Goal: Information Seeking & Learning: Learn about a topic

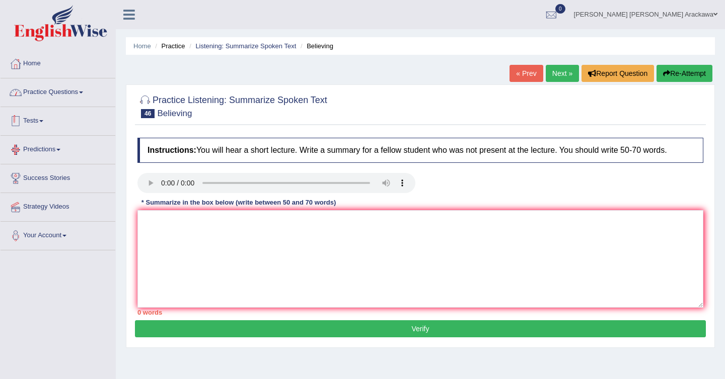
click at [50, 91] on link "Practice Questions" at bounding box center [58, 91] width 115 height 25
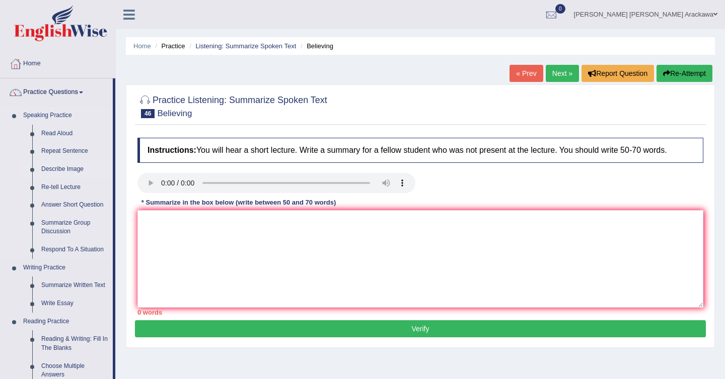
click at [101, 172] on link "Describe Image" at bounding box center [75, 170] width 76 height 18
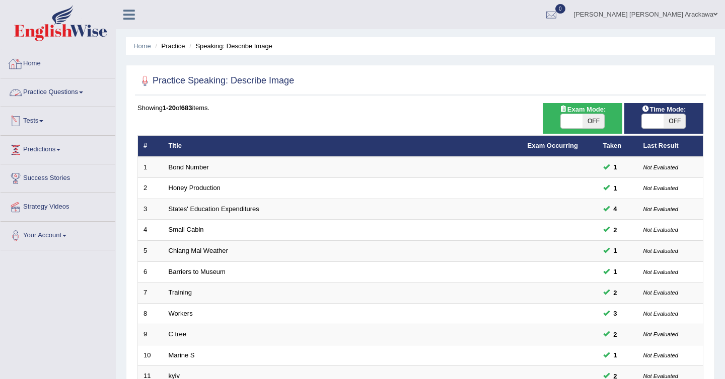
click at [89, 93] on link "Practice Questions" at bounding box center [58, 91] width 115 height 25
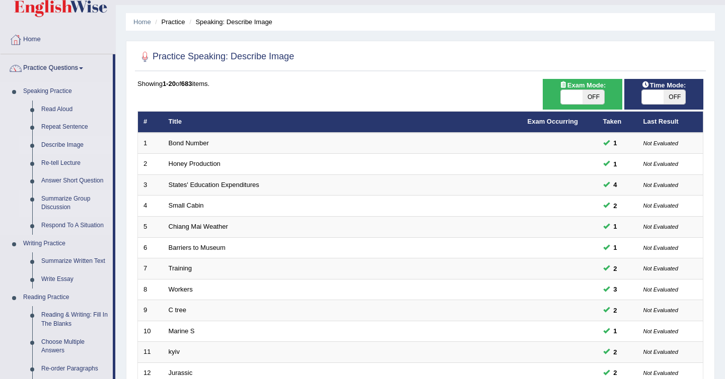
scroll to position [33, 0]
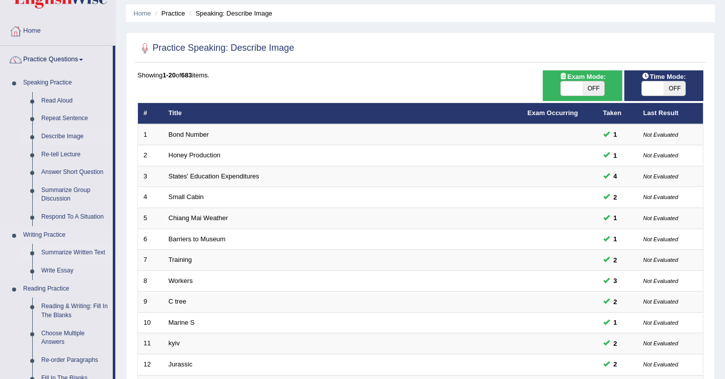
click at [79, 254] on link "Summarize Written Text" at bounding box center [75, 253] width 76 height 18
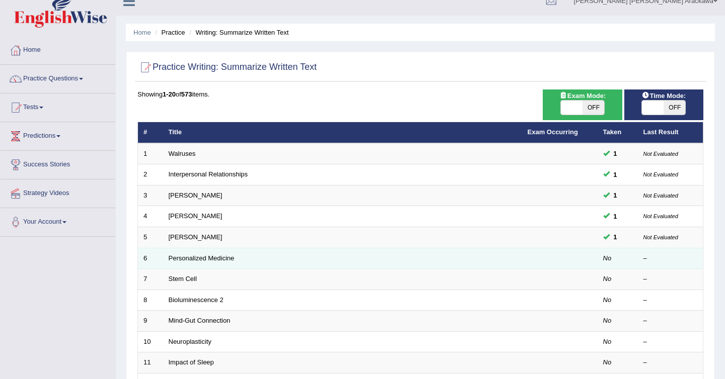
scroll to position [16, 0]
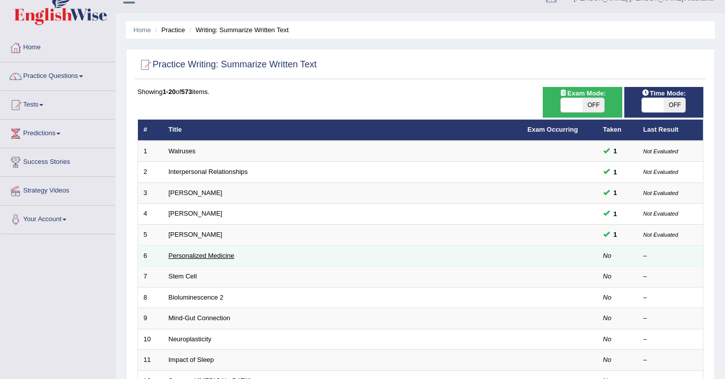
click at [211, 255] on link "Personalized Medicine" at bounding box center [202, 256] width 66 height 8
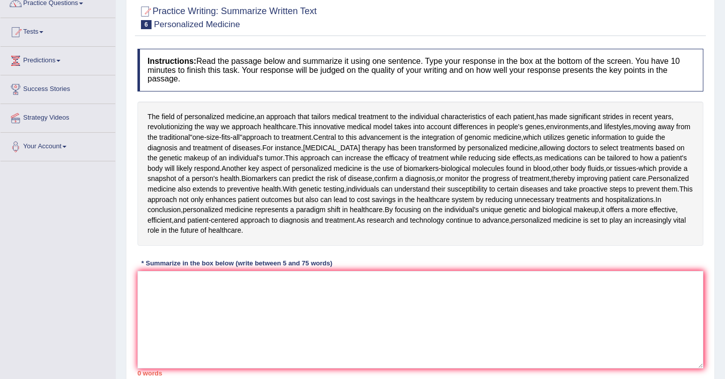
scroll to position [90, 0]
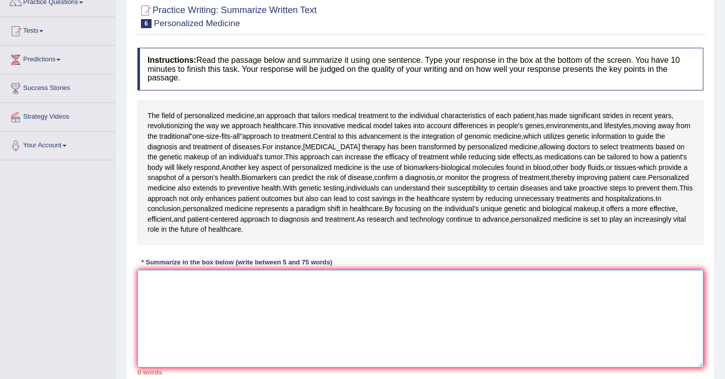
click at [262, 306] on textarea at bounding box center [420, 319] width 566 height 98
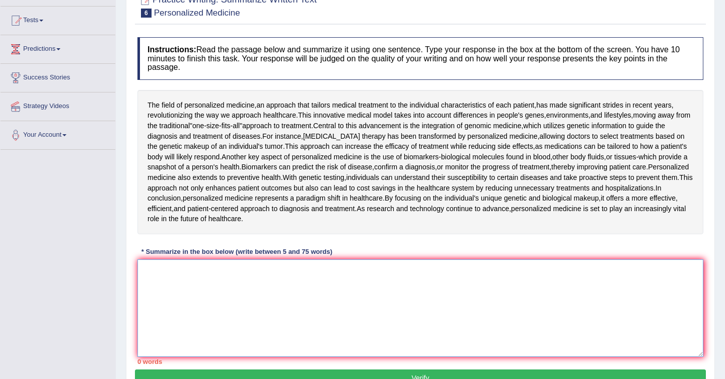
scroll to position [114, 0]
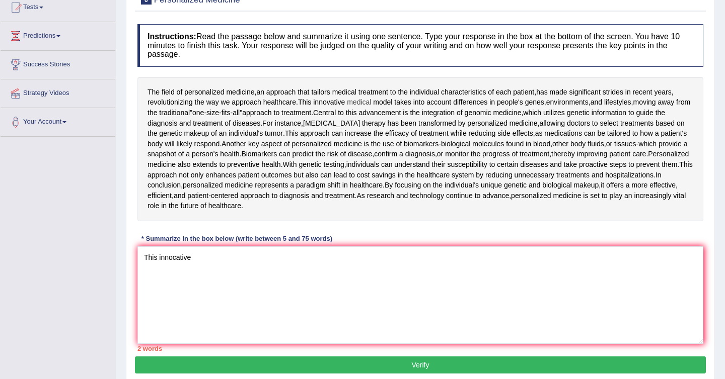
drag, startPoint x: 302, startPoint y: 103, endPoint x: 349, endPoint y: 100, distance: 46.9
click at [350, 104] on div "The field of personalized medicine , an approach that tailors medical treatment…" at bounding box center [420, 149] width 566 height 144
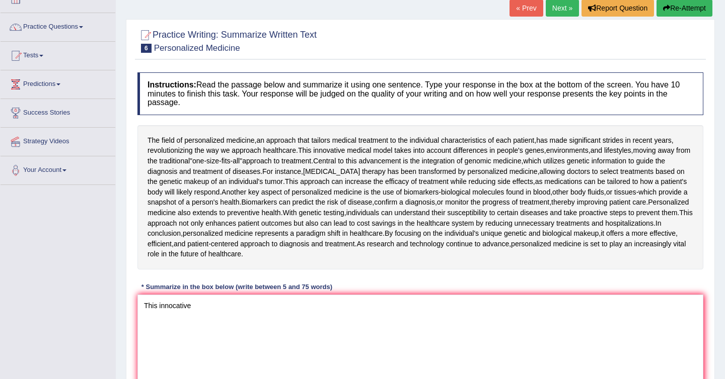
scroll to position [67, 0]
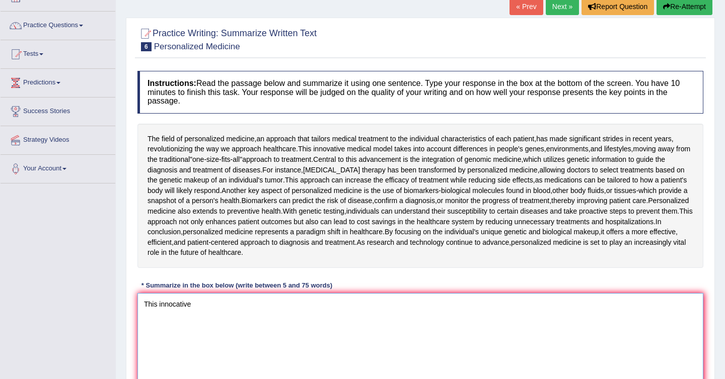
click at [272, 311] on textarea "This innocative" at bounding box center [420, 342] width 566 height 98
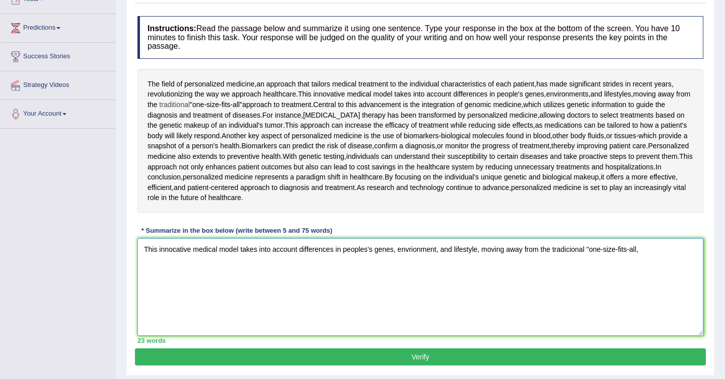
scroll to position [128, 0]
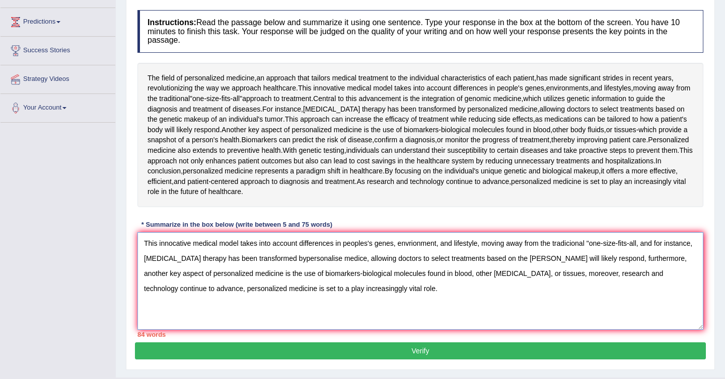
drag, startPoint x: 643, startPoint y: 243, endPoint x: 592, endPoint y: 244, distance: 50.8
click at [592, 244] on textarea "This innocative medical model takes into account differences in peoples's genes…" at bounding box center [420, 282] width 566 height 98
click at [152, 241] on textarea "This innocative medical model takes into account differences in peoples's genes…" at bounding box center [420, 282] width 566 height 98
drag, startPoint x: 628, startPoint y: 244, endPoint x: 579, endPoint y: 244, distance: 48.3
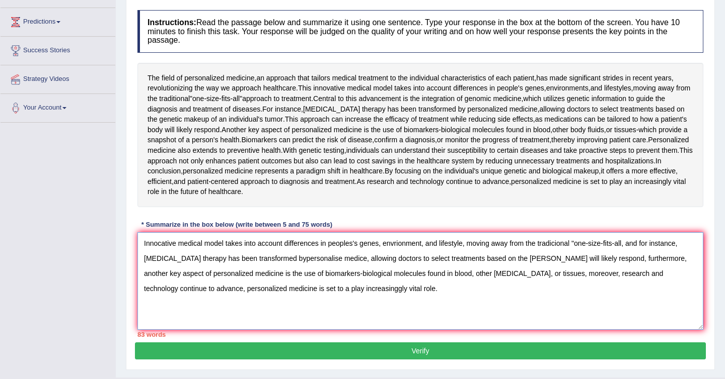
click at [579, 244] on textarea "Innocative medical model takes into account differences in peoples's genes, env…" at bounding box center [420, 282] width 566 height 98
click at [209, 260] on textarea "Innocative medical model takes into account differences in peoples's genes, env…" at bounding box center [420, 282] width 566 height 98
click at [380, 272] on textarea "Innocative medical model takes into account differences in peoples's genes, env…" at bounding box center [420, 282] width 566 height 98
drag, startPoint x: 559, startPoint y: 257, endPoint x: 670, endPoint y: 259, distance: 110.7
click at [671, 259] on textarea "Innocative medical model takes into account differences in peoples's genes, env…" at bounding box center [420, 282] width 566 height 98
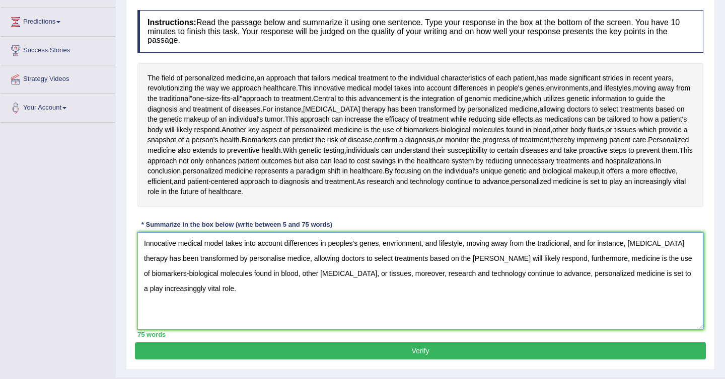
type textarea "Innocative medical model takes into account differences in peoples's genes, env…"
click at [480, 354] on button "Verify" at bounding box center [420, 351] width 571 height 17
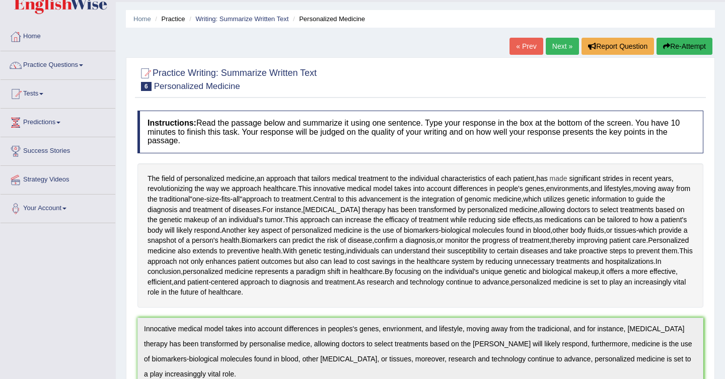
scroll to position [14, 0]
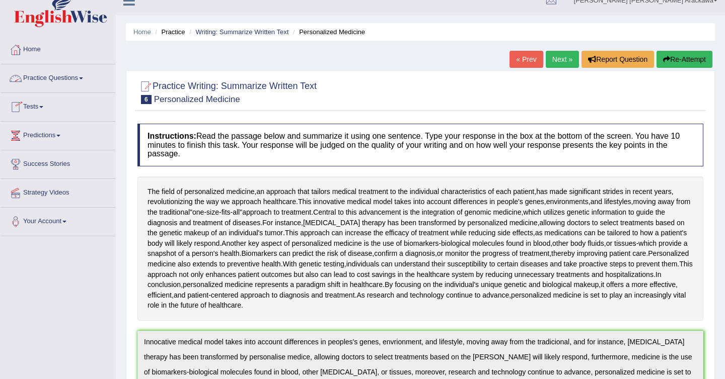
click at [77, 78] on link "Practice Questions" at bounding box center [58, 76] width 115 height 25
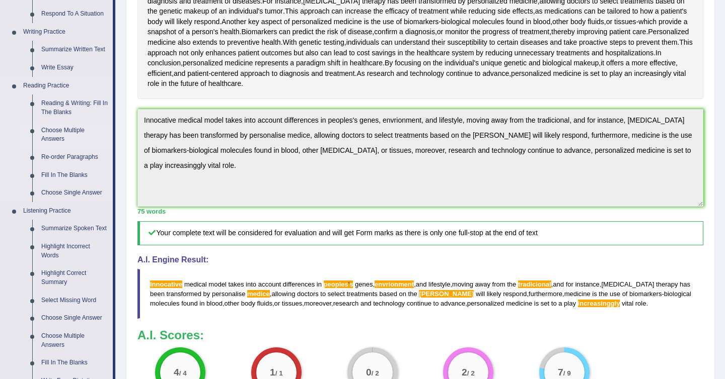
scroll to position [238, 0]
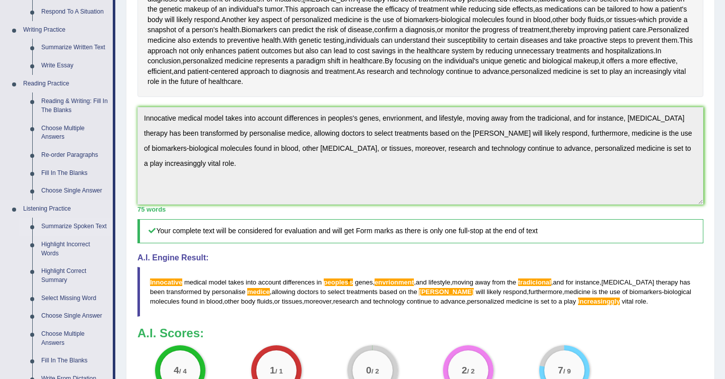
click at [75, 226] on link "Summarize Spoken Text" at bounding box center [75, 227] width 76 height 18
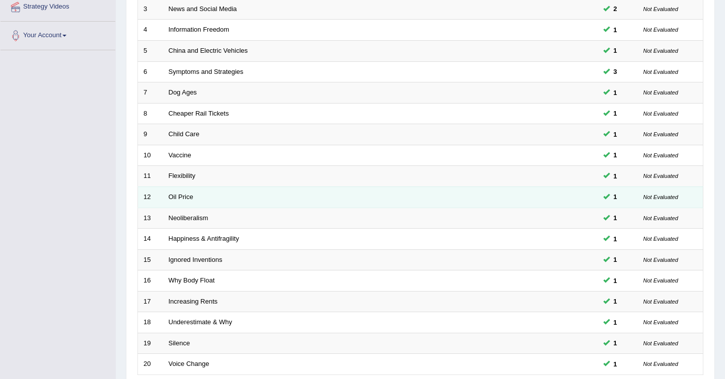
scroll to position [204, 0]
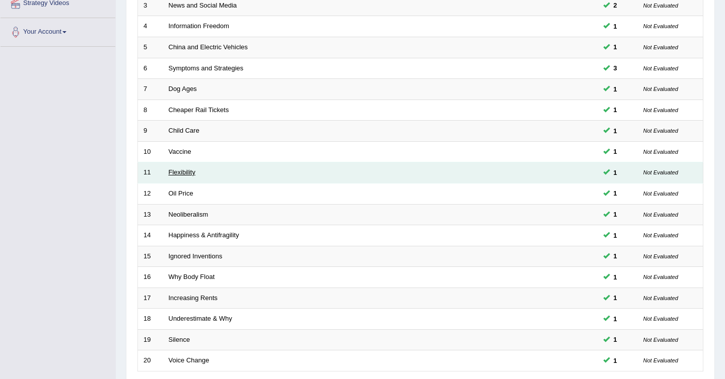
click at [188, 176] on link "Flexibility" at bounding box center [182, 173] width 27 height 8
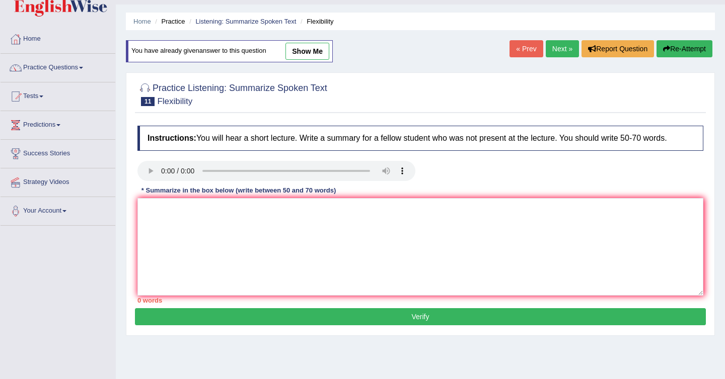
scroll to position [11, 0]
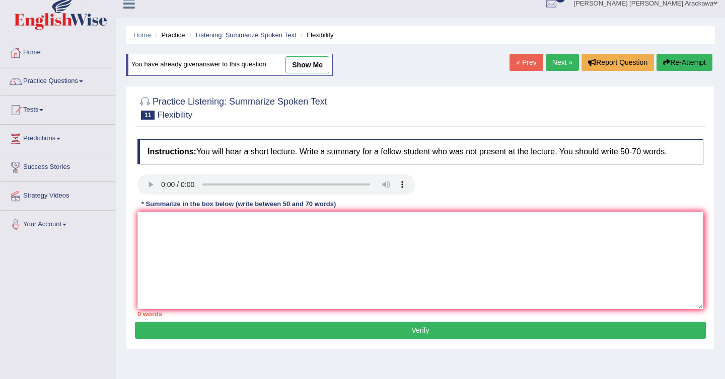
click at [319, 60] on link "show me" at bounding box center [307, 64] width 44 height 17
type textarea "The lecture was about brain development. Initially, the speaker emphasizes the …"
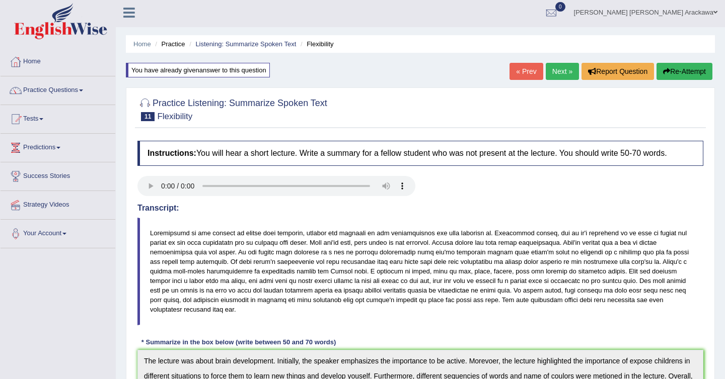
scroll to position [0, 0]
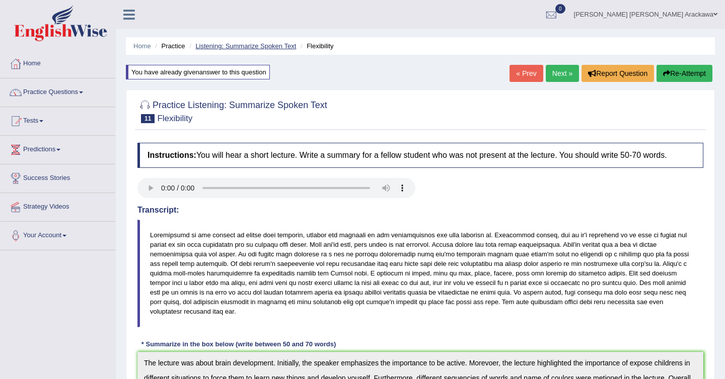
click at [268, 48] on link "Listening: Summarize Spoken Text" at bounding box center [245, 46] width 101 height 8
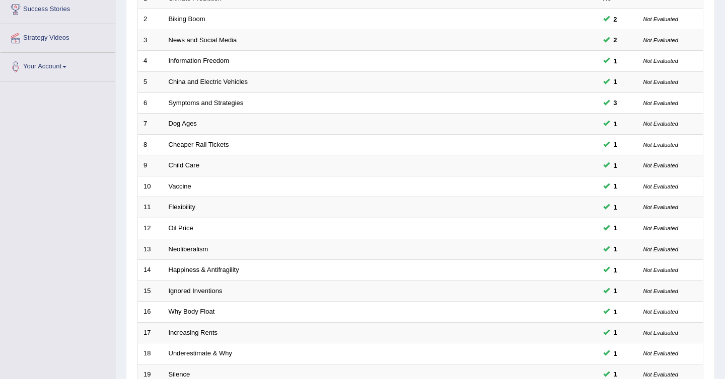
scroll to position [287, 0]
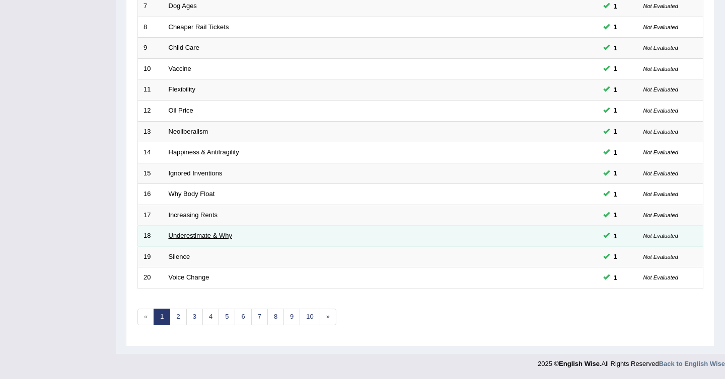
click at [202, 238] on link "Underestimate & Why" at bounding box center [200, 236] width 63 height 8
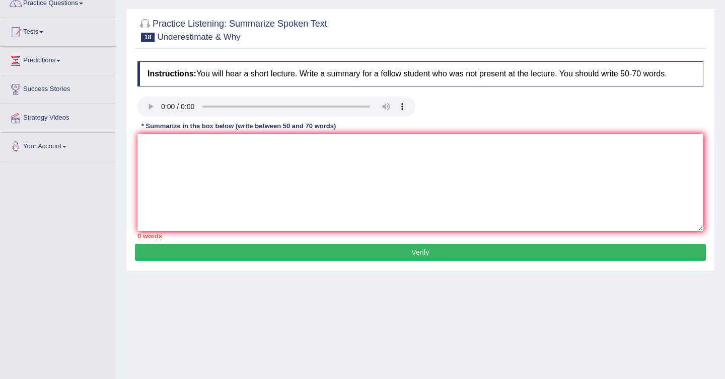
scroll to position [36, 0]
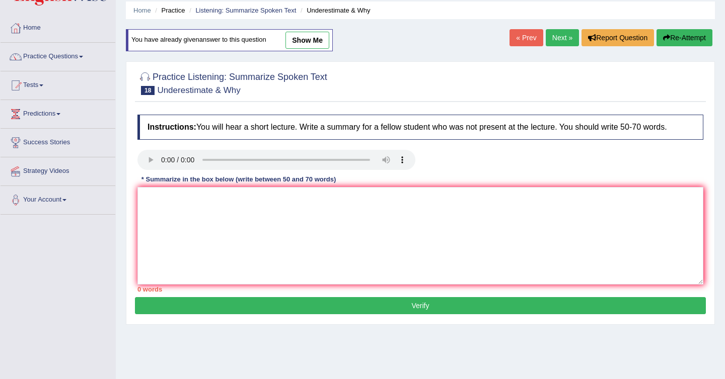
click at [324, 43] on link "show me" at bounding box center [307, 40] width 44 height 17
type textarea "The lecture was about the deaths by COVID-19. Initially, the lecture emphasizes…"
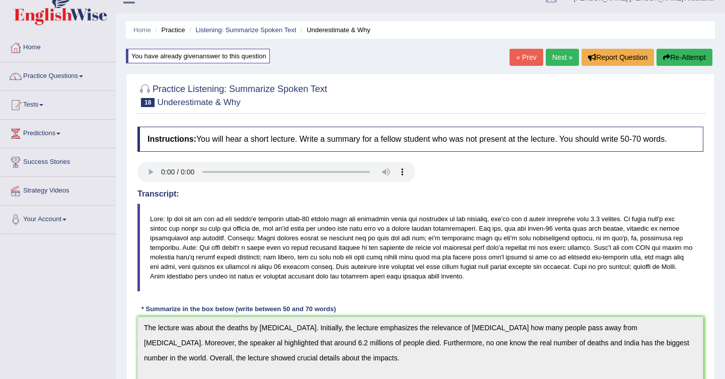
scroll to position [0, 0]
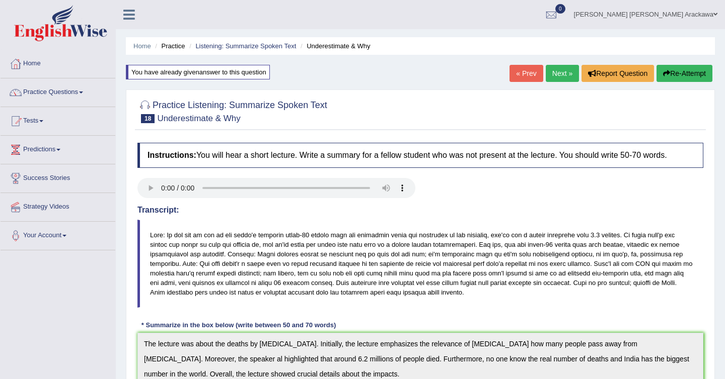
click at [685, 81] on button "Re-Attempt" at bounding box center [684, 73] width 56 height 17
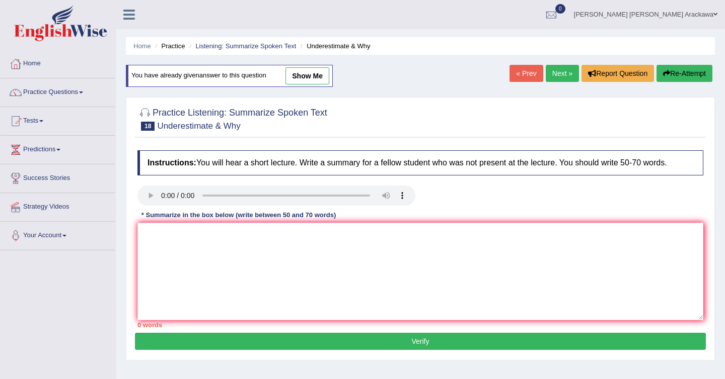
click at [426, 49] on ul "Home Practice Listening: Summarize Spoken Text Underestimate & Why" at bounding box center [420, 46] width 589 height 18
click at [189, 253] on textarea at bounding box center [420, 272] width 566 height 98
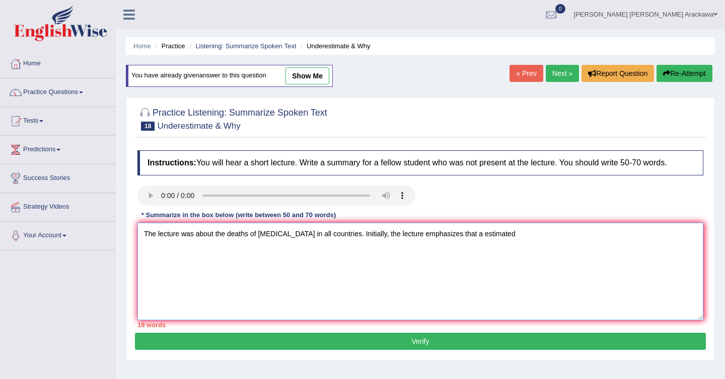
click at [459, 231] on textarea "The lecture was about the deaths of [MEDICAL_DATA] in all countries. Initially,…" at bounding box center [420, 272] width 566 height 98
click at [520, 231] on textarea "The lecture was about the deaths of [MEDICAL_DATA] in all countries. Initially,…" at bounding box center [420, 272] width 566 height 98
click at [568, 235] on textarea "The lecture was about the deaths of [MEDICAL_DATA] in all countries. Initially,…" at bounding box center [420, 272] width 566 height 98
click at [615, 235] on textarea "The lecture was about the deaths of [MEDICAL_DATA] in all countries. Initially,…" at bounding box center [420, 272] width 566 height 98
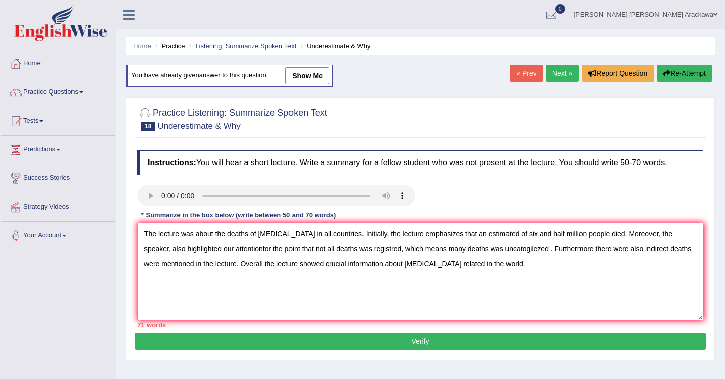
click at [430, 264] on textarea "The lecture was about the deaths of [MEDICAL_DATA] in all countries. Initially,…" at bounding box center [420, 272] width 566 height 98
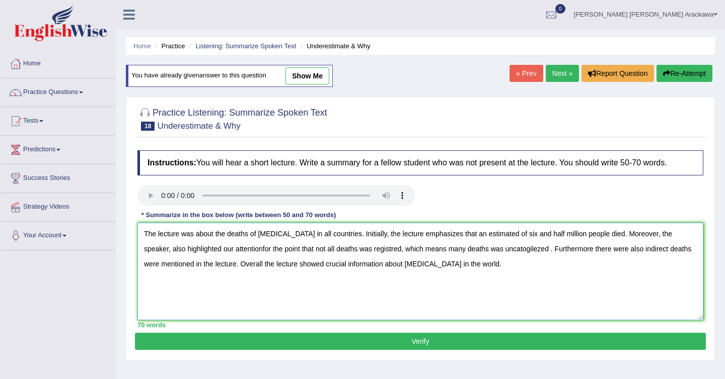
click at [244, 236] on textarea "The lecture was about the deaths of COVID-19 in all countries. Initially, the l…" at bounding box center [420, 272] width 566 height 98
click at [210, 247] on textarea "The lecture was about the deaths of COVID-19 in all countries. Initially, the l…" at bounding box center [420, 272] width 566 height 98
click at [221, 249] on textarea "The lecture was about the deaths of COVID-19 in all countries. Initially, the l…" at bounding box center [420, 272] width 566 height 98
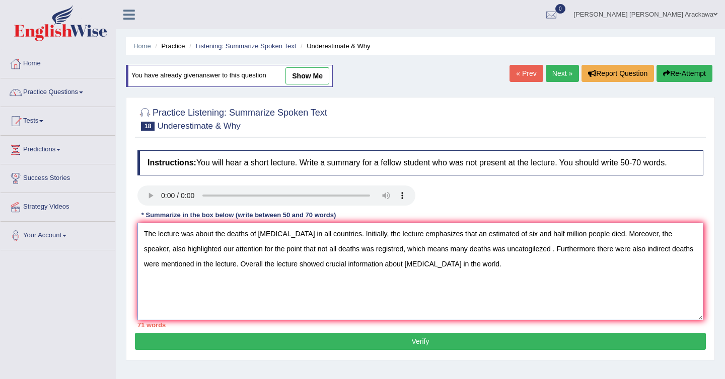
click at [228, 248] on textarea "The lecture was about the deaths of COVID-19 in all countries. Initially, the l…" at bounding box center [420, 272] width 566 height 98
click at [378, 251] on textarea "The lecture was about the deaths of COVID-19 in all countries. Initially, the l…" at bounding box center [420, 272] width 566 height 98
drag, startPoint x: 185, startPoint y: 263, endPoint x: 142, endPoint y: 262, distance: 42.8
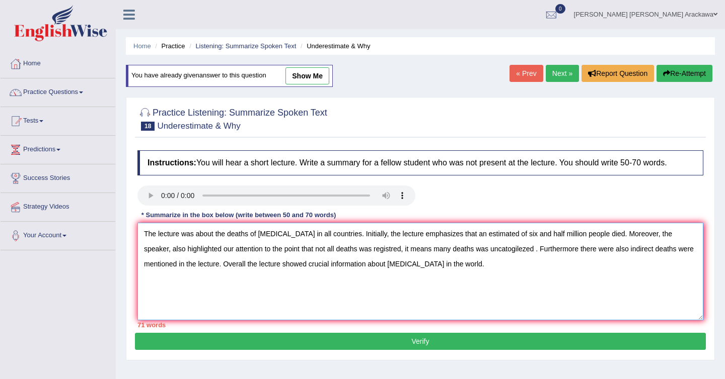
click at [142, 262] on textarea "The lecture was about the deaths of COVID-19 in all countries. Initially, the l…" at bounding box center [420, 272] width 566 height 98
click at [647, 249] on textarea "The lecture was about the deaths of COVID-19 in all countries. Initially, the l…" at bounding box center [420, 272] width 566 height 98
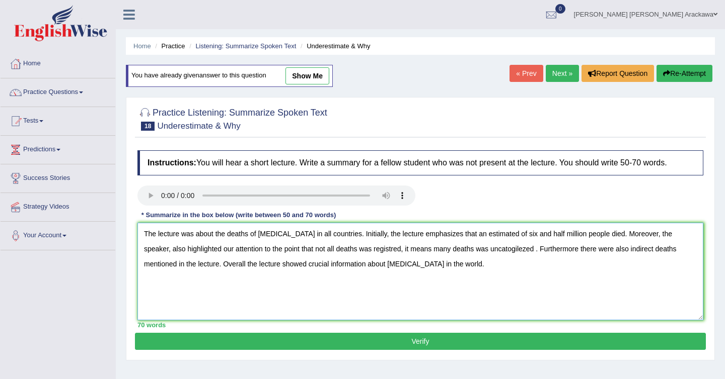
type textarea "The lecture was about the deaths of COVID-19 in all countries. Initially, the l…"
click at [415, 339] on button "Verify" at bounding box center [420, 341] width 571 height 17
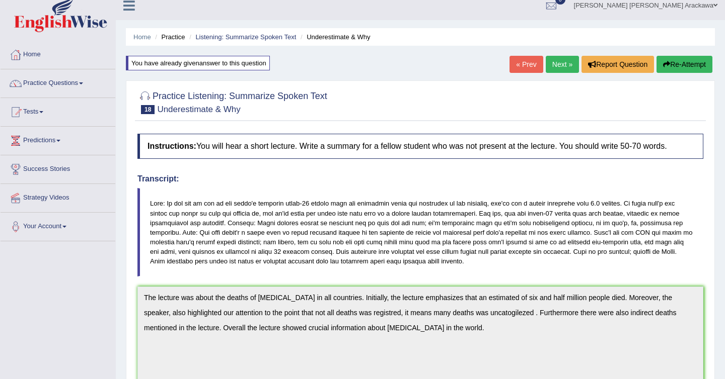
scroll to position [8, 0]
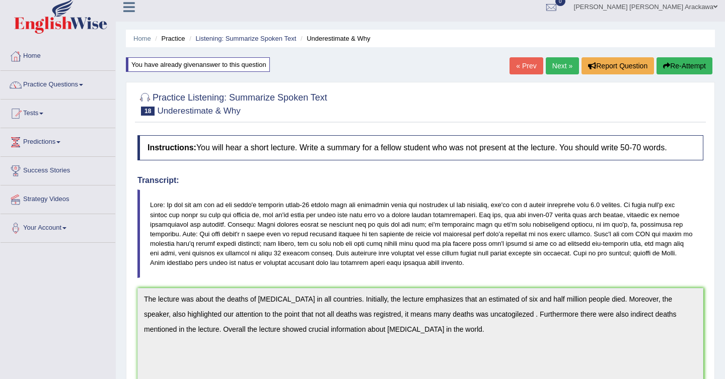
click at [552, 64] on link "Next »" at bounding box center [562, 65] width 33 height 17
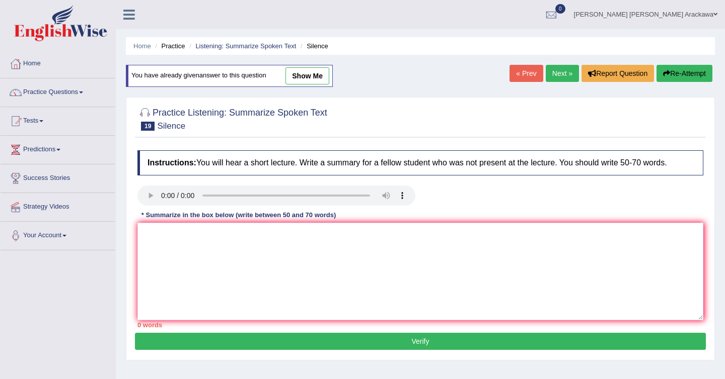
click at [323, 74] on link "show me" at bounding box center [307, 75] width 44 height 17
type textarea "The lecture was about the power of silence. Initially, the speaker emphasizes t…"
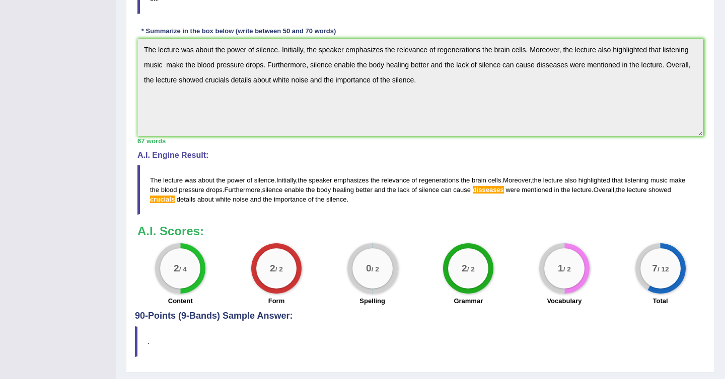
scroll to position [349, 0]
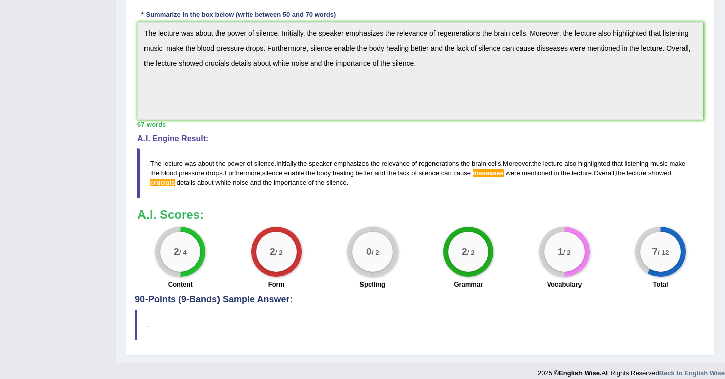
click at [657, 249] on small "/ 12" at bounding box center [663, 253] width 12 height 8
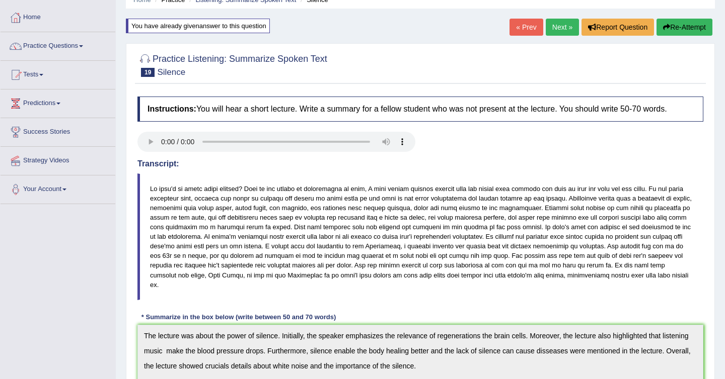
scroll to position [0, 0]
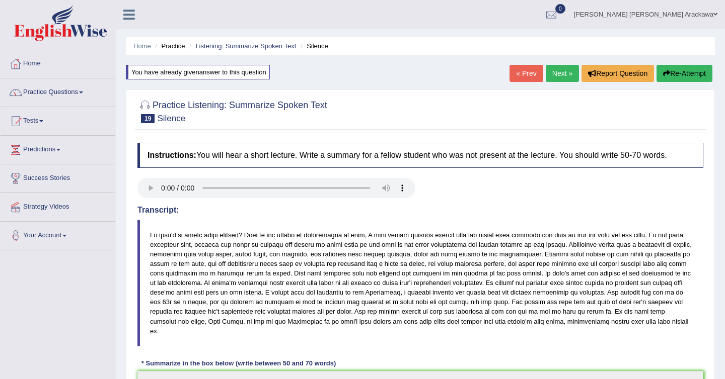
click at [666, 79] on button "Re-Attempt" at bounding box center [684, 73] width 56 height 17
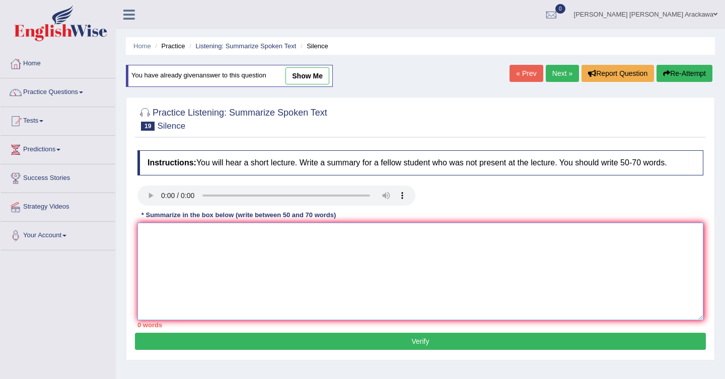
click at [180, 258] on textarea at bounding box center [420, 272] width 566 height 98
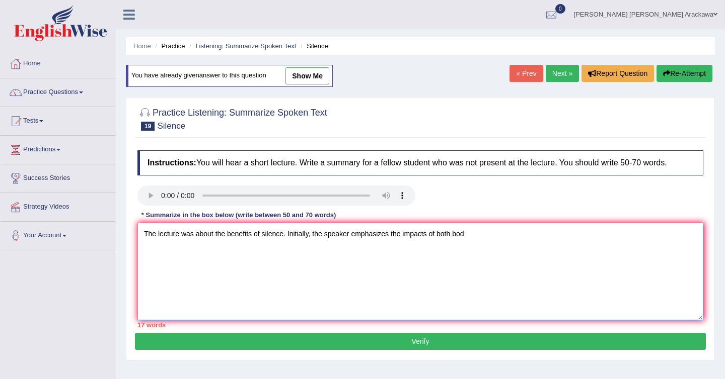
type textarea "The lecture was about the benefits of silence. Initially, the speaker emphasize…"
click at [433, 234] on textarea "The lecture was about the benefits of silence. Initially, the speaker emphasize…" at bounding box center [420, 272] width 566 height 98
click at [446, 237] on textarea "The lecture was about the benefits of silence. Initially, the speaker emphasize…" at bounding box center [420, 272] width 566 height 98
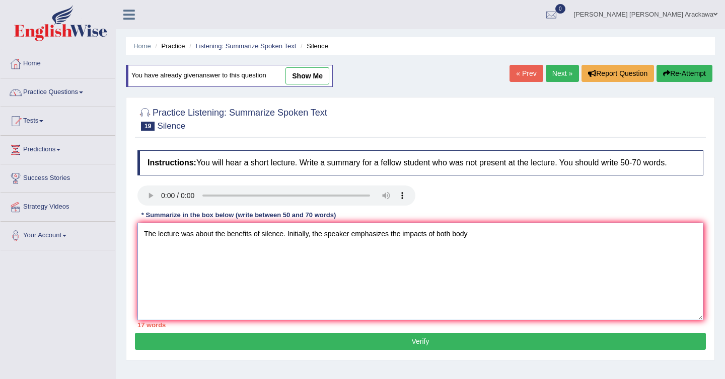
click at [446, 237] on textarea "The lecture was about the benefits of silence. Initially, the speaker emphasize…" at bounding box center [420, 272] width 566 height 98
click at [459, 228] on textarea "The lecture was about the benefits of silence. Initially, the speaker emphasize…" at bounding box center [420, 272] width 566 height 98
drag, startPoint x: 452, startPoint y: 234, endPoint x: 433, endPoint y: 234, distance: 19.6
click at [432, 234] on textarea "The lecture was about the benefits of silence. Initially, the speaker emphasize…" at bounding box center [420, 272] width 566 height 98
click at [492, 233] on textarea "The lecture was about the benefits of silence. Initially, the speaker emphasize…" at bounding box center [420, 272] width 566 height 98
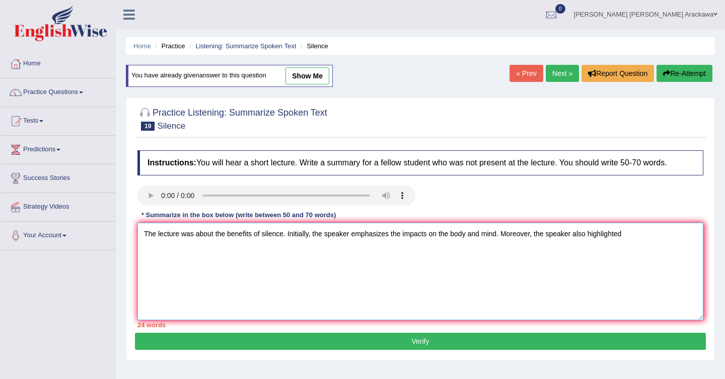
click at [633, 235] on textarea "The lecture was about the benefits of silence. Initially, the speaker emphasize…" at bounding box center [420, 272] width 566 height 98
click at [684, 236] on textarea "The lecture was about the benefits of silence. Initially, the speaker emphasize…" at bounding box center [420, 272] width 566 height 98
click at [260, 247] on textarea "The lecture was about the benefits of silence. Initially, the speaker emphasize…" at bounding box center [420, 272] width 566 height 98
click at [300, 252] on textarea "The lecture was about the benefits of silence. Initially, the speaker emphasize…" at bounding box center [420, 272] width 566 height 98
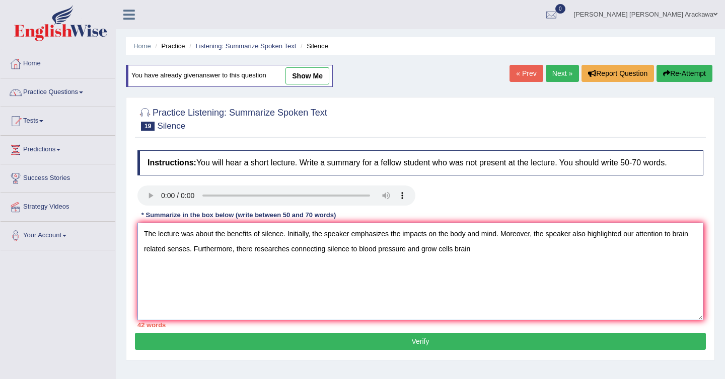
click at [248, 253] on textarea "The lecture was about the benefits of silence. Initially, the speaker emphasize…" at bounding box center [420, 272] width 566 height 98
click at [418, 249] on textarea "The lecture was about the benefits of silence. Initially, the speaker emphasize…" at bounding box center [420, 272] width 566 height 98
click at [469, 246] on textarea "The lecture was about the benefits of silence. Initially, the speaker emphasize…" at bounding box center [420, 272] width 566 height 98
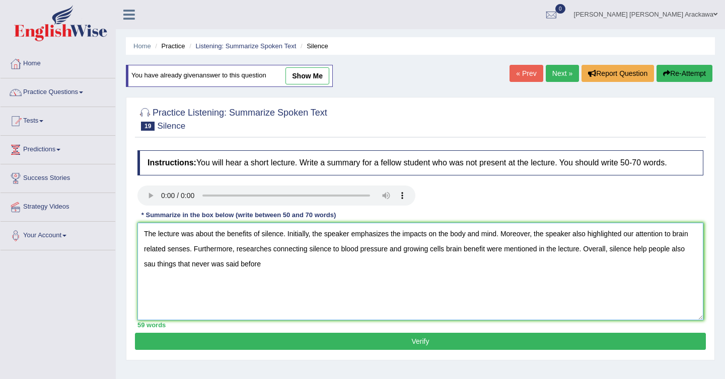
click at [611, 251] on textarea "The lecture was about the benefits of silence. Initially, the speaker emphasize…" at bounding box center [420, 272] width 566 height 98
click at [280, 263] on textarea "The lecture was about the benefits of silence. Initially, the speaker emphasize…" at bounding box center [420, 272] width 566 height 98
click at [330, 266] on textarea "The lecture was about the benefits of silence. Initially, the speaker emphasize…" at bounding box center [420, 272] width 566 height 98
click at [307, 265] on textarea "The lecture was about the benefits of silence. Initially, the speaker emphasize…" at bounding box center [420, 272] width 566 height 98
click at [344, 265] on textarea "The lecture was about the benefits of silence. Initially, the speaker emphasize…" at bounding box center [420, 272] width 566 height 98
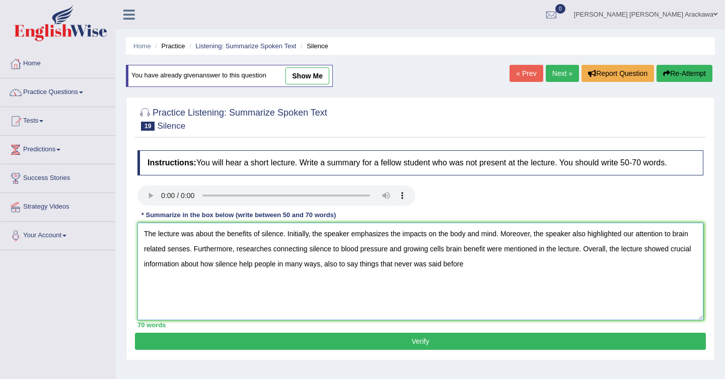
click at [357, 265] on textarea "The lecture was about the benefits of silence. Initially, the speaker emphasize…" at bounding box center [420, 272] width 566 height 98
click at [241, 237] on textarea "The lecture was about the benefits of silence. Initially, the speaker emphasize…" at bounding box center [420, 272] width 566 height 98
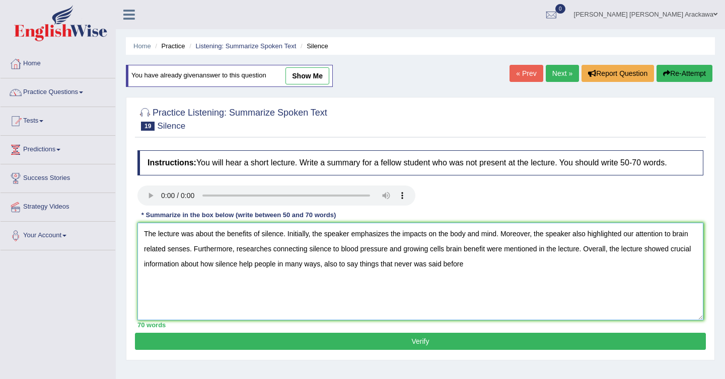
click at [256, 235] on textarea "The lecture was about the benefits of silence. Initially, the speaker emphasize…" at bounding box center [420, 272] width 566 height 98
click at [243, 234] on textarea "The lecture was about the benefits of silence. Initially, the speaker emphasize…" at bounding box center [420, 272] width 566 height 98
click at [274, 255] on textarea "The lecture was about the benefits of silence. Initially, the speaker emphasize…" at bounding box center [420, 272] width 566 height 98
click at [452, 235] on textarea "The lecture was about the benefits of silence. Initially, the speaker emphasize…" at bounding box center [420, 272] width 566 height 98
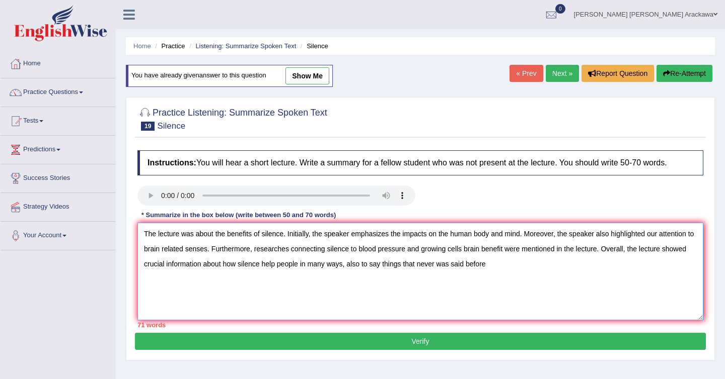
click at [445, 233] on textarea "The lecture was about the benefits of silence. Initially, the speaker emphasize…" at bounding box center [420, 272] width 566 height 98
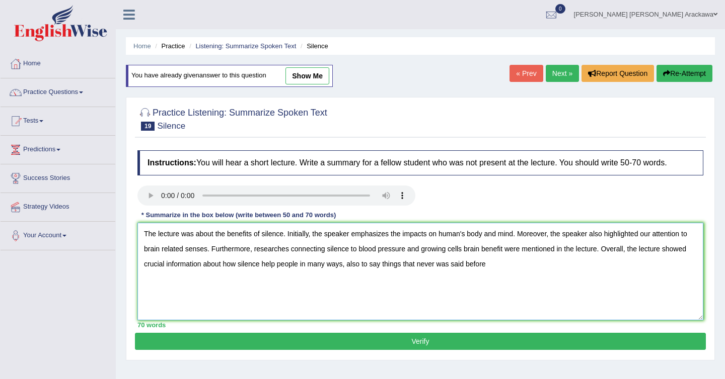
click at [502, 249] on textarea "The lecture was about the benefits of silence. Initially, the speaker emphasize…" at bounding box center [420, 272] width 566 height 98
click at [275, 264] on textarea "The lecture was about the benefits of silence. Initially, the speaker emphasize…" at bounding box center [420, 272] width 566 height 98
click at [499, 258] on textarea "The lecture was about the benefits of silence. Initially, the speaker emphasize…" at bounding box center [420, 272] width 566 height 98
type textarea "The lecture was about the benefits of silence. Initially, the speaker emphasize…"
click at [443, 344] on button "Verify" at bounding box center [420, 341] width 571 height 17
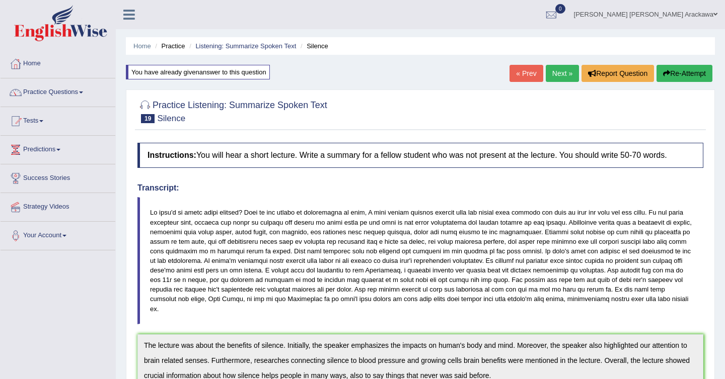
click at [563, 77] on link "Next »" at bounding box center [562, 73] width 33 height 17
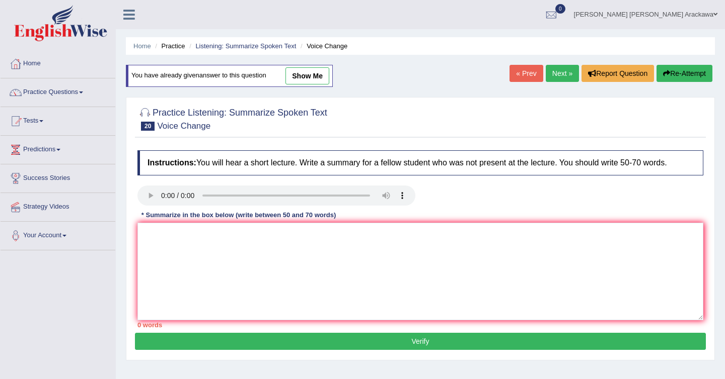
click at [316, 72] on link "show me" at bounding box center [307, 75] width 44 height 17
type textarea "The lecture was about it voice. Initially, the lecture emphasizes the relevance…"
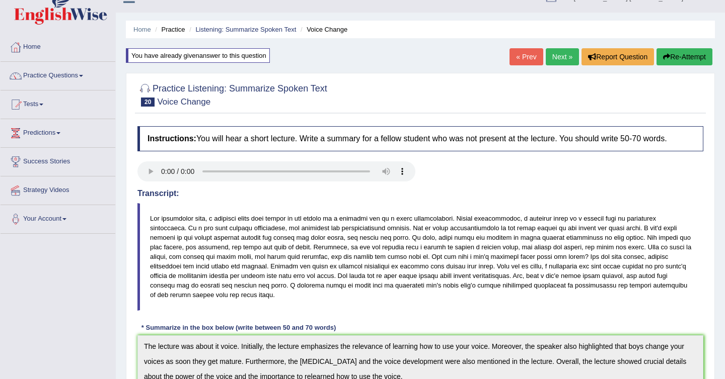
scroll to position [14, 0]
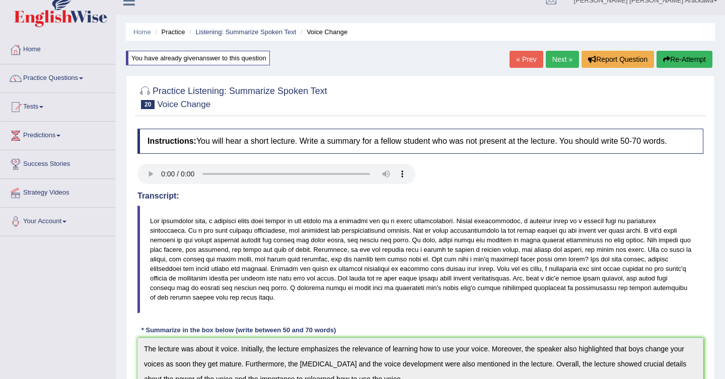
click at [555, 64] on link "Next »" at bounding box center [562, 59] width 33 height 17
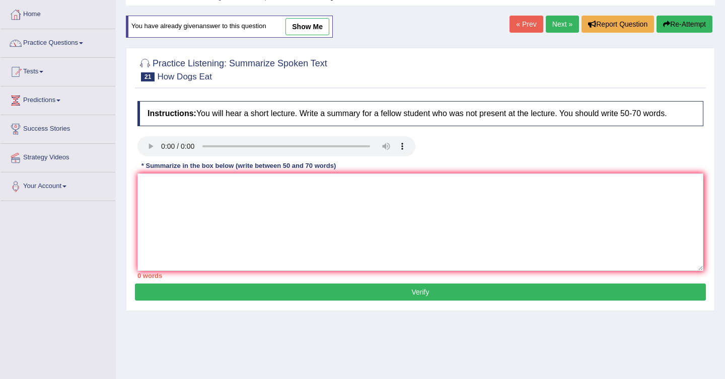
scroll to position [50, 0]
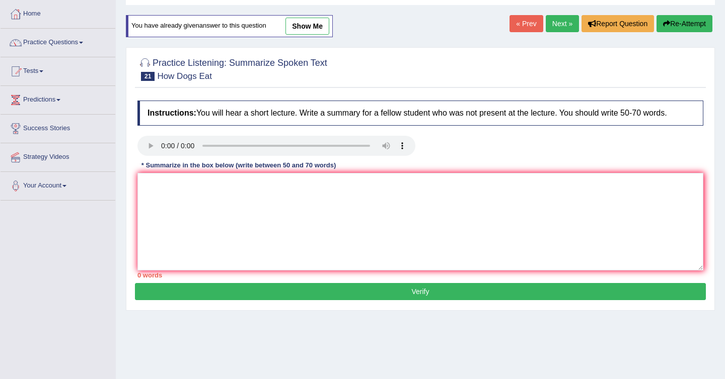
click at [317, 26] on link "show me" at bounding box center [307, 26] width 44 height 17
type textarea "The lecture was about how dogs eat. Initially, the lecture emphasizes the relev…"
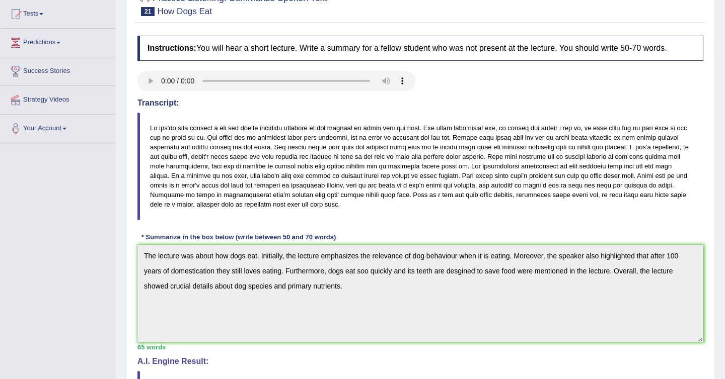
scroll to position [0, 0]
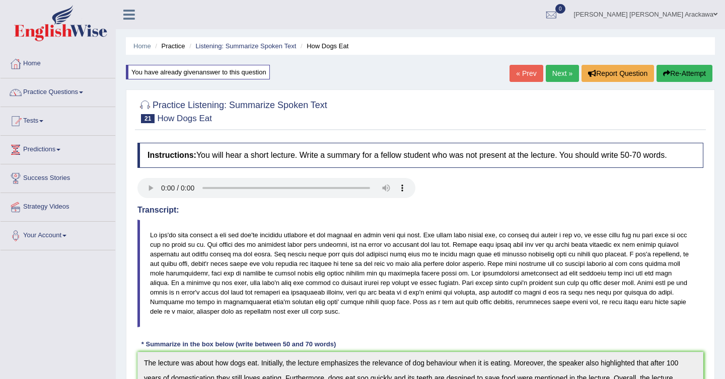
click at [693, 80] on button "Re-Attempt" at bounding box center [684, 73] width 56 height 17
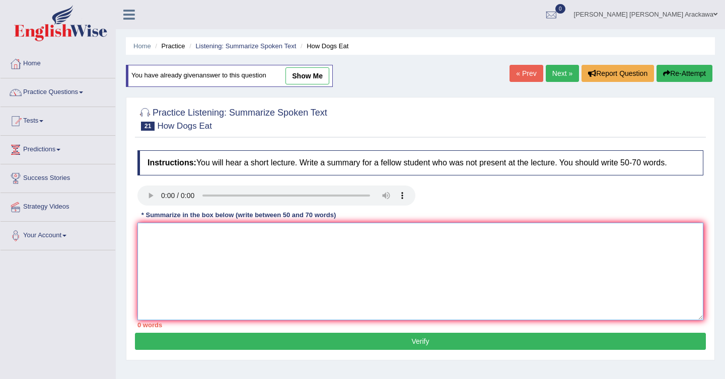
click at [190, 269] on textarea at bounding box center [420, 272] width 566 height 98
click at [264, 236] on textarea "The lecture was about the dogs evolution." at bounding box center [420, 272] width 566 height 98
click at [376, 233] on textarea "The lecture was about the dogs behaviour food. Initally, the speaker emphasizes…" at bounding box center [420, 272] width 566 height 98
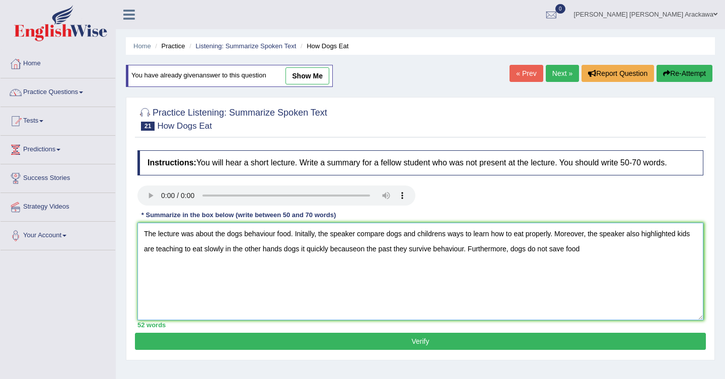
click at [546, 249] on textarea "The lecture was about the dogs behaviour food. Initally, the speaker compare do…" at bounding box center [420, 272] width 566 height 98
click at [614, 247] on textarea "The lecture was about the dogs behaviour food. Initally, the speaker compare do…" at bounding box center [420, 272] width 566 height 98
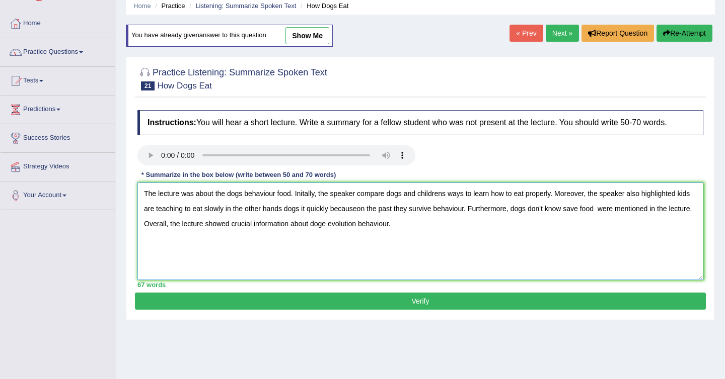
scroll to position [37, 0]
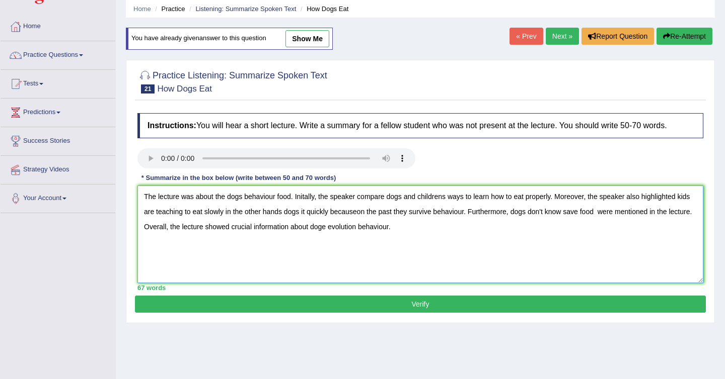
click at [448, 198] on textarea "The lecture was about the dogs behaviour food. Initally, the speaker compare do…" at bounding box center [420, 235] width 566 height 98
drag, startPoint x: 555, startPoint y: 194, endPoint x: 366, endPoint y: 210, distance: 189.4
click at [367, 210] on textarea "The lecture was about the dogs behaviour food. Initally, the speaker compare do…" at bounding box center [420, 235] width 566 height 98
click at [360, 213] on textarea "The lecture was about the dogs behaviour food. Initally, the speaker compare do…" at bounding box center [420, 235] width 566 height 98
click at [679, 198] on textarea "The lecture was about the dogs behaviour food. Initally, the speaker compare do…" at bounding box center [420, 235] width 566 height 98
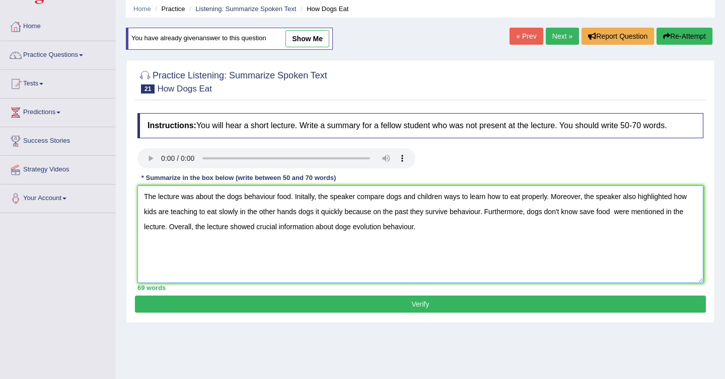
click at [190, 212] on textarea "The lecture was about the dogs behaviour food. Initally, the speaker compare do…" at bounding box center [420, 235] width 566 height 98
click at [163, 212] on textarea "The lecture was about the dogs behaviour food. Initally, the speaker compare do…" at bounding box center [420, 235] width 566 height 98
click at [163, 211] on textarea "The lecture was about the dogs behaviour food. Initally, the speaker compare do…" at bounding box center [420, 235] width 566 height 98
click at [224, 215] on textarea "The lecture was about the dogs behaviour food. Initally, the speaker compare do…" at bounding box center [420, 235] width 566 height 98
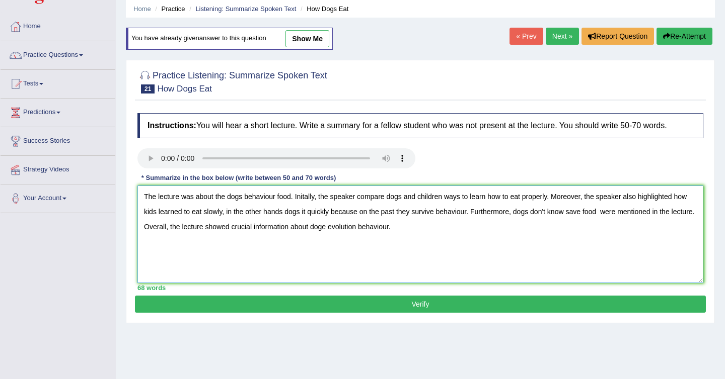
click at [230, 213] on textarea "The lecture was about the dogs behaviour food. Initally, the speaker compare do…" at bounding box center [420, 235] width 566 height 98
click at [306, 212] on textarea "The lecture was about the dogs behaviour food. Initally, the speaker compare do…" at bounding box center [420, 235] width 566 height 98
click at [390, 210] on textarea "The lecture was about the dogs behaviour food. Initally, the speaker compare do…" at bounding box center [420, 235] width 566 height 98
click at [400, 211] on textarea "The lecture was about the dogs behaviour food. Initally, the speaker compare do…" at bounding box center [420, 235] width 566 height 98
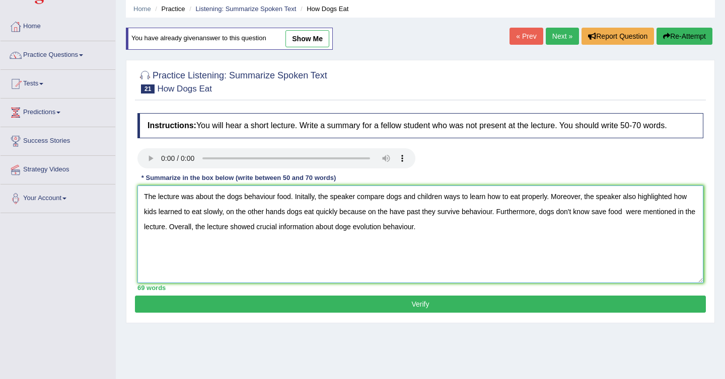
click at [400, 211] on textarea "The lecture was about the dogs behaviour food. Initally, the speaker compare do…" at bounding box center [420, 235] width 566 height 98
click at [424, 215] on textarea "The lecture was about the dogs behaviour food. Initally, the speaker compare do…" at bounding box center [420, 235] width 566 height 98
click at [439, 213] on textarea "The lecture was about the dogs behaviour food. Initally, the speaker compare do…" at bounding box center [420, 235] width 566 height 98
click at [489, 213] on textarea "The lecture was about the dogs behaviour food. Initally, the speaker compare do…" at bounding box center [420, 235] width 566 height 98
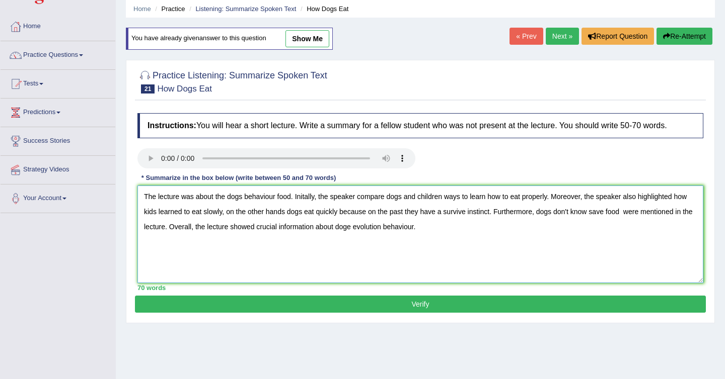
click at [627, 214] on textarea "The lecture was about the dogs behaviour food. Initally, the speaker compare do…" at bounding box center [420, 235] width 566 height 98
click at [364, 227] on textarea "The lecture was about the dogs behaviour food. Initally, the speaker compare do…" at bounding box center [420, 235] width 566 height 98
type textarea "The lecture was about the dogs behaviour food. Initally, the speaker compare do…"
click at [459, 305] on button "Verify" at bounding box center [420, 304] width 571 height 17
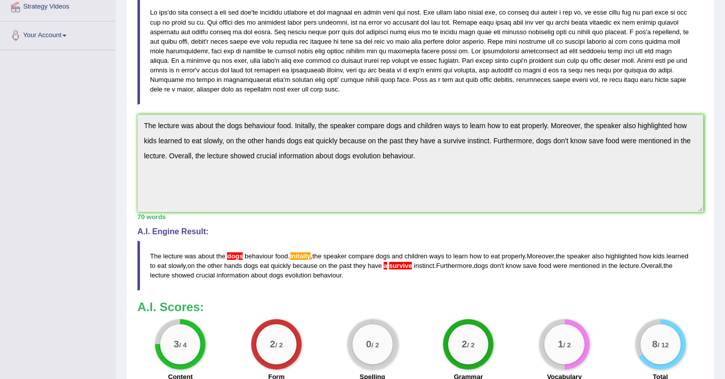
scroll to position [302, 0]
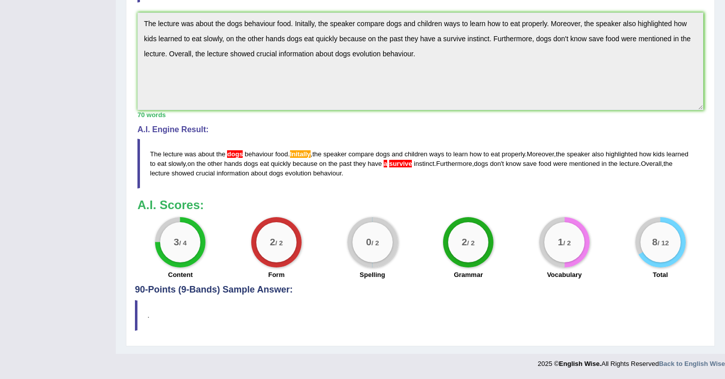
click at [303, 157] on span "Initally" at bounding box center [300, 154] width 21 height 8
click at [234, 154] on span "dogs" at bounding box center [235, 154] width 16 height 8
click at [234, 155] on span "dogs" at bounding box center [235, 154] width 16 height 8
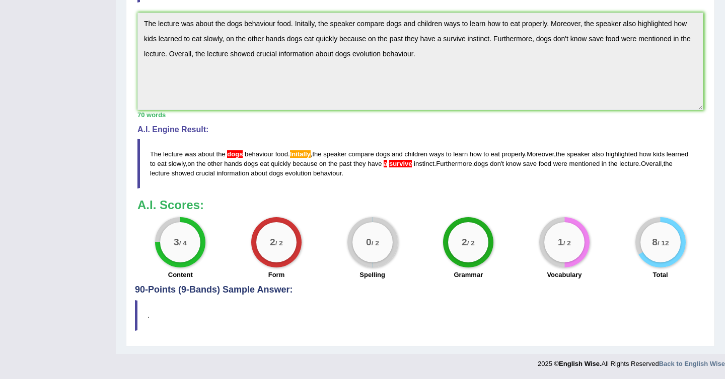
click at [229, 153] on span "dogs" at bounding box center [235, 154] width 16 height 8
click at [348, 289] on h4 "90-Points (9-Bands) Sample Answer:" at bounding box center [420, 64] width 571 height 463
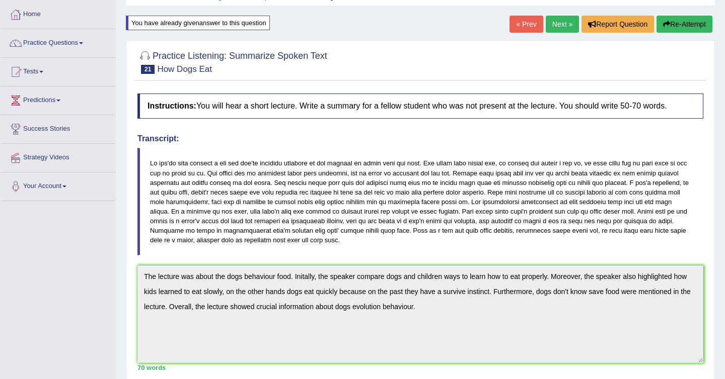
scroll to position [43, 0]
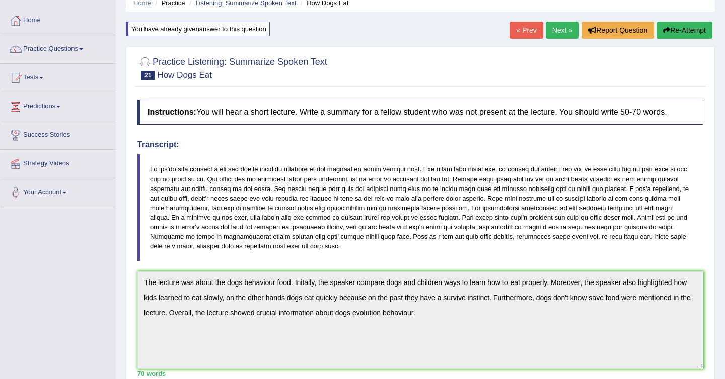
click at [550, 38] on link "Next »" at bounding box center [562, 30] width 33 height 17
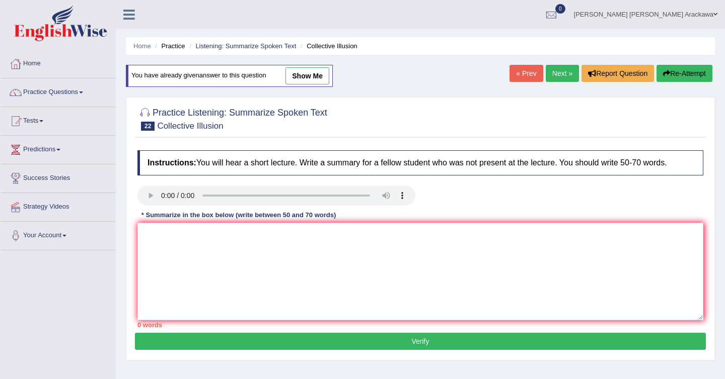
click at [314, 77] on link "show me" at bounding box center [307, 75] width 44 height 17
type textarea "The lecture was about collective illusions. Initially, the lecture emphasizes t…"
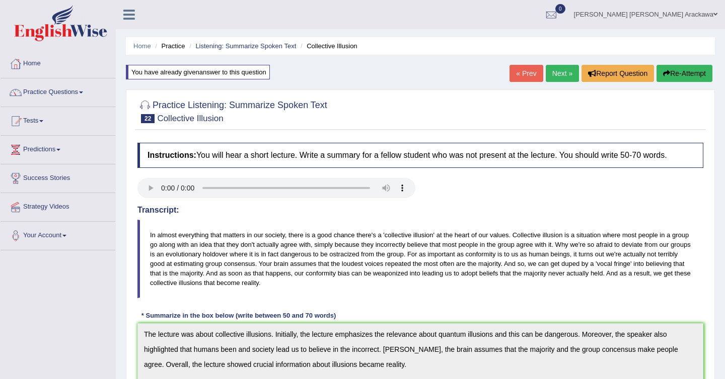
click at [671, 82] on div "« Prev Next » Report Question Re-Attempt" at bounding box center [611, 75] width 205 height 20
click at [671, 73] on button "Re-Attempt" at bounding box center [684, 73] width 56 height 17
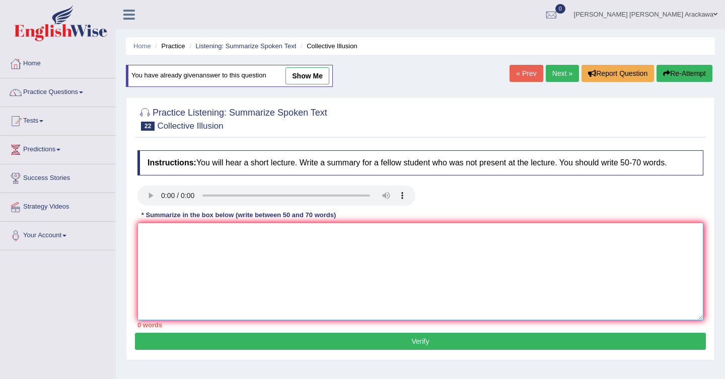
click at [179, 246] on textarea at bounding box center [420, 272] width 566 height 98
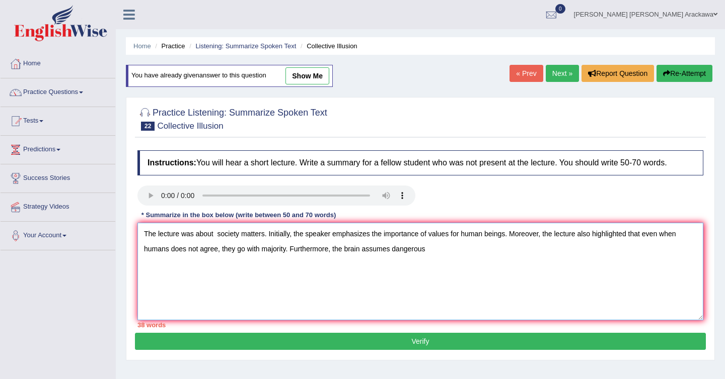
click at [216, 232] on textarea "The lecture was about society matters. Initially, the speaker emphasizes the im…" at bounding box center [420, 272] width 566 height 98
click at [253, 234] on textarea "The lecture was about society matters. Initially, the speaker emphasizes the im…" at bounding box center [420, 272] width 566 height 98
click at [216, 248] on textarea "The lecture was about society values. Initially, the speaker emphasizes the imp…" at bounding box center [420, 272] width 566 height 98
click at [327, 251] on textarea "The lecture was about society values. Initially, the speaker emphasizes the imp…" at bounding box center [420, 272] width 566 height 98
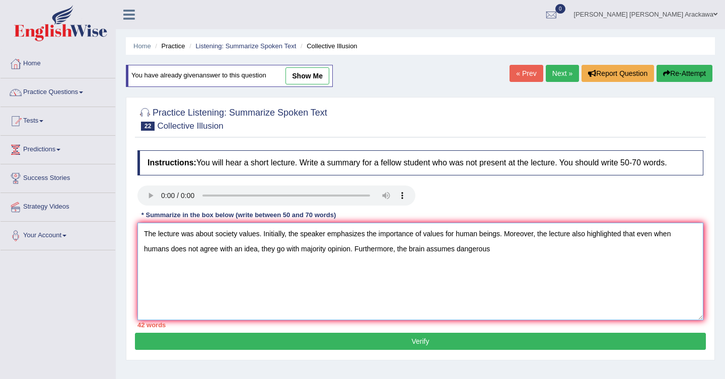
click at [516, 251] on textarea "The lecture was about society values. Initially, the speaker emphasizes the imp…" at bounding box center [420, 272] width 566 height 98
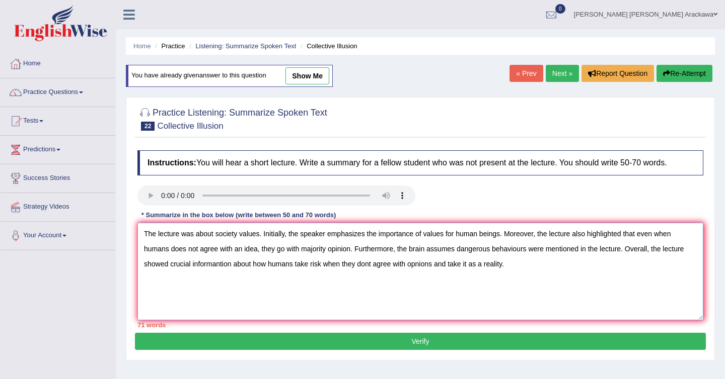
click at [498, 235] on textarea "The lecture was about society values. Initially, the speaker emphasizes the imp…" at bounding box center [420, 272] width 566 height 98
click at [193, 249] on textarea "The lecture was about society values. Initially, the speaker emphasizes the imp…" at bounding box center [420, 272] width 566 height 98
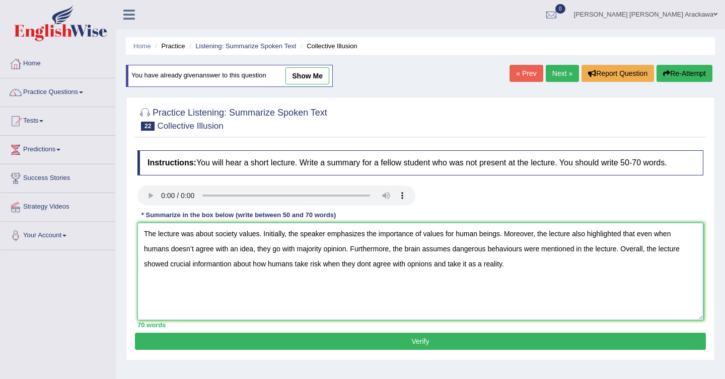
click at [370, 263] on textarea "The lecture was about society values. Initially, the speaker emphasizes the imp…" at bounding box center [420, 272] width 566 height 98
click at [491, 266] on textarea "The lecture was about society values. Initially, the speaker emphasizes the imp…" at bounding box center [420, 272] width 566 height 98
type textarea "The lecture was about society values. Initially, the speaker emphasizes the imp…"
click at [481, 344] on button "Verify" at bounding box center [420, 341] width 571 height 17
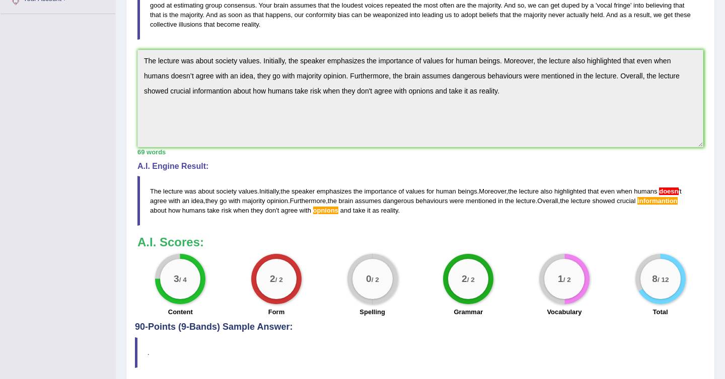
scroll to position [232, 0]
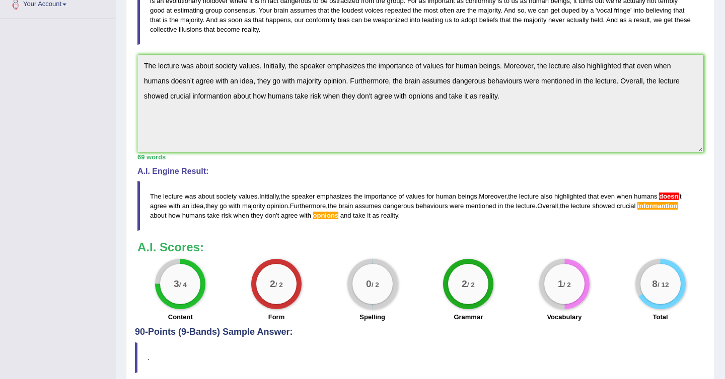
click at [678, 197] on span "doesn" at bounding box center [668, 197] width 19 height 8
click at [446, 232] on div "Instructions: You will hear a short lecture. Write a summary for a fellow stude…" at bounding box center [420, 116] width 571 height 421
click at [281, 208] on span "opinion" at bounding box center [277, 206] width 21 height 8
click at [279, 208] on span "opinion" at bounding box center [277, 206] width 21 height 8
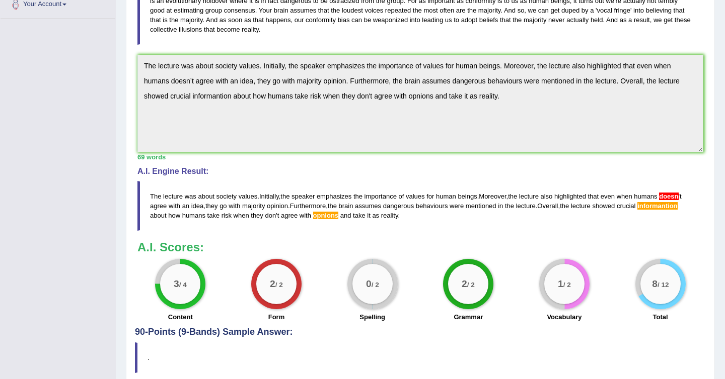
click at [279, 208] on span "opinion" at bounding box center [277, 206] width 21 height 8
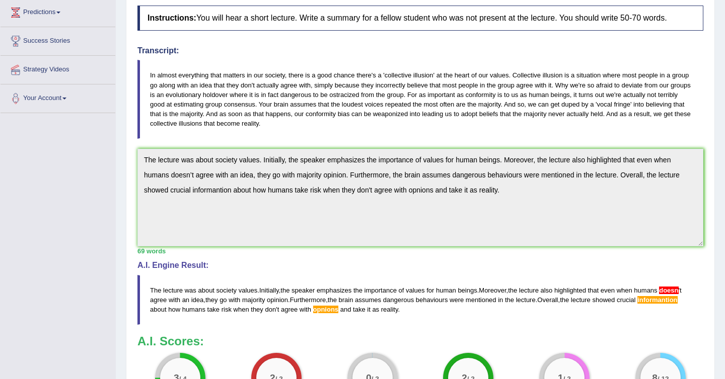
scroll to position [0, 0]
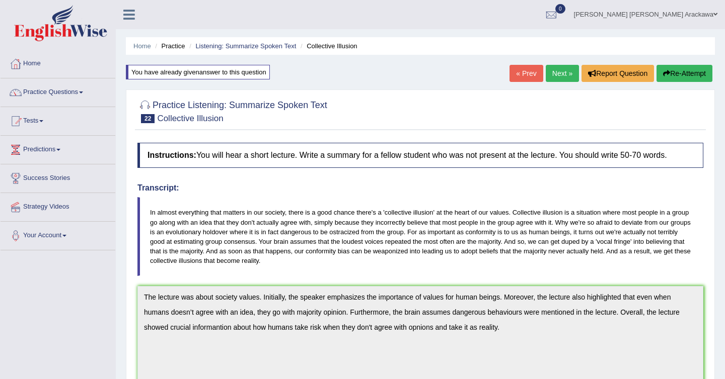
click at [560, 77] on link "Next »" at bounding box center [562, 73] width 33 height 17
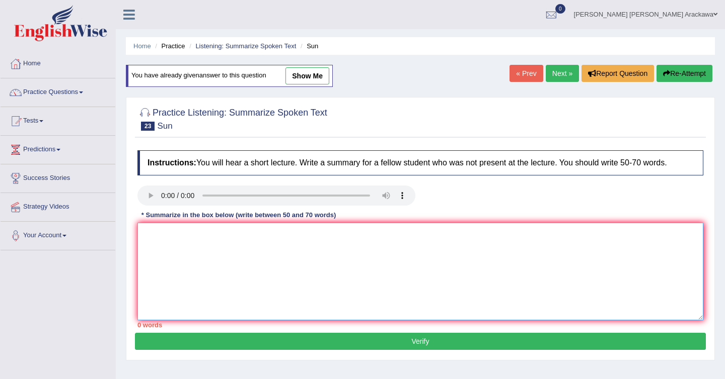
click at [151, 239] on textarea at bounding box center [420, 272] width 566 height 98
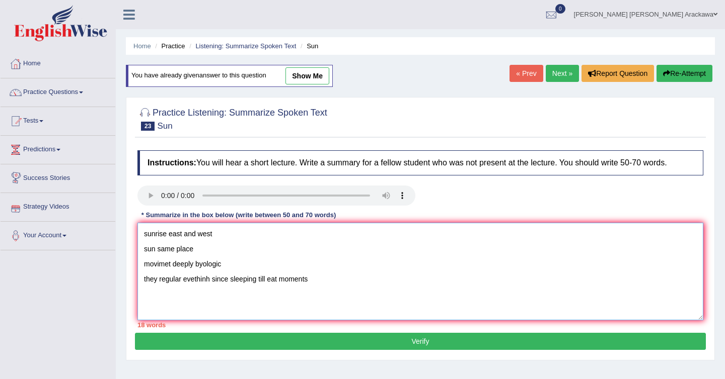
click at [146, 234] on textarea "sunrise east and west sun same place movimet deeply byologic they regular eveth…" at bounding box center [420, 272] width 566 height 98
click at [260, 235] on textarea "sThe lectures was about the sunrise east and west sun same place movimet deeply…" at bounding box center [420, 272] width 566 height 98
click at [147, 234] on textarea "sThe lectures was about the sunrise importance in human life. east and west sun…" at bounding box center [420, 272] width 566 height 98
click at [337, 232] on textarea "The lectures was about the sunrise importance in human life. east and west sun …" at bounding box center [420, 272] width 566 height 98
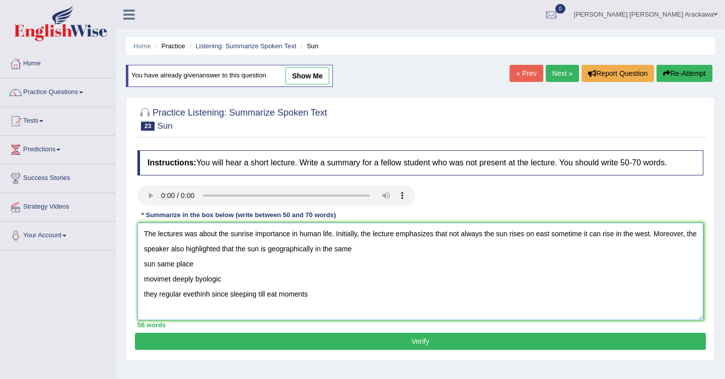
drag, startPoint x: 159, startPoint y: 261, endPoint x: 347, endPoint y: 250, distance: 189.0
click at [347, 250] on textarea "The lectures was about the sunrise importance in human life. Initially, the lec…" at bounding box center [420, 272] width 566 height 98
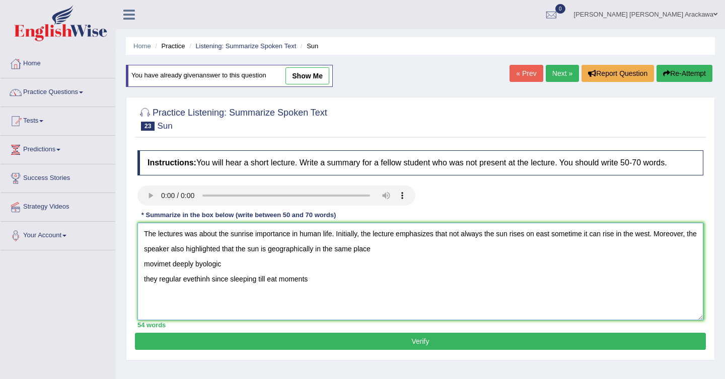
click at [422, 252] on textarea "The lectures was about the sunrise importance in human life. Initially, the lec…" at bounding box center [420, 272] width 566 height 98
click at [397, 260] on textarea "The lectures was about the sunrise importance in human life. Initially, the lec…" at bounding box center [420, 272] width 566 height 98
click at [395, 249] on textarea "The lectures was about the sunrise importance in human life. Initially, the lec…" at bounding box center [420, 272] width 566 height 98
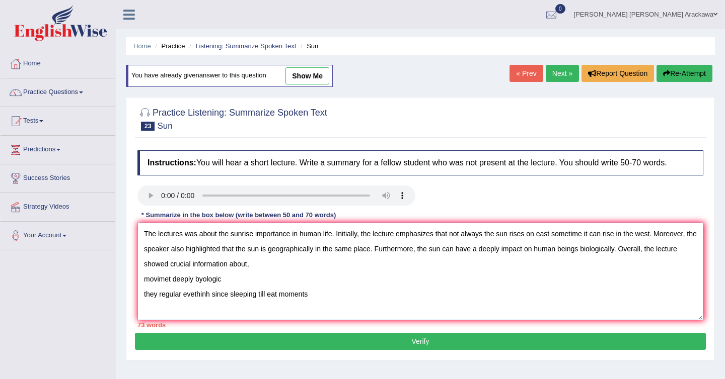
drag, startPoint x: 229, startPoint y: 279, endPoint x: 123, endPoint y: 276, distance: 106.2
click at [126, 278] on div "Practice Listening: Summarize Spoken Text 23 Sun Instructions: You will hear a …" at bounding box center [420, 229] width 589 height 264
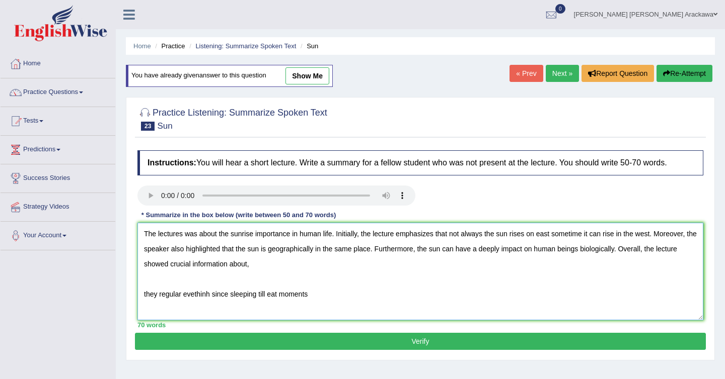
click at [272, 267] on textarea "The lectures was about the sunrise importance in human life. Initially, the lec…" at bounding box center [420, 272] width 566 height 98
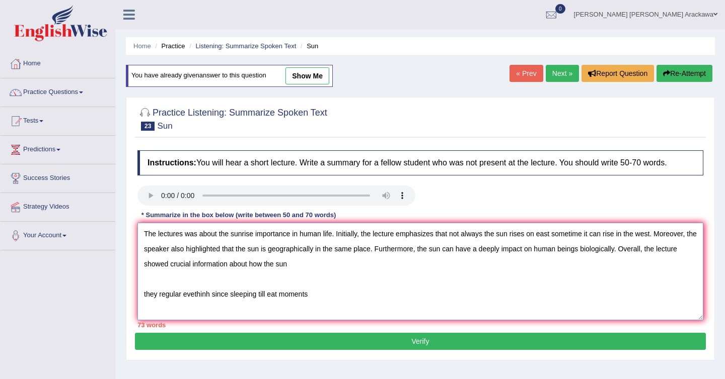
click at [150, 294] on textarea "The lectures was about the sunrise importance in human life. Initially, the lec…" at bounding box center [420, 272] width 566 height 98
click at [298, 264] on textarea "The lectures was about the sunrise importance in human life. Initially, the lec…" at bounding box center [420, 272] width 566 height 98
drag, startPoint x: 313, startPoint y: 292, endPoint x: 116, endPoint y: 288, distance: 196.3
click at [118, 288] on div "Home Practice Listening: Summarize Spoken Text Sun You have already given answe…" at bounding box center [420, 251] width 609 height 503
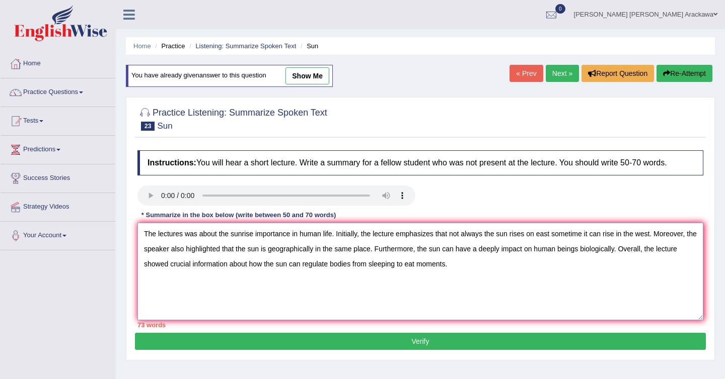
drag, startPoint x: 252, startPoint y: 232, endPoint x: 222, endPoint y: 231, distance: 30.2
click at [222, 231] on textarea "The lectures was about the sunrise importance in human life. Initially, the lec…" at bounding box center [420, 272] width 566 height 98
click at [272, 236] on textarea "The lectures was about the importance in human life. Initially, the lecture emp…" at bounding box center [420, 272] width 566 height 98
click at [269, 235] on textarea "The lectures was about the importance in human life. Initially, the lecture emp…" at bounding box center [420, 272] width 566 height 98
drag, startPoint x: 273, startPoint y: 233, endPoint x: 232, endPoint y: 235, distance: 40.8
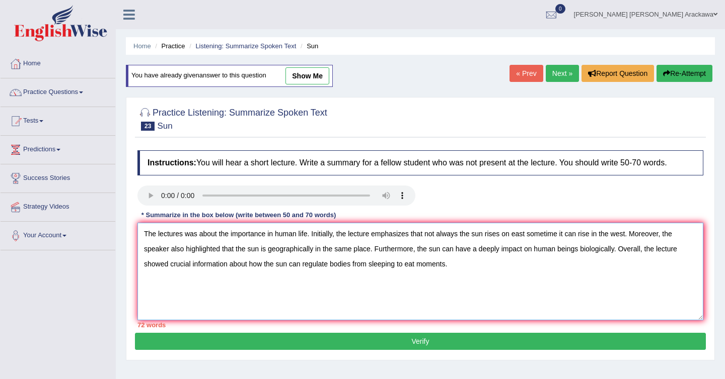
click at [232, 235] on textarea "The lectures was about the importance in human life. Initially, the lecture emp…" at bounding box center [420, 272] width 566 height 98
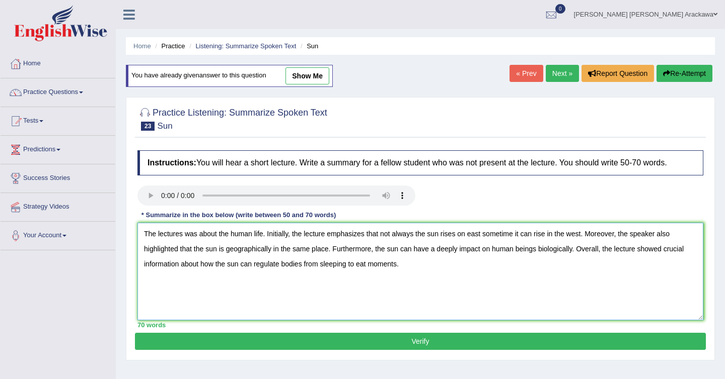
click at [264, 236] on textarea "The lectures was about the human life. Initially, the lecture emphasizes that n…" at bounding box center [420, 272] width 566 height 98
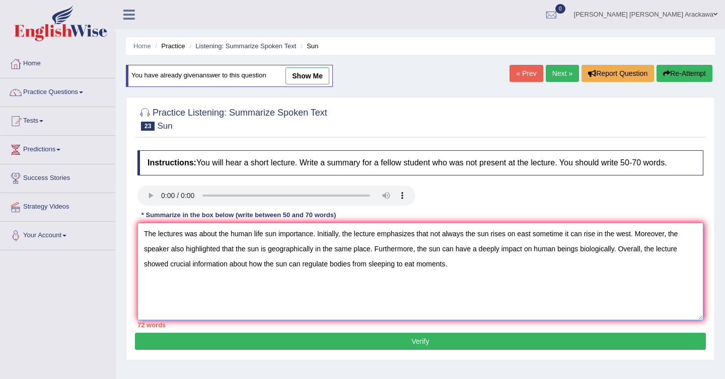
drag, startPoint x: 432, startPoint y: 233, endPoint x: 464, endPoint y: 232, distance: 31.7
click at [465, 233] on textarea "The lectures was about the human life sun importance. Initially, the lecture em…" at bounding box center [420, 272] width 566 height 98
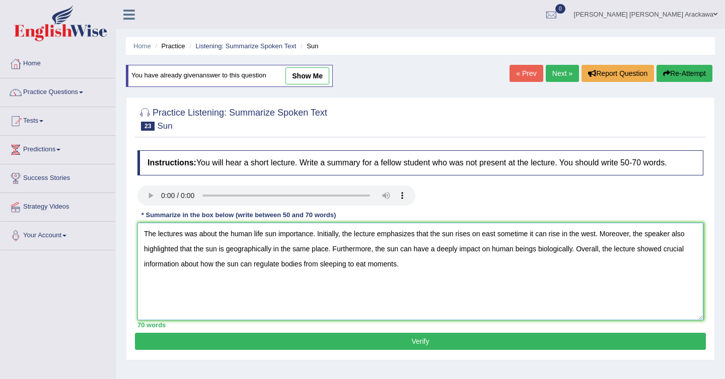
click at [457, 234] on textarea "The lectures was about the human life sun importance. Initially, the lecture em…" at bounding box center [420, 272] width 566 height 98
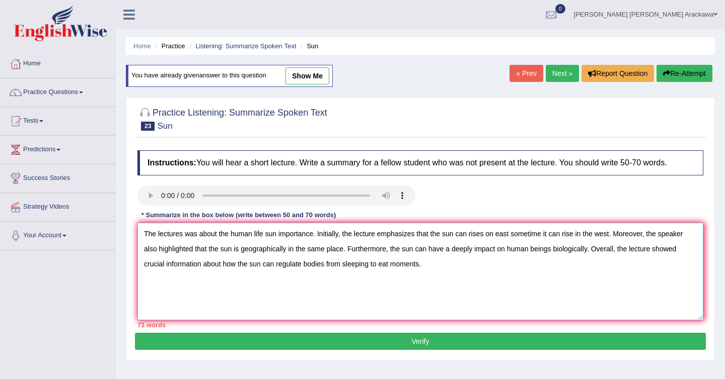
click at [522, 235] on textarea "The lectures was about the human life sun importance. Initially, the lecture em…" at bounding box center [420, 272] width 566 height 98
click at [522, 236] on textarea "The lectures was about the human life sun importance. Initially, the lecture em…" at bounding box center [420, 272] width 566 height 98
drag, startPoint x: 538, startPoint y: 234, endPoint x: 546, endPoint y: 234, distance: 8.1
click at [546, 234] on textarea "The lectures was about the human life sun importance. Initially, the lecture em…" at bounding box center [420, 272] width 566 height 98
drag, startPoint x: 585, startPoint y: 234, endPoint x: 567, endPoint y: 234, distance: 17.6
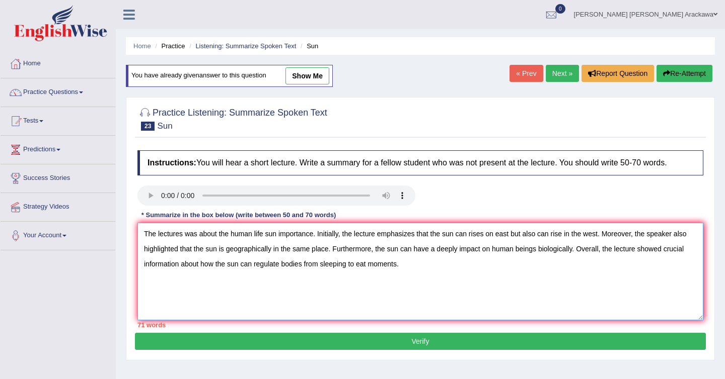
click at [567, 234] on textarea "The lectures was about the human life sun importance. Initially, the lecture em…" at bounding box center [420, 272] width 566 height 98
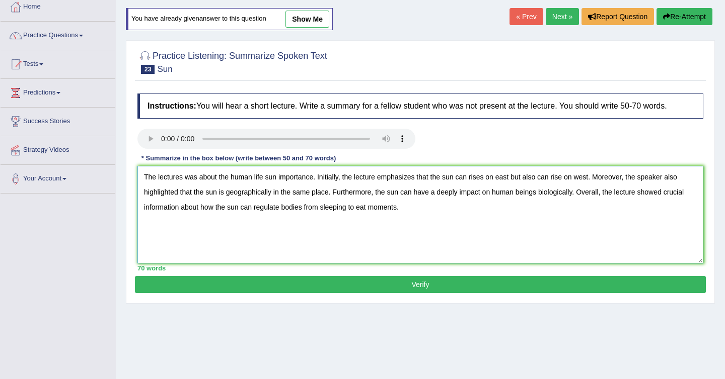
scroll to position [57, 0]
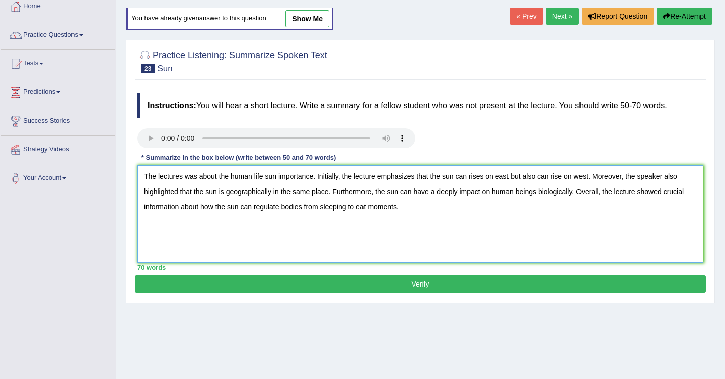
type textarea "The lectures was about the human life sun importance. Initially, the lecture em…"
click at [495, 284] on button "Verify" at bounding box center [420, 284] width 571 height 17
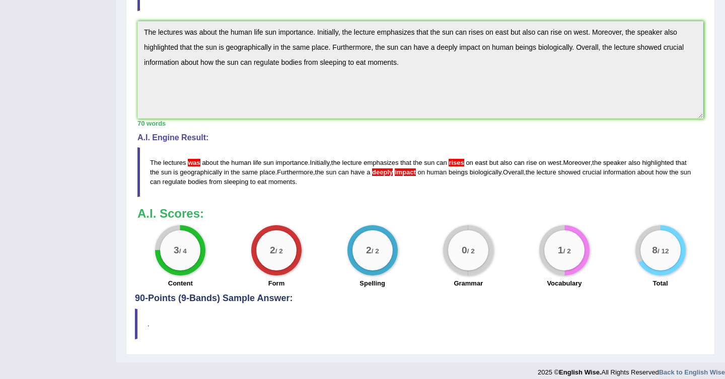
scroll to position [264, 0]
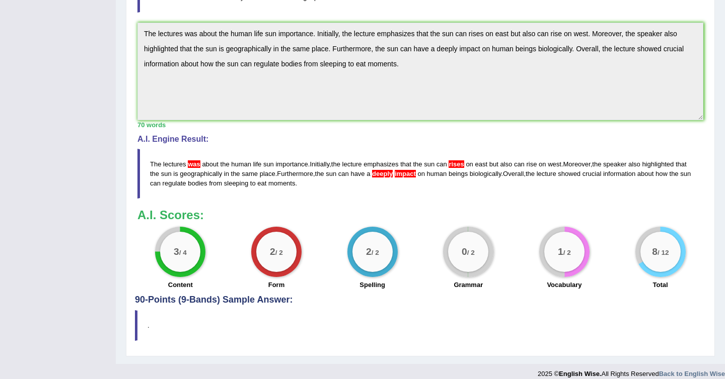
click at [191, 166] on span "was" at bounding box center [194, 165] width 13 height 8
click at [180, 165] on span "lectures" at bounding box center [174, 165] width 23 height 8
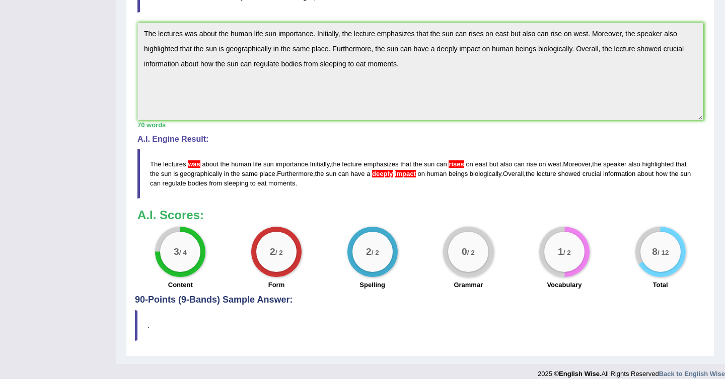
click at [180, 165] on span "lectures" at bounding box center [174, 165] width 23 height 8
click at [459, 164] on span "rises" at bounding box center [455, 165] width 15 height 8
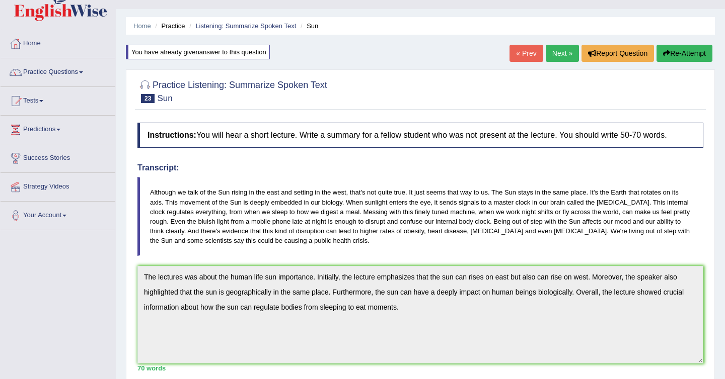
scroll to position [0, 0]
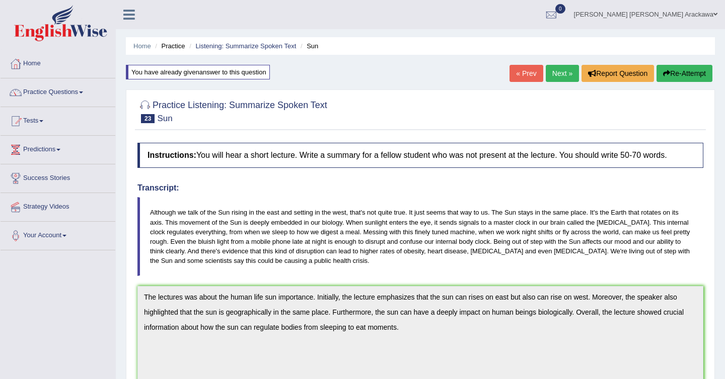
click at [557, 78] on link "Next »" at bounding box center [562, 73] width 33 height 17
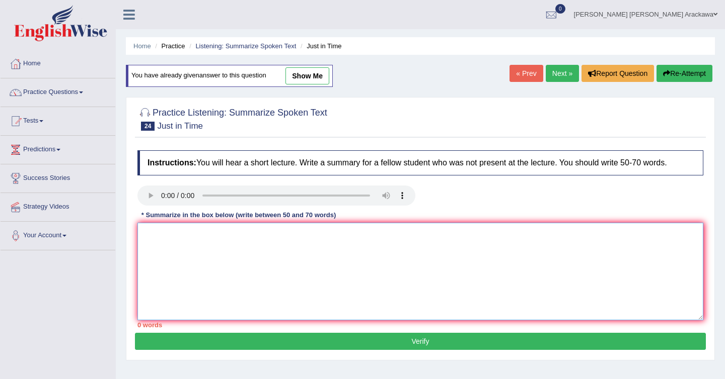
click at [222, 240] on textarea at bounding box center [420, 272] width 566 height 98
type textarea "in the last 50 years"
drag, startPoint x: 152, startPoint y: 242, endPoint x: 209, endPoint y: 234, distance: 57.4
click at [186, 236] on textarea "in the last 50 years" at bounding box center [420, 272] width 566 height 98
click at [229, 239] on textarea "in the last 50 years" at bounding box center [420, 272] width 566 height 98
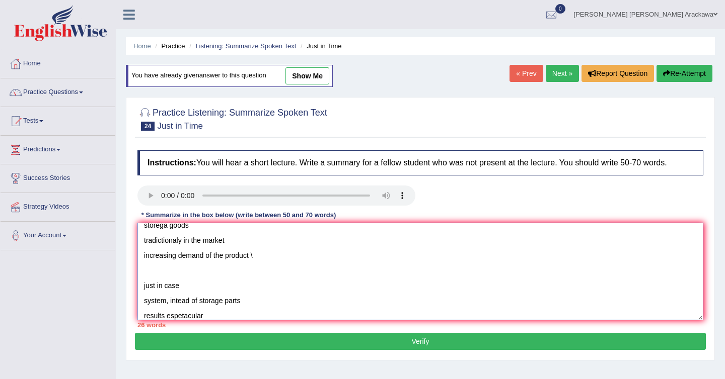
scroll to position [39, 0]
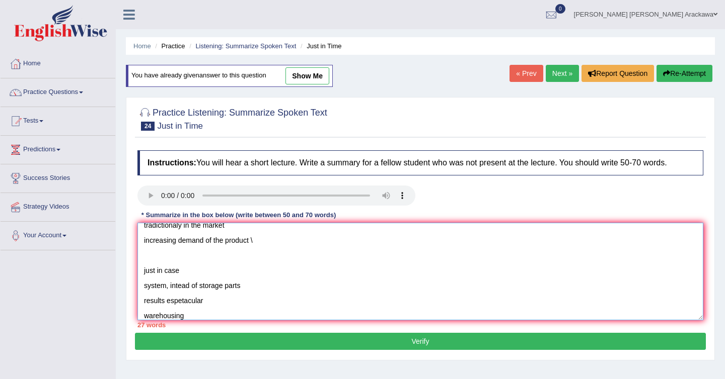
click at [145, 287] on textarea "in the last 50 years storega goods tradictionaly in the market increasing deman…" at bounding box center [420, 272] width 566 height 98
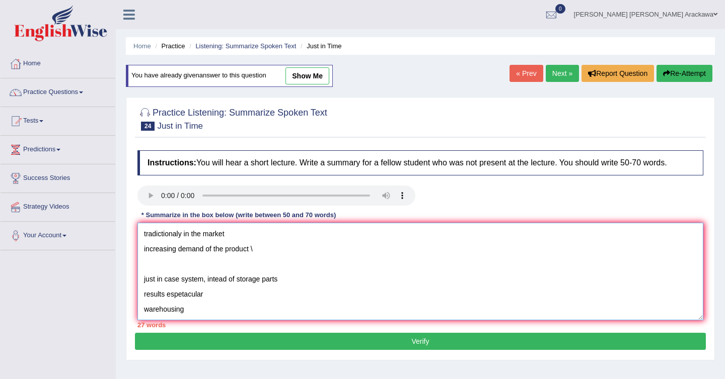
click at [204, 299] on textarea "in the last 50 years storega goods tradictionaly in the market increasing deman…" at bounding box center [420, 272] width 566 height 98
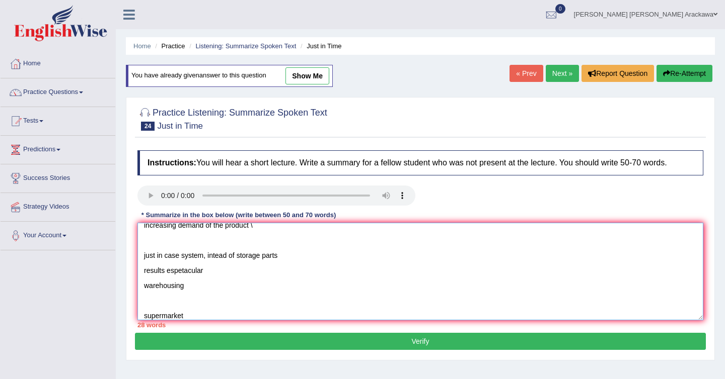
scroll to position [0, 0]
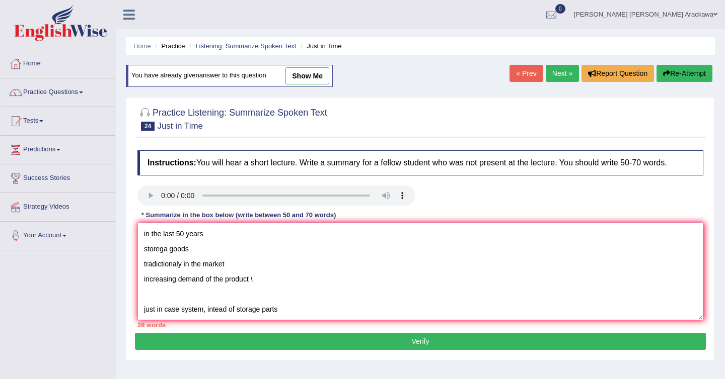
click at [192, 237] on textarea "in the last 50 years storega goods tradictionaly in the market increasing deman…" at bounding box center [420, 272] width 566 height 98
click at [144, 232] on textarea "in the last 50 years storega goods tradictionaly in the market increasing deman…" at bounding box center [420, 272] width 566 height 98
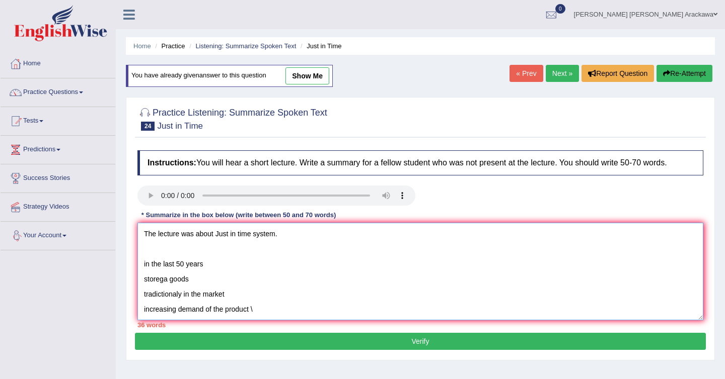
click at [218, 233] on textarea "The lecture was about Just in time system. in the last 50 years storega goods t…" at bounding box center [420, 272] width 566 height 98
click at [309, 238] on textarea "The lecture was about just in time system. in the last 50 years storega goods t…" at bounding box center [420, 272] width 566 height 98
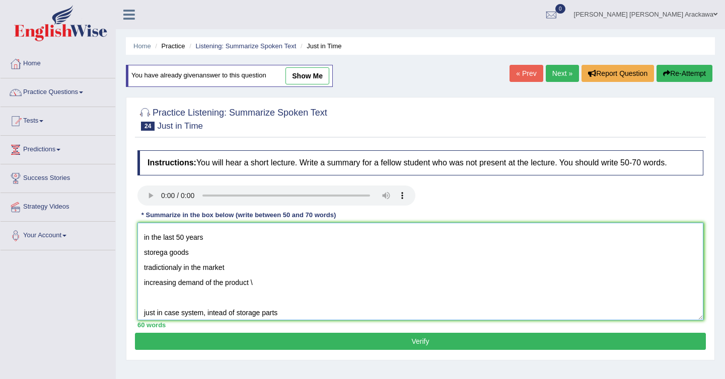
scroll to position [16, 0]
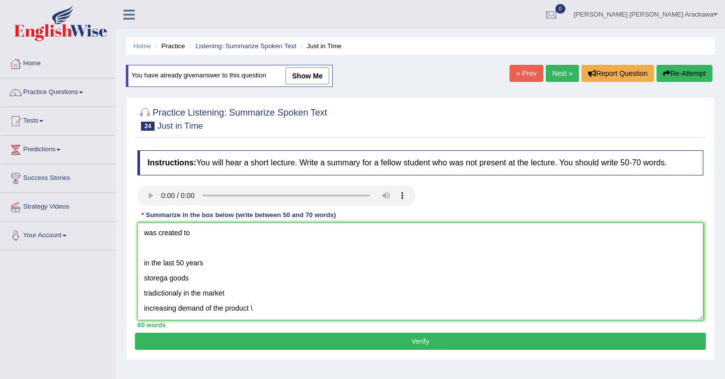
click at [155, 249] on textarea "The lecture was about just in time system. Initally, the lecture emphasizes tha…" at bounding box center [420, 272] width 566 height 98
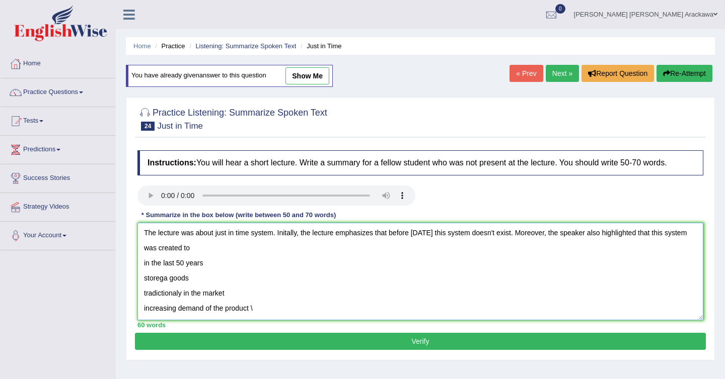
drag, startPoint x: 204, startPoint y: 263, endPoint x: 143, endPoint y: 264, distance: 60.9
click at [143, 264] on textarea "The lecture was about just in time system. Initally, the lecture emphasizes tha…" at bounding box center [420, 272] width 566 height 98
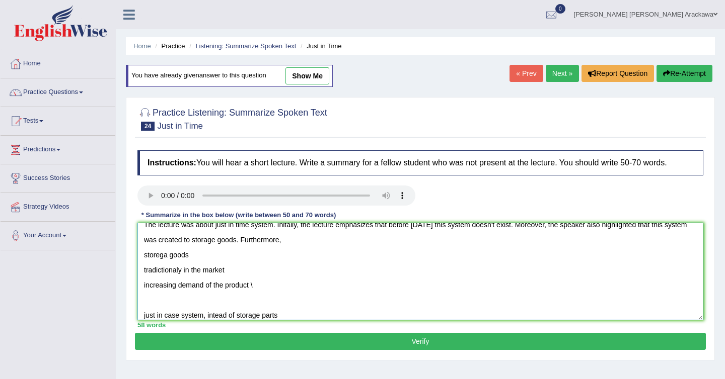
scroll to position [8, 0]
drag, startPoint x: 191, startPoint y: 256, endPoint x: 132, endPoint y: 253, distance: 59.5
click at [137, 255] on textarea "The lecture was about just in time system. Initally, the lecture emphasizes tha…" at bounding box center [420, 272] width 566 height 98
click at [172, 303] on textarea "The lecture was about just in time system. Initally, the lecture emphasizes tha…" at bounding box center [420, 272] width 566 height 98
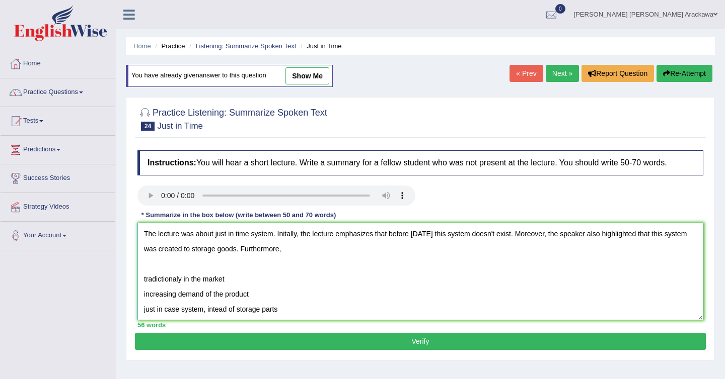
click at [346, 250] on textarea "The lecture was about just in time system. Initally, the lecture emphasizes tha…" at bounding box center [420, 272] width 566 height 98
drag, startPoint x: 401, startPoint y: 248, endPoint x: 440, endPoint y: 245, distance: 39.9
click at [442, 250] on textarea "The lecture was about just in time system. Initally, the lecture emphasizes tha…" at bounding box center [420, 272] width 566 height 98
click at [475, 254] on textarea "The lecture was about just in time system. Initally, the lecture emphasizes tha…" at bounding box center [420, 272] width 566 height 98
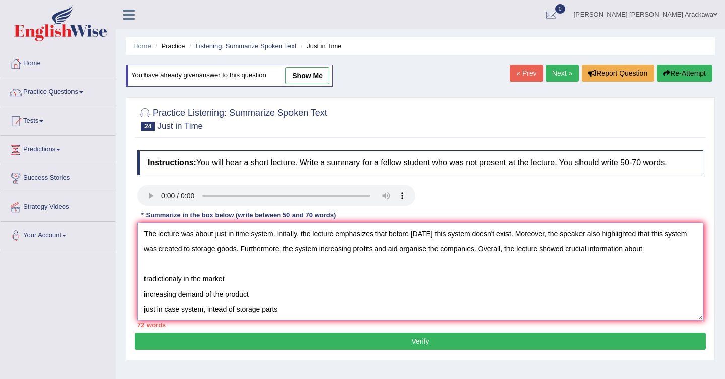
scroll to position [1, 0]
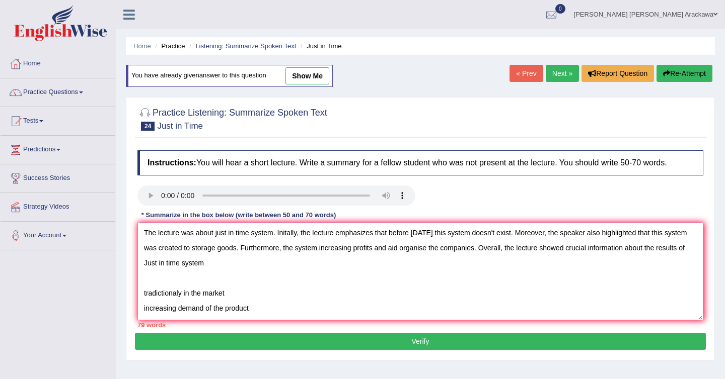
click at [553, 258] on textarea "The lecture was about just in time system. Initally, the lecture emphasizes tha…" at bounding box center [420, 272] width 566 height 98
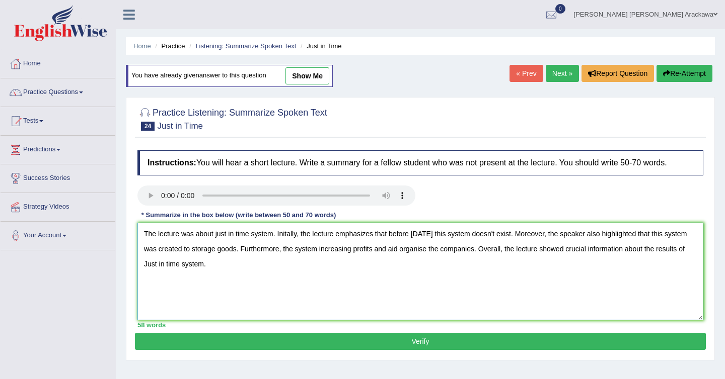
scroll to position [0, 0]
click at [199, 264] on textarea "The lecture was about just in time system. Initally, the lecture emphasizes tha…" at bounding box center [420, 272] width 566 height 98
click at [217, 233] on textarea "The lecture was about just in time system. Initally, the lecture emphasizes tha…" at bounding box center [420, 272] width 566 height 98
click at [242, 233] on textarea "The lecture was about Just in time system. Initally, the lecture emphasizes tha…" at bounding box center [420, 272] width 566 height 98
click at [414, 235] on textarea "The lecture was about Just in Time system. Initally, the lecture emphasizes tha…" at bounding box center [420, 272] width 566 height 98
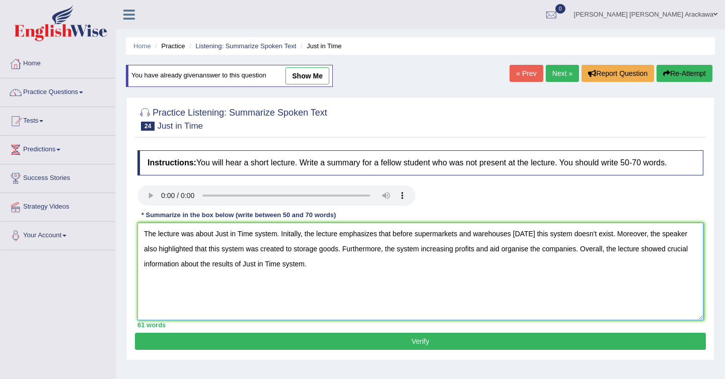
drag, startPoint x: 514, startPoint y: 233, endPoint x: 417, endPoint y: 231, distance: 96.7
click at [417, 231] on textarea "The lecture was about Just in Time system. Initally, the lecture emphasizes tha…" at bounding box center [420, 272] width 566 height 98
click at [406, 235] on textarea "The lecture was about Just in Time system. Initally, the lecture emphasizes tha…" at bounding box center [420, 272] width 566 height 98
drag, startPoint x: 395, startPoint y: 235, endPoint x: 488, endPoint y: 233, distance: 92.6
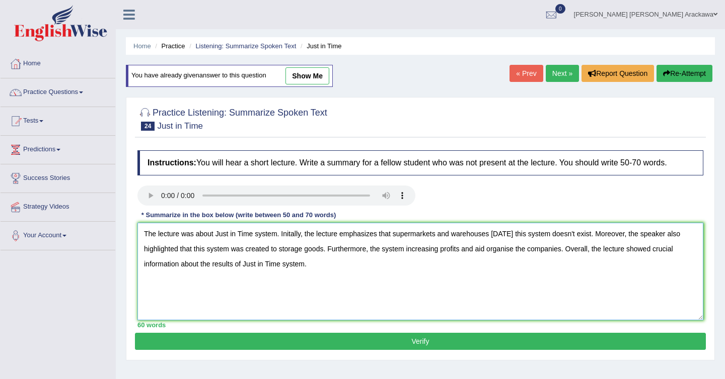
click at [488, 234] on textarea "The lecture was about Just in Time system. Initally, the lecture emphasizes tha…" at bounding box center [420, 272] width 566 height 98
click at [442, 234] on textarea "The lecture was about Just in Time system. Initally, the lecture emphasizes tha…" at bounding box center [420, 272] width 566 height 98
paste textarea "supermarkets and warehouse"
drag, startPoint x: 537, startPoint y: 234, endPoint x: 556, endPoint y: 232, distance: 19.3
click at [556, 232] on textarea "The lecture was about Just in Time system. Initally, the lecture emphasizes tha…" at bounding box center [420, 272] width 566 height 98
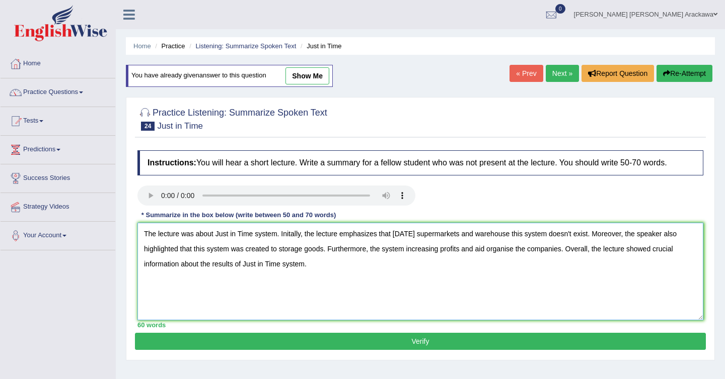
click at [543, 232] on textarea "The lecture was about Just in Time system. Initally, the lecture emphasizes tha…" at bounding box center [420, 272] width 566 height 98
click at [539, 233] on textarea "The lecture was about Just in Time system. Initally, the lecture emphasizes tha…" at bounding box center [420, 272] width 566 height 98
drag, startPoint x: 602, startPoint y: 235, endPoint x: 639, endPoint y: 233, distance: 37.3
click at [639, 233] on textarea "The lecture was about Just in Time system. Initally, the lecture emphasizes tha…" at bounding box center [420, 272] width 566 height 98
click at [549, 232] on textarea "The lecture was about Just in Time system. Initally, the lecture emphasizes tha…" at bounding box center [420, 272] width 566 height 98
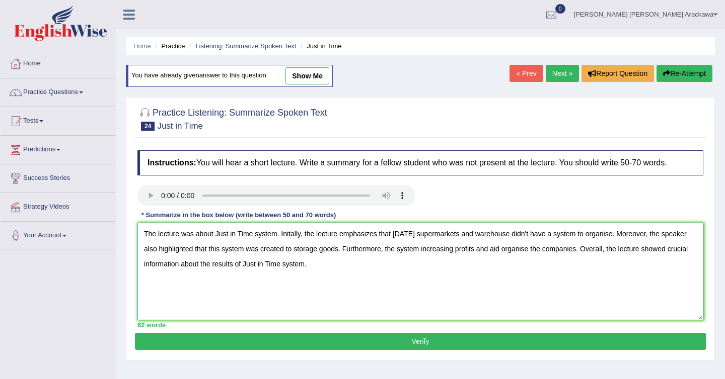
click at [638, 233] on textarea "The lecture was about Just in Time system. Initally, the lecture emphasizes tha…" at bounding box center [420, 272] width 566 height 98
click at [652, 251] on textarea "The lecture was about Just in Time system. Initally, the lecture emphasizes tha…" at bounding box center [420, 272] width 566 height 98
click at [419, 263] on textarea "The lecture was about Just in Time system. Initally, the lecture emphasizes tha…" at bounding box center [420, 272] width 566 height 98
click at [326, 264] on textarea "The lecture was about Just in Time system. Initally, the lecture emphasizes tha…" at bounding box center [420, 272] width 566 height 98
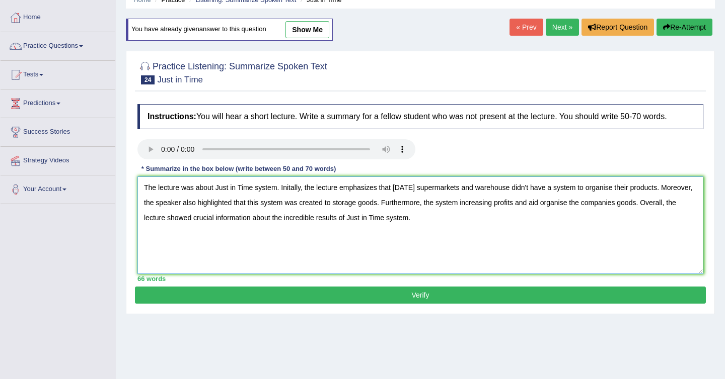
scroll to position [47, 0]
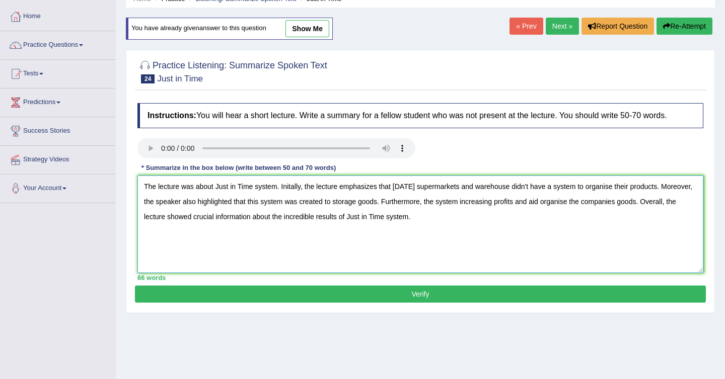
type textarea "The lecture was about Just in Time system. Initally, the lecture emphasizes tha…"
click at [303, 296] on button "Verify" at bounding box center [420, 294] width 571 height 17
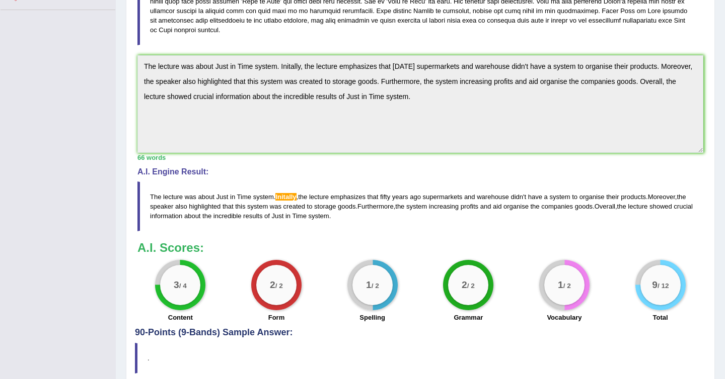
scroll to position [240, 0]
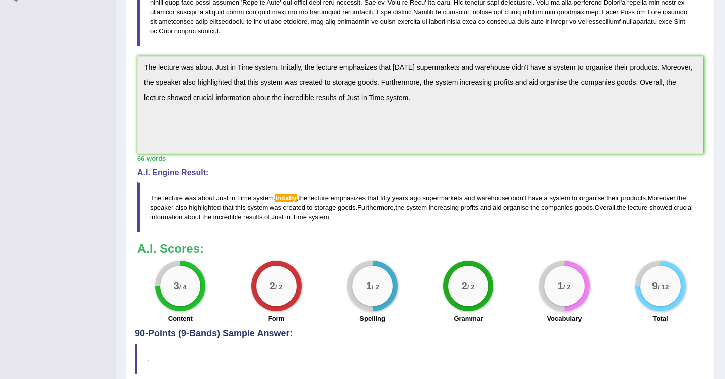
click at [290, 196] on span "Initally" at bounding box center [285, 198] width 21 height 8
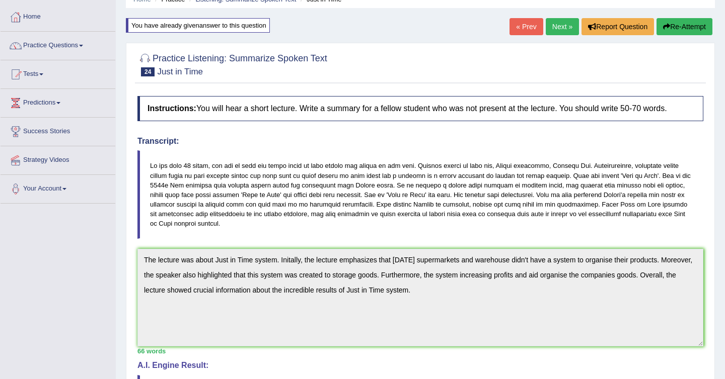
scroll to position [0, 0]
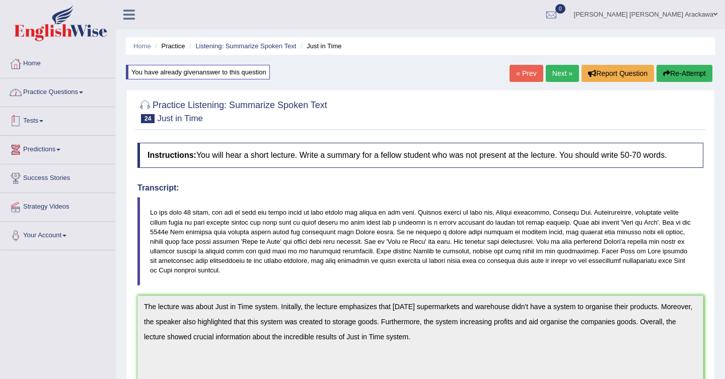
click at [64, 94] on link "Practice Questions" at bounding box center [58, 91] width 115 height 25
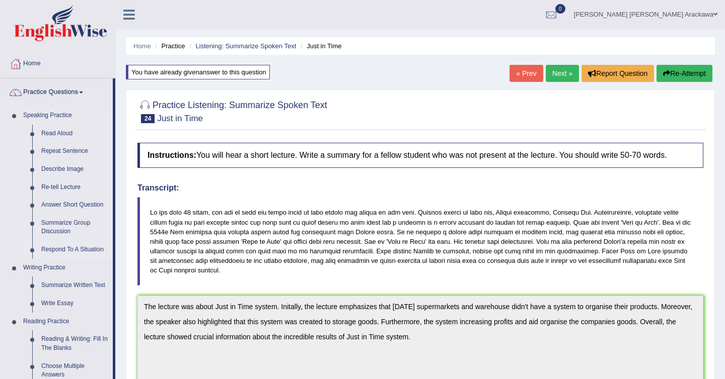
scroll to position [30, 0]
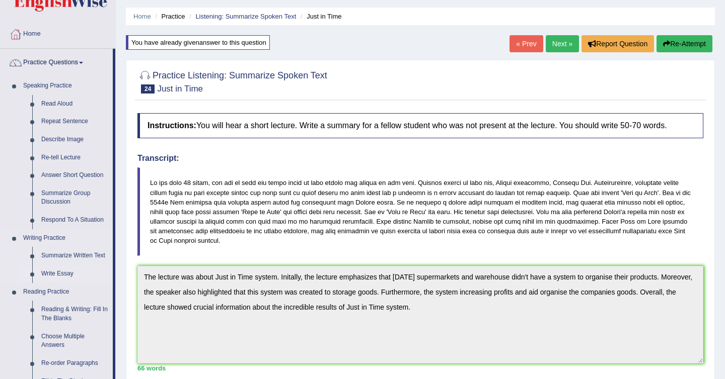
click at [58, 272] on link "Write Essay" at bounding box center [75, 274] width 76 height 18
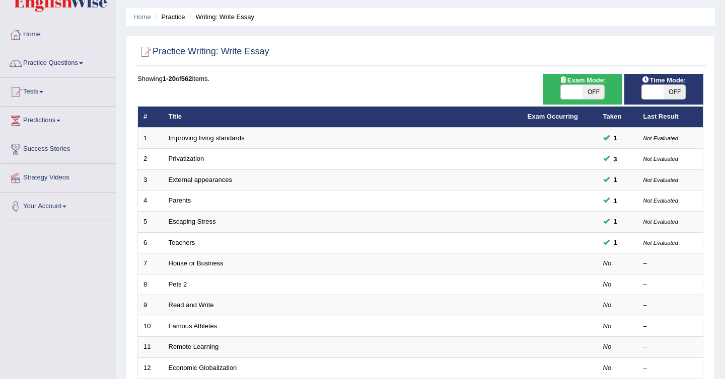
scroll to position [31, 0]
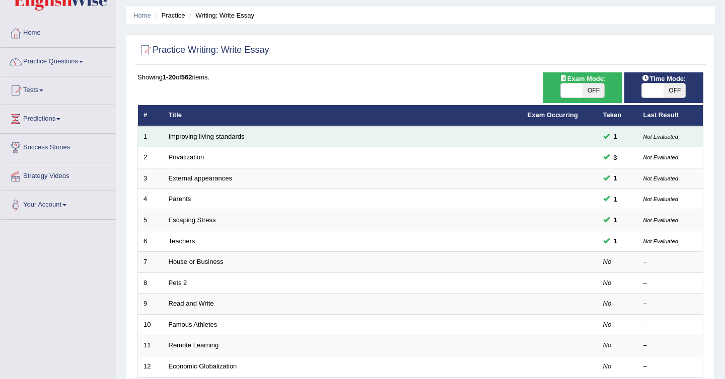
click at [208, 141] on td "Improving living standards" at bounding box center [342, 136] width 359 height 21
click at [208, 135] on link "Improving living standards" at bounding box center [207, 137] width 76 height 8
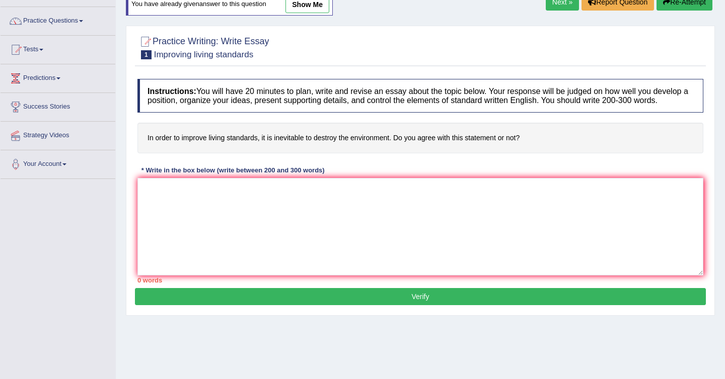
scroll to position [45, 0]
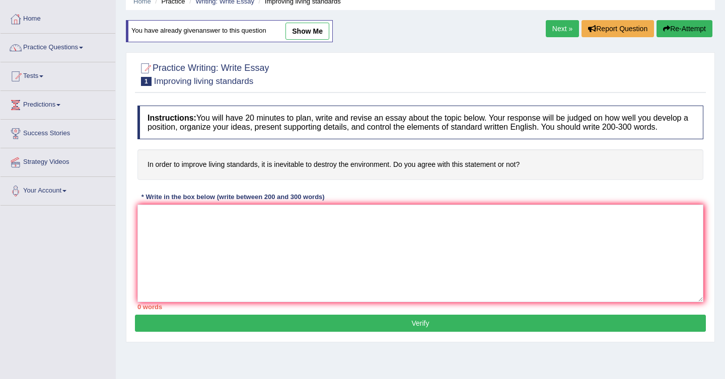
click at [302, 27] on link "show me" at bounding box center [307, 31] width 44 height 17
type textarea "The increasing influence of the living standards on our lives has ignited numer…"
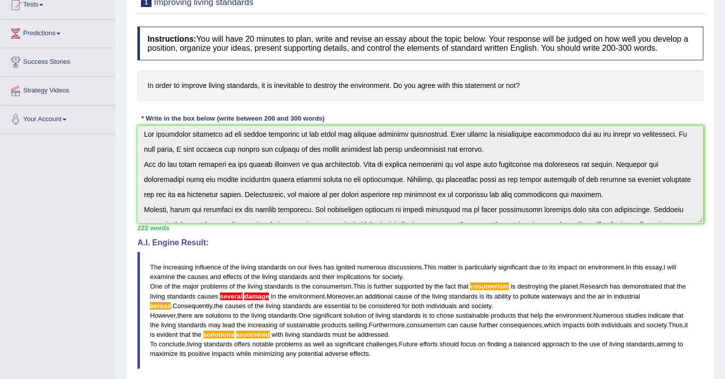
scroll to position [3, 0]
drag, startPoint x: 149, startPoint y: 96, endPoint x: 373, endPoint y: 97, distance: 223.5
click at [373, 97] on h4 "In order to improve living standards, it is inevitable to destroy the environme…" at bounding box center [420, 85] width 566 height 31
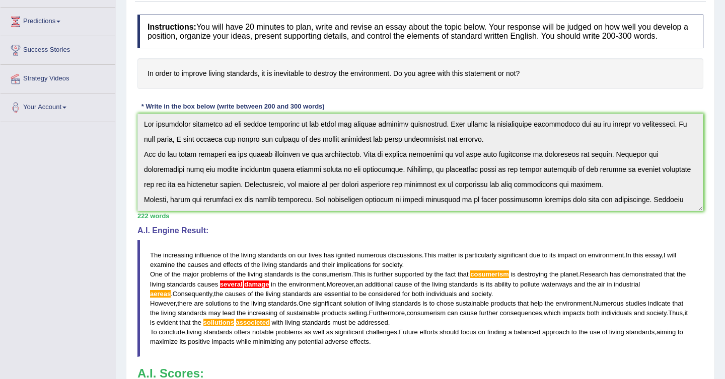
scroll to position [129, 0]
click at [227, 268] on blockquote "The increasing influence of the living standards on our lives has ignited numer…" at bounding box center [420, 297] width 566 height 117
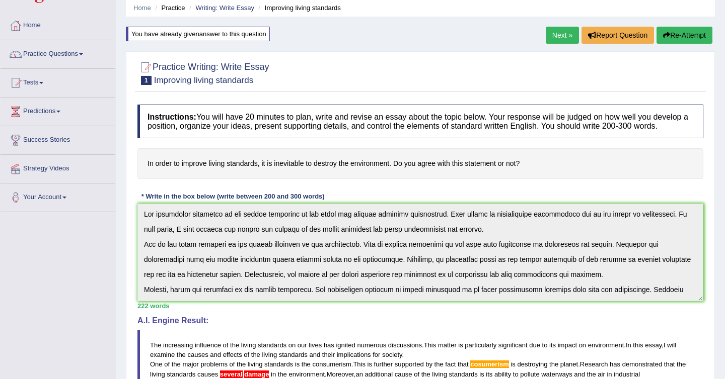
scroll to position [37, 0]
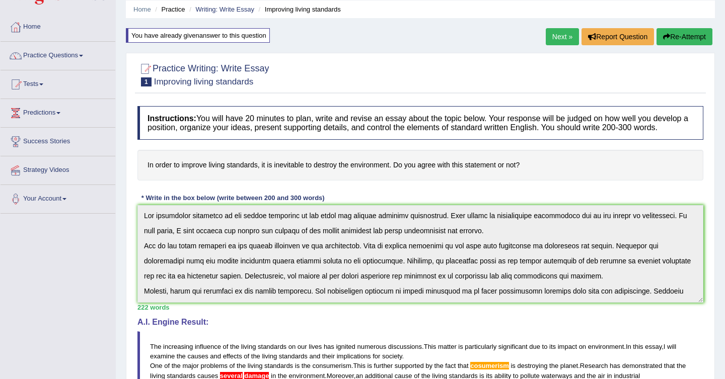
click at [552, 39] on link "Next »" at bounding box center [562, 36] width 33 height 17
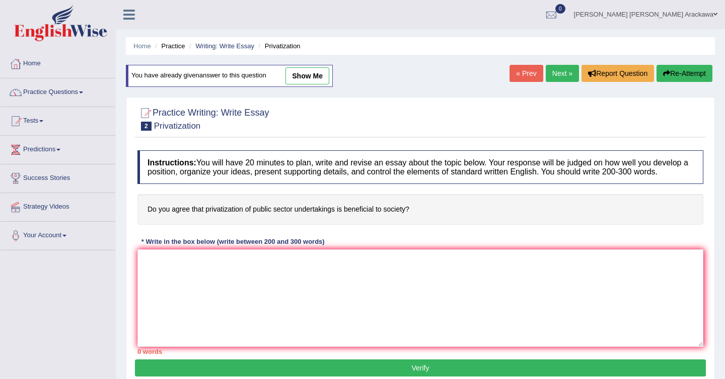
click at [315, 76] on link "show me" at bounding box center [307, 75] width 44 height 17
type textarea "The increasing influence of public sector privatisation on our lives has ignite…"
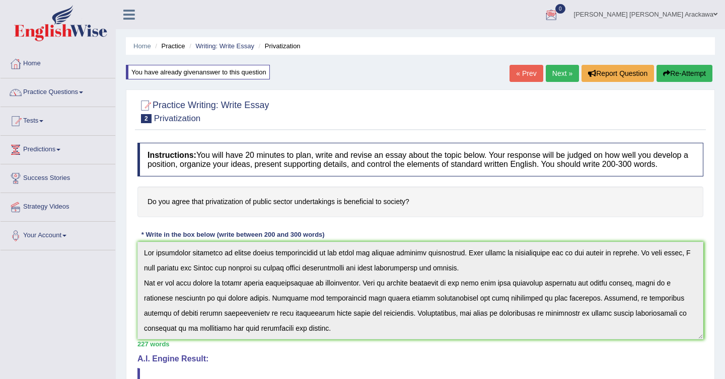
click at [677, 72] on button "Re-Attempt" at bounding box center [684, 73] width 56 height 17
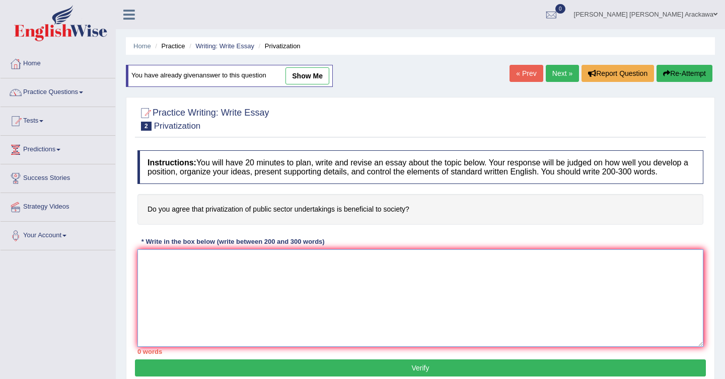
click at [350, 297] on textarea at bounding box center [420, 299] width 566 height 98
paste textarea "The increasing influence of ET on our lives has started many discussions. This …"
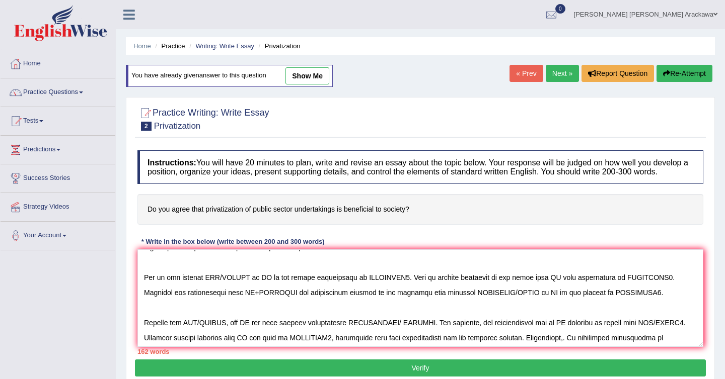
drag, startPoint x: 205, startPoint y: 217, endPoint x: 247, endPoint y: 221, distance: 42.4
click at [247, 221] on h4 "Do you agree that privatization of public sector undertakings is beneficial to …" at bounding box center [420, 209] width 566 height 31
drag, startPoint x: 206, startPoint y: 218, endPoint x: 290, endPoint y: 218, distance: 84.1
click at [290, 219] on h4 "Do you agree that privatization of public sector undertakings is beneficial to …" at bounding box center [420, 209] width 566 height 31
click at [290, 218] on h4 "Do you agree that privatization of public sector undertakings is beneficial to …" at bounding box center [420, 209] width 566 height 31
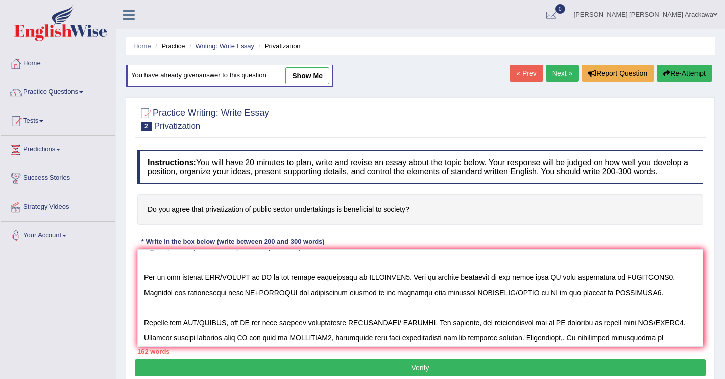
click at [290, 218] on h4 "Do you agree that privatization of public sector undertakings is beneficial to …" at bounding box center [420, 209] width 566 height 31
drag, startPoint x: 200, startPoint y: 217, endPoint x: 242, endPoint y: 220, distance: 41.8
click at [242, 220] on h4 "Do you agree that privatization of public sector undertakings is beneficial to …" at bounding box center [420, 209] width 566 height 31
drag, startPoint x: 242, startPoint y: 220, endPoint x: 288, endPoint y: 220, distance: 46.3
click at [288, 220] on h4 "Do you agree that privatization of public sector undertakings is beneficial to …" at bounding box center [420, 209] width 566 height 31
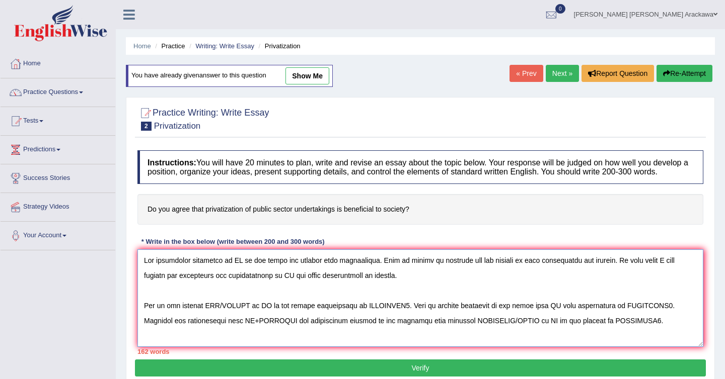
click at [233, 270] on textarea at bounding box center [420, 299] width 566 height 98
click at [234, 270] on textarea at bounding box center [420, 299] width 566 height 98
click at [329, 283] on textarea at bounding box center [420, 299] width 566 height 98
click at [336, 285] on textarea at bounding box center [420, 299] width 566 height 98
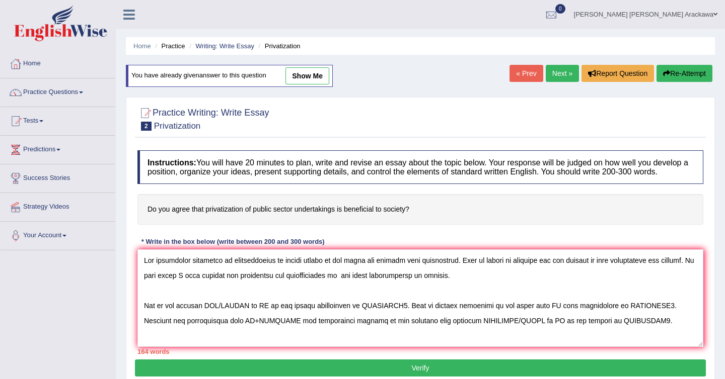
drag, startPoint x: 231, startPoint y: 267, endPoint x: 260, endPoint y: 269, distance: 29.3
click at [260, 269] on textarea at bounding box center [420, 299] width 566 height 98
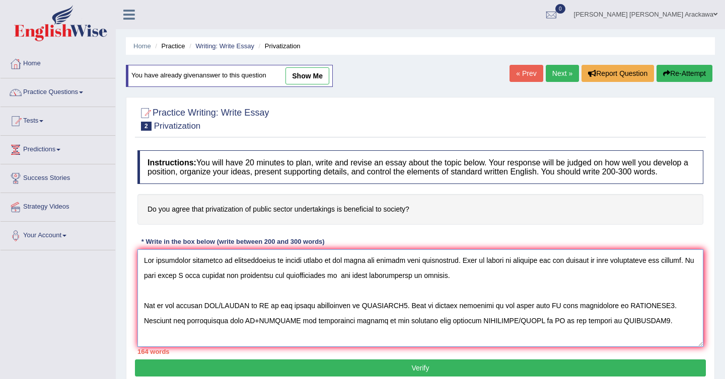
click at [324, 285] on textarea at bounding box center [420, 299] width 566 height 98
click at [220, 284] on textarea at bounding box center [420, 299] width 566 height 98
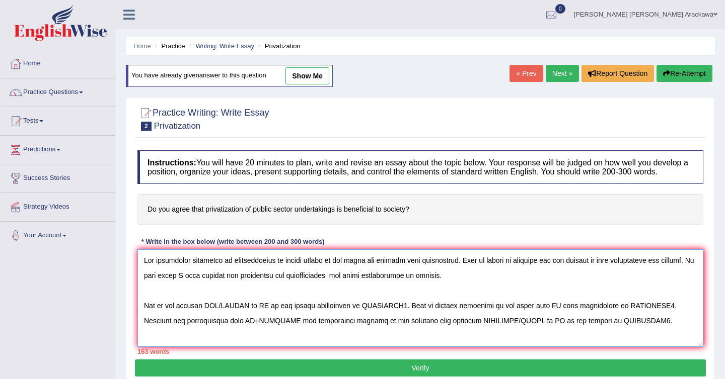
paste textarea "privatization of public sector"
click at [243, 285] on textarea at bounding box center [420, 299] width 566 height 98
click at [270, 283] on textarea at bounding box center [420, 299] width 566 height 98
click at [250, 272] on textarea at bounding box center [420, 299] width 566 height 98
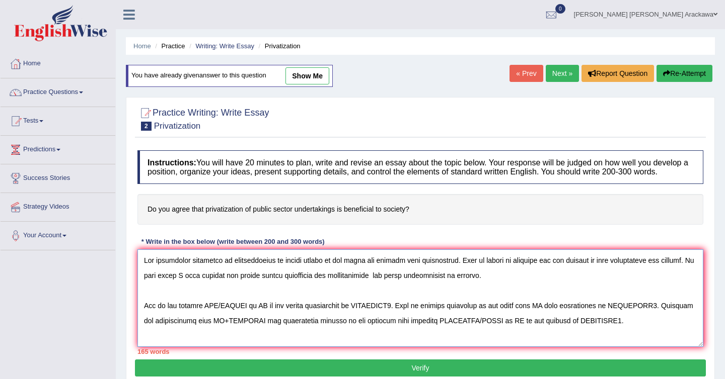
click at [250, 272] on textarea at bounding box center [420, 299] width 566 height 98
paste textarea "f public sector o"
click at [258, 287] on textarea at bounding box center [420, 299] width 566 height 98
click at [263, 286] on textarea at bounding box center [420, 299] width 566 height 98
paste textarea "privatization"
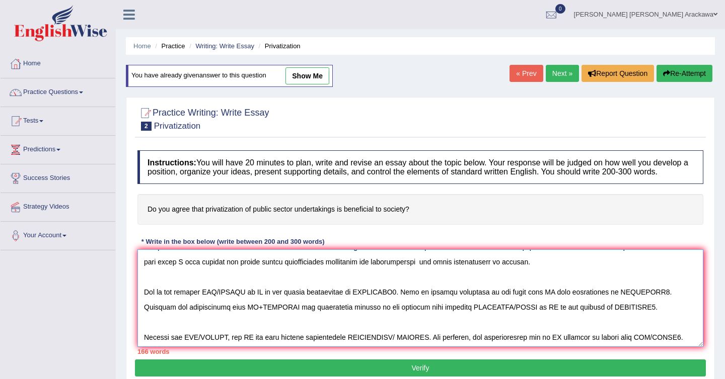
scroll to position [15, 0]
click at [212, 300] on textarea at bounding box center [420, 299] width 566 height 98
click at [249, 297] on textarea at bounding box center [420, 299] width 566 height 98
click at [255, 301] on textarea at bounding box center [420, 299] width 566 height 98
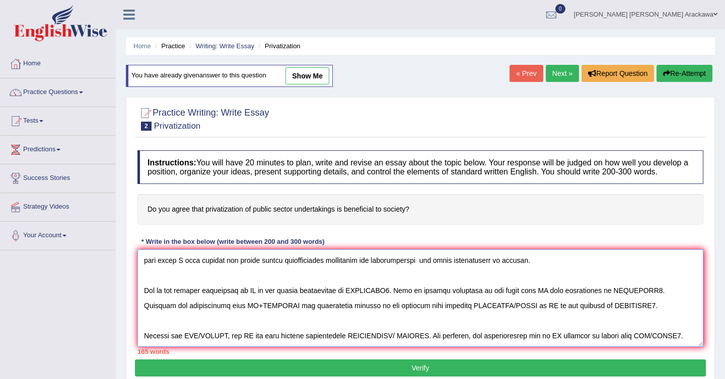
click at [255, 301] on textarea at bounding box center [420, 299] width 566 height 98
paste textarea "privatization"
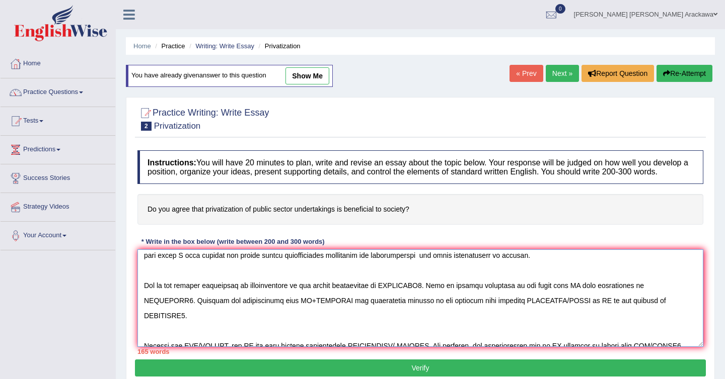
scroll to position [19, 0]
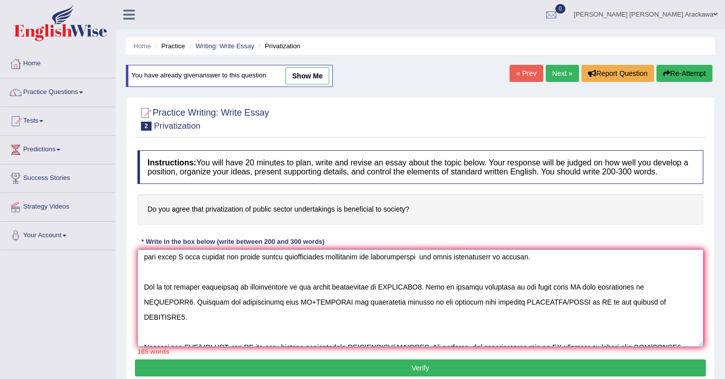
click at [405, 298] on textarea at bounding box center [420, 299] width 566 height 98
click at [651, 297] on textarea at bounding box center [420, 299] width 566 height 98
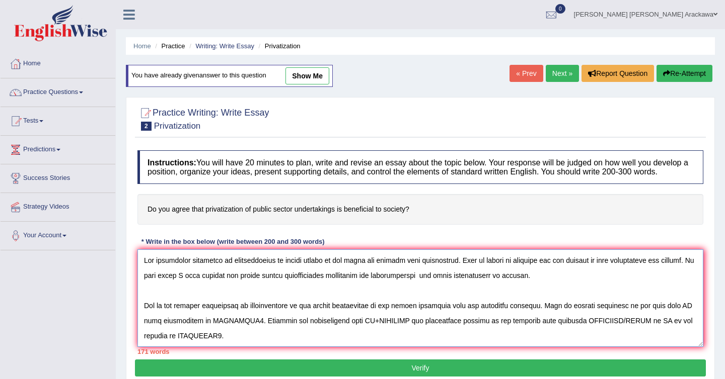
click at [228, 285] on textarea at bounding box center [420, 299] width 566 height 98
click at [672, 316] on textarea at bounding box center [420, 299] width 566 height 98
paste textarea "public sector privatization"
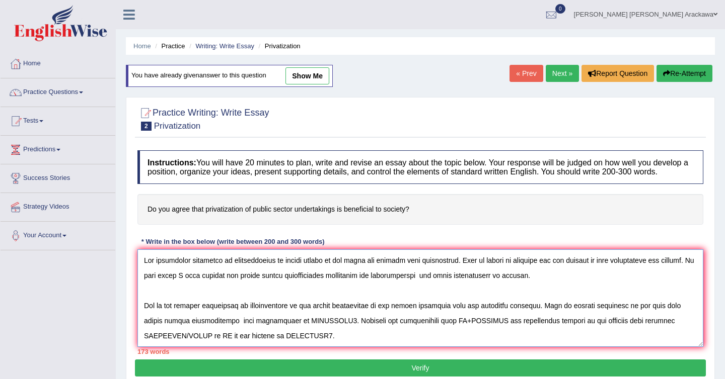
click at [283, 329] on textarea at bounding box center [420, 299] width 566 height 98
click at [273, 330] on textarea at bounding box center [420, 299] width 566 height 98
click at [426, 330] on textarea at bounding box center [420, 299] width 566 height 98
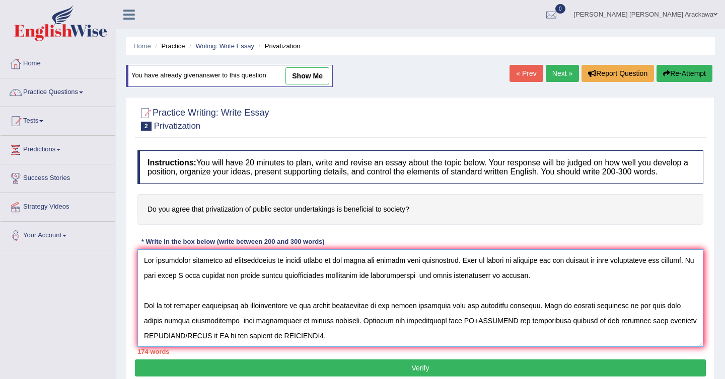
paste textarea "public sector privatization"
click at [513, 331] on textarea at bounding box center [420, 299] width 566 height 98
click at [509, 332] on textarea at bounding box center [420, 299] width 566 height 98
click at [553, 330] on textarea at bounding box center [420, 299] width 566 height 98
click at [147, 272] on textarea at bounding box center [420, 299] width 566 height 98
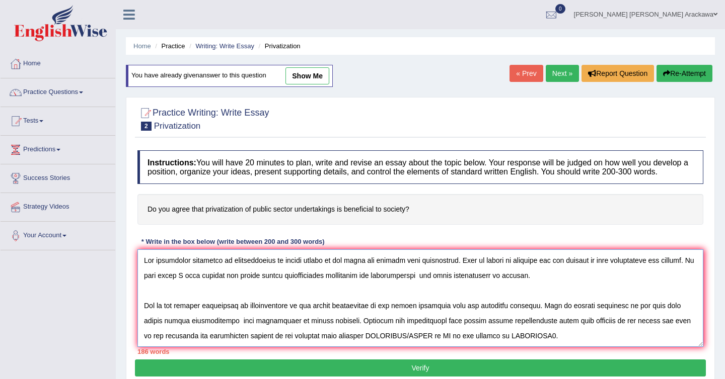
click at [145, 269] on textarea at bounding box center [420, 299] width 566 height 98
paste textarea "public sector privatization"
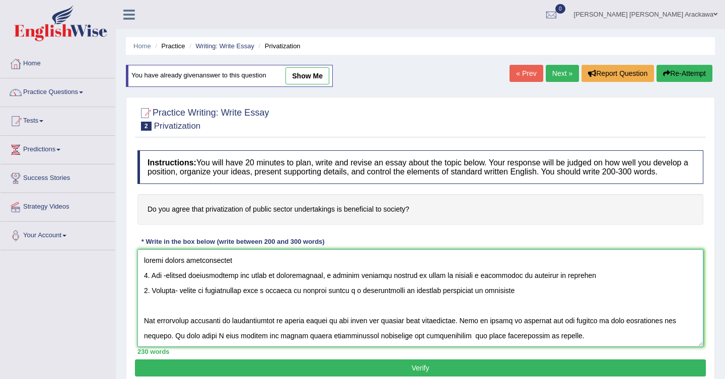
click at [155, 317] on textarea at bounding box center [420, 299] width 566 height 98
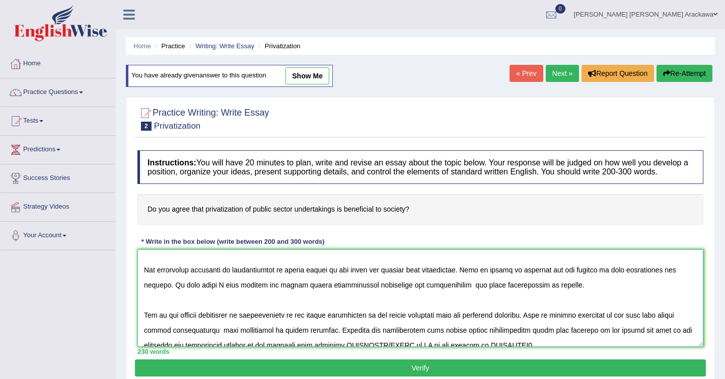
scroll to position [52, 0]
click at [310, 324] on textarea at bounding box center [420, 299] width 566 height 98
drag, startPoint x: 310, startPoint y: 324, endPoint x: 536, endPoint y: 324, distance: 226.0
click at [536, 324] on textarea at bounding box center [420, 299] width 566 height 98
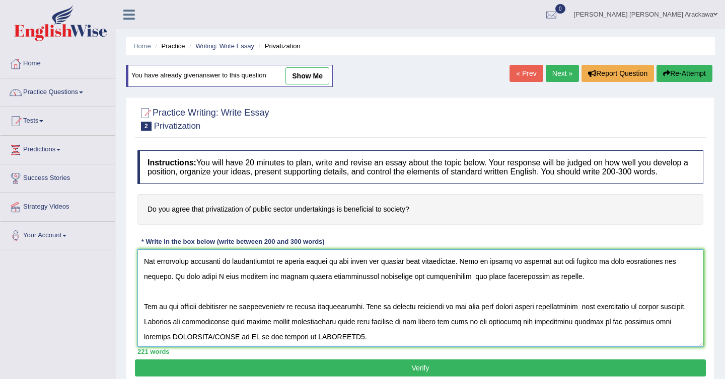
scroll to position [60, 0]
click at [320, 314] on textarea at bounding box center [420, 299] width 566 height 98
click at [405, 319] on textarea at bounding box center [420, 299] width 566 height 98
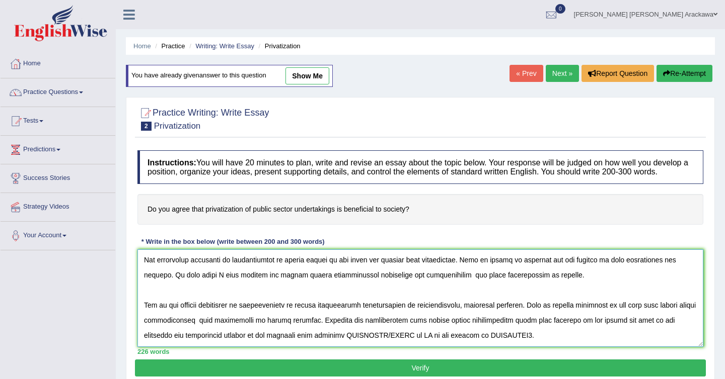
scroll to position [57, 0]
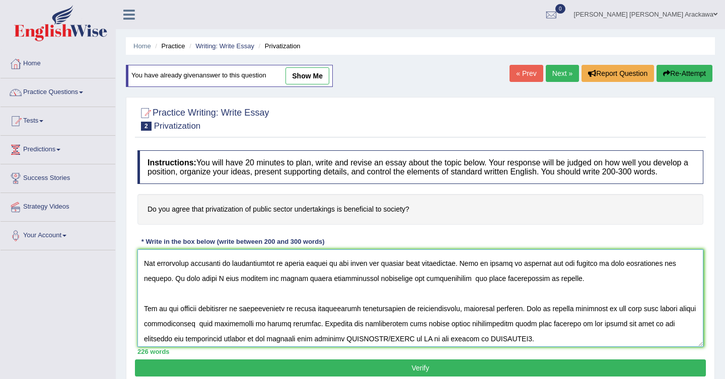
click at [463, 321] on textarea at bounding box center [420, 299] width 566 height 98
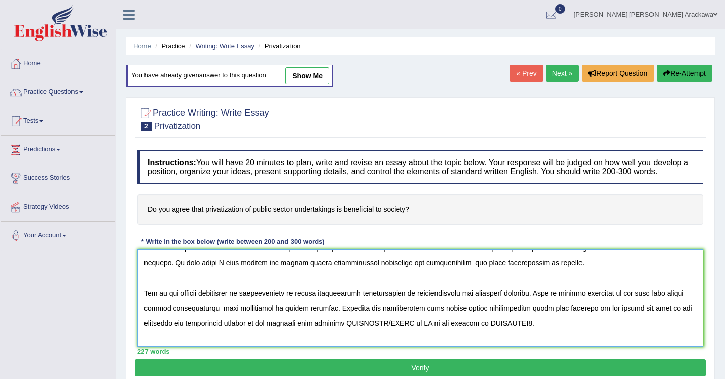
scroll to position [71, 0]
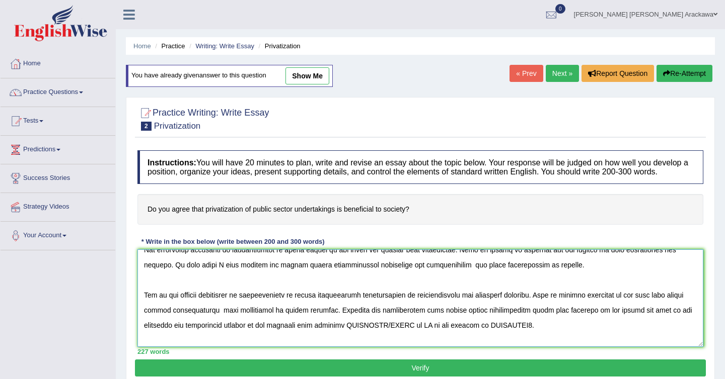
click at [507, 305] on textarea at bounding box center [420, 299] width 566 height 98
drag, startPoint x: 304, startPoint y: 320, endPoint x: 349, endPoint y: 323, distance: 44.9
click at [349, 323] on textarea at bounding box center [420, 299] width 566 height 98
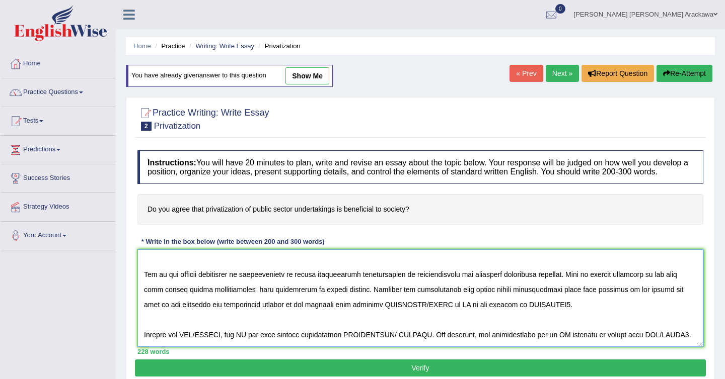
scroll to position [114, 0]
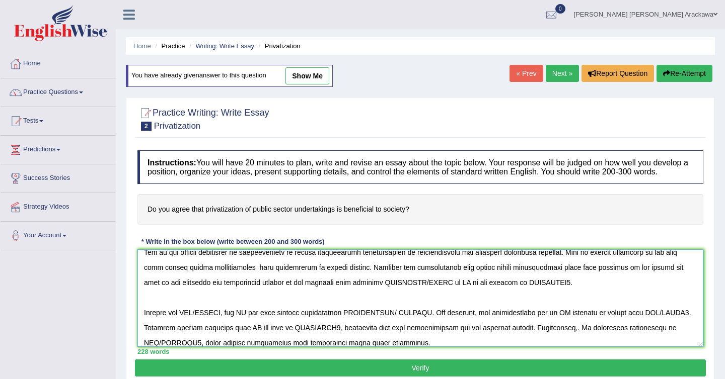
drag, startPoint x: 674, startPoint y: 332, endPoint x: 176, endPoint y: 289, distance: 500.6
click at [176, 289] on textarea at bounding box center [420, 299] width 566 height 98
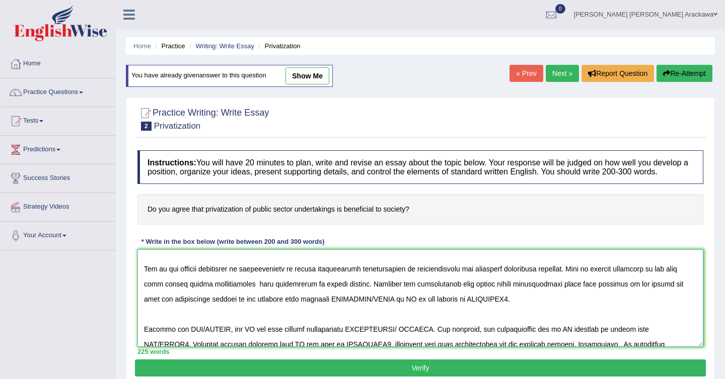
scroll to position [98, 0]
click at [299, 307] on textarea at bounding box center [420, 299] width 566 height 98
click at [505, 308] on textarea at bounding box center [420, 299] width 566 height 98
click at [526, 305] on textarea at bounding box center [420, 299] width 566 height 98
drag, startPoint x: 526, startPoint y: 305, endPoint x: 462, endPoint y: 309, distance: 64.0
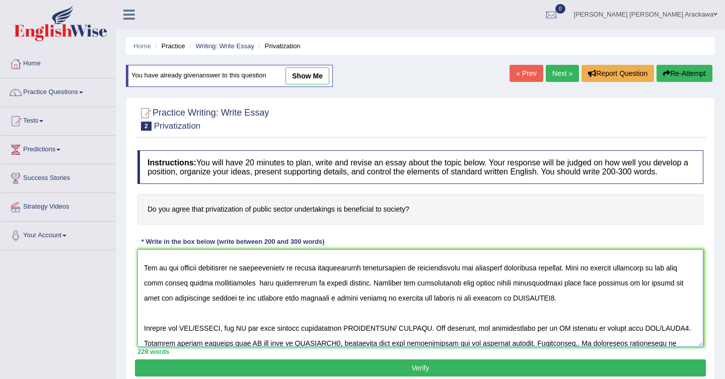
click at [462, 309] on textarea at bounding box center [420, 299] width 566 height 98
click at [452, 312] on textarea at bounding box center [420, 299] width 566 height 98
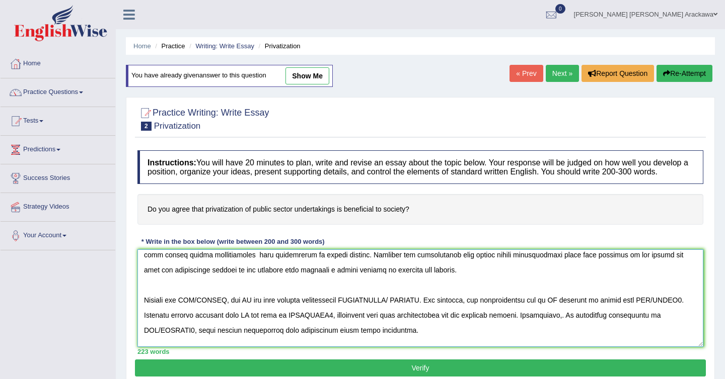
scroll to position [127, 0]
click at [187, 306] on textarea at bounding box center [420, 299] width 566 height 98
click at [186, 312] on textarea at bounding box center [420, 299] width 566 height 98
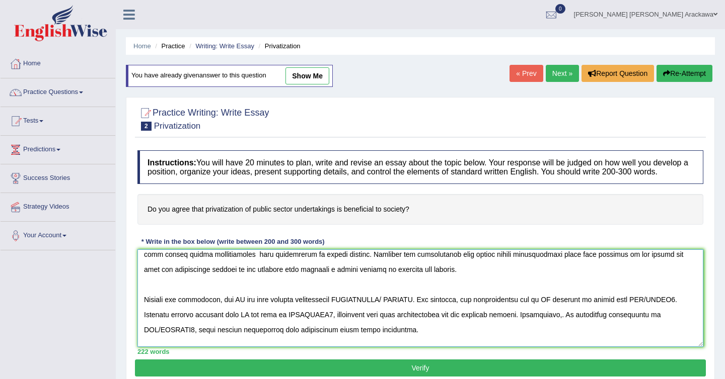
click at [234, 309] on textarea at bounding box center [420, 299] width 566 height 98
paste textarea "public sector privatization"
click at [415, 309] on textarea at bounding box center [420, 299] width 566 height 98
click at [481, 310] on textarea at bounding box center [420, 299] width 566 height 98
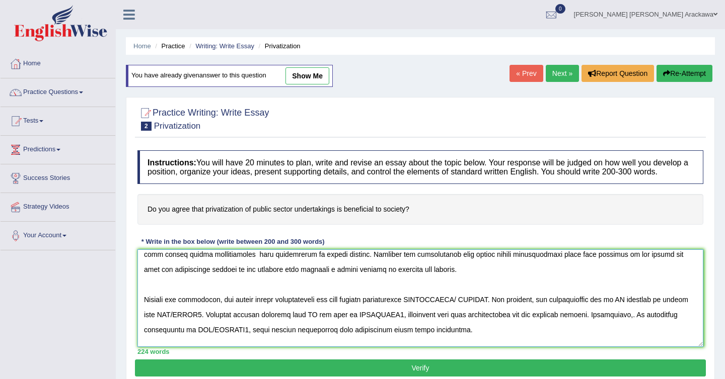
click at [481, 310] on textarea at bounding box center [420, 299] width 566 height 98
click at [431, 309] on textarea at bounding box center [420, 299] width 566 height 98
click at [460, 311] on textarea at bounding box center [420, 299] width 566 height 98
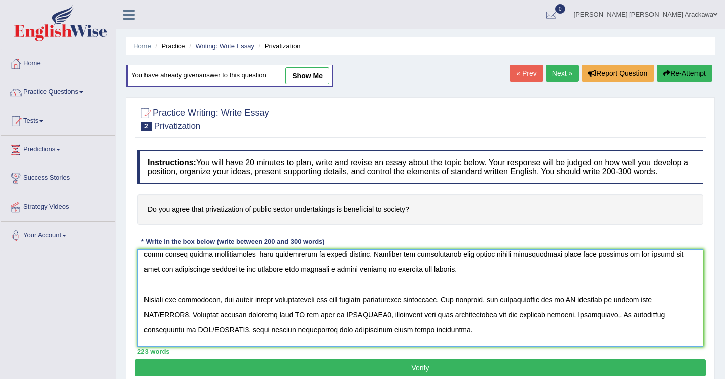
click at [573, 313] on textarea at bounding box center [420, 299] width 566 height 98
paste textarea "public sector privatization"
click at [205, 324] on textarea at bounding box center [420, 299] width 566 height 98
click at [346, 324] on textarea at bounding box center [420, 299] width 566 height 98
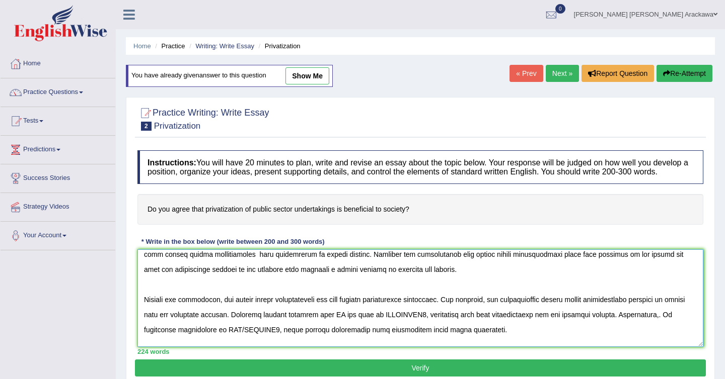
click at [346, 324] on textarea at bounding box center [420, 299] width 566 height 98
paste textarea "public sector privatization"
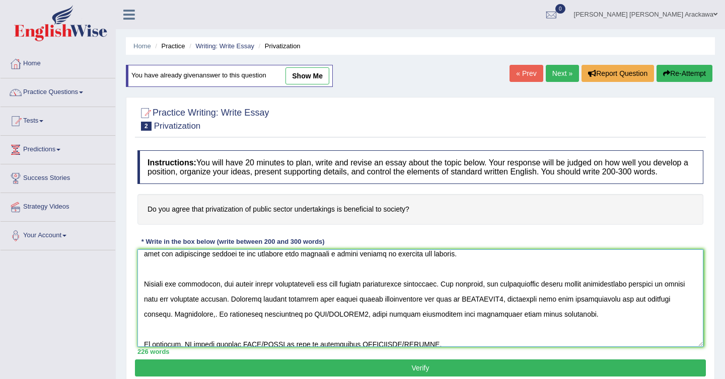
scroll to position [143, 0]
click at [475, 305] on textarea at bounding box center [420, 299] width 566 height 98
click at [266, 322] on textarea at bounding box center [420, 299] width 566 height 98
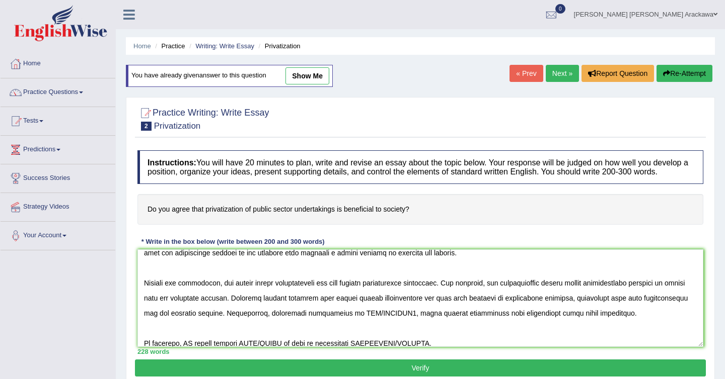
click at [207, 216] on h4 "Do you agree that privatization of public sector undertakings is beneficial to …" at bounding box center [420, 209] width 566 height 31
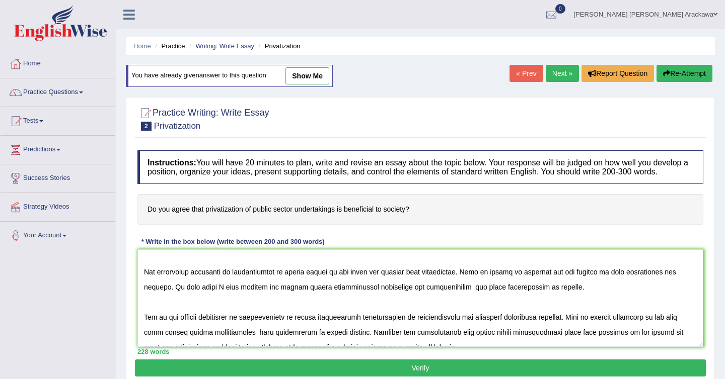
scroll to position [0, 0]
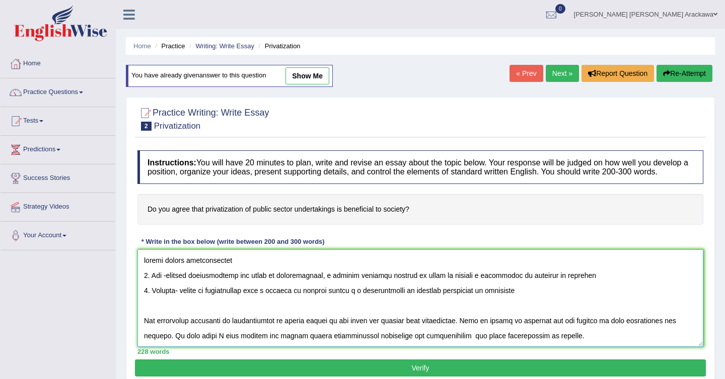
click at [231, 330] on textarea at bounding box center [420, 299] width 566 height 98
click at [238, 331] on textarea at bounding box center [420, 299] width 566 height 98
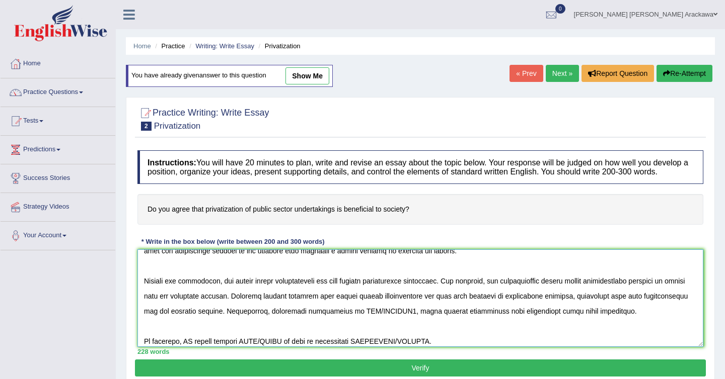
scroll to position [145, 0]
click at [259, 322] on textarea at bounding box center [420, 299] width 566 height 98
paste textarea "privatization of public sector"
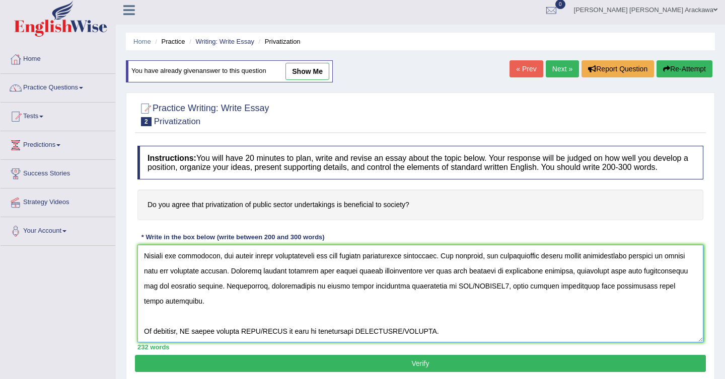
scroll to position [5, 0]
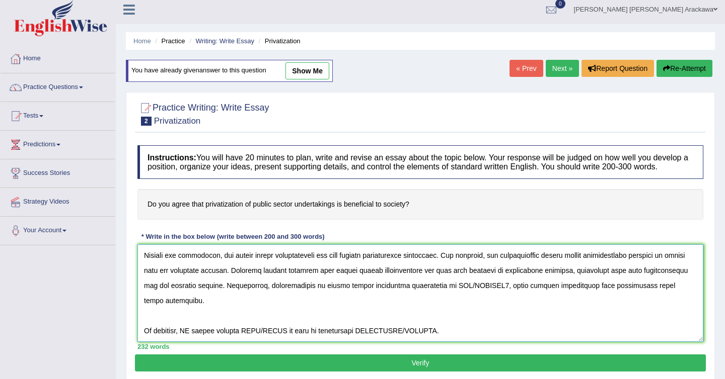
click at [431, 293] on textarea at bounding box center [420, 294] width 566 height 98
click at [481, 296] on textarea at bounding box center [420, 294] width 566 height 98
click at [449, 307] on textarea at bounding box center [420, 294] width 566 height 98
click at [190, 324] on textarea at bounding box center [420, 294] width 566 height 98
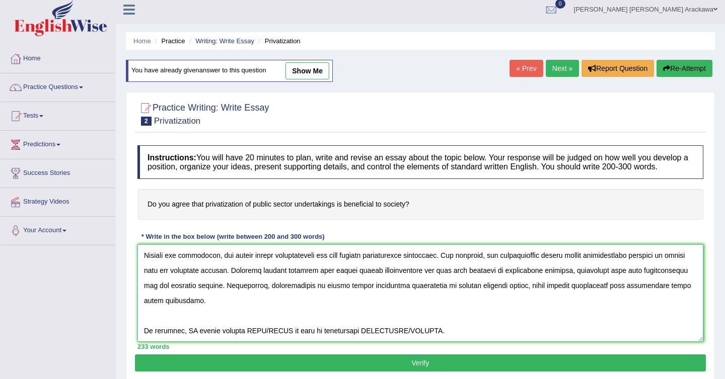
click at [190, 324] on textarea at bounding box center [420, 294] width 566 height 98
paste textarea "privatization of public sector"
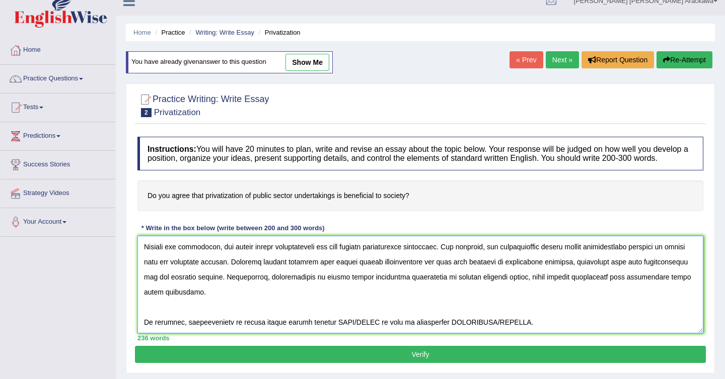
scroll to position [15, 0]
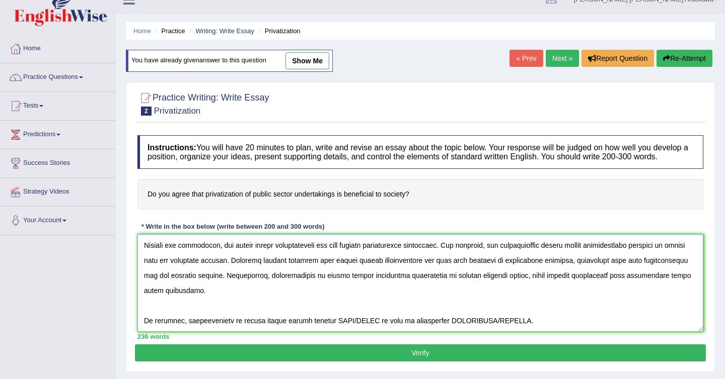
drag, startPoint x: 322, startPoint y: 314, endPoint x: 367, endPoint y: 316, distance: 44.8
click at [367, 316] on textarea at bounding box center [420, 284] width 566 height 98
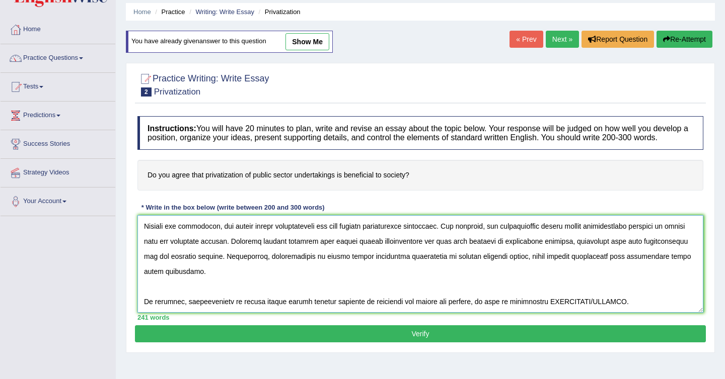
scroll to position [35, 0]
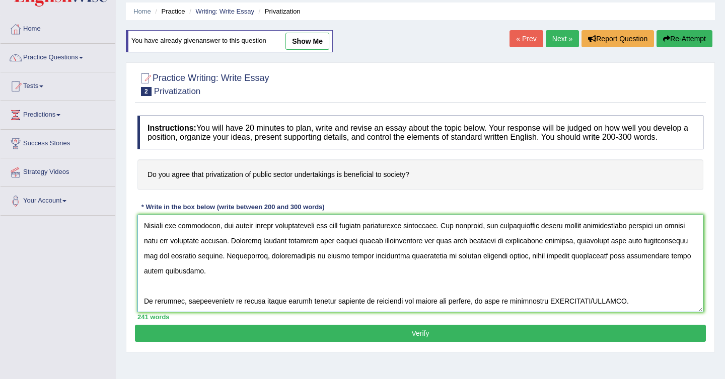
click at [614, 296] on textarea at bounding box center [420, 264] width 566 height 98
click at [566, 293] on textarea at bounding box center [420, 264] width 566 height 98
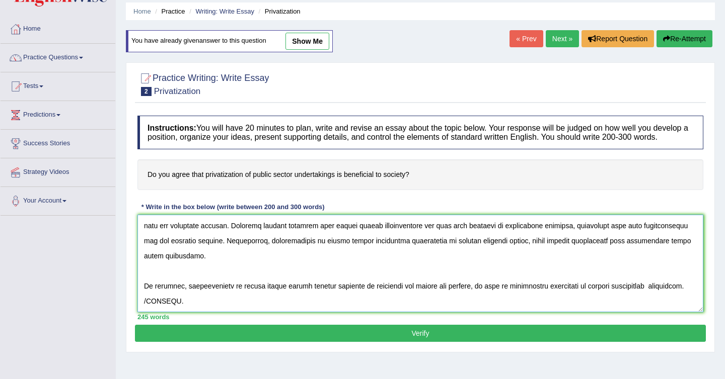
click at [169, 313] on textarea at bounding box center [420, 264] width 566 height 98
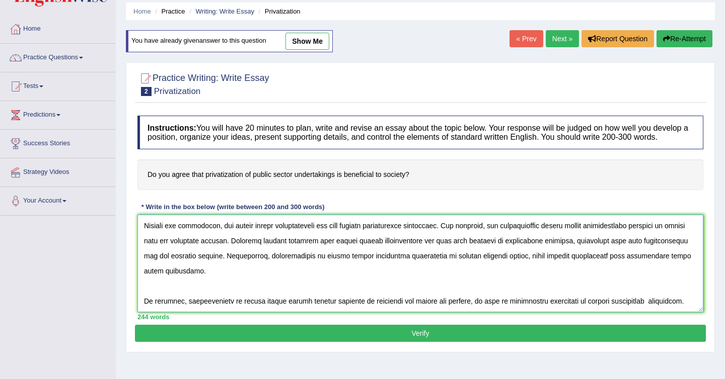
click at [162, 284] on textarea at bounding box center [420, 264] width 566 height 98
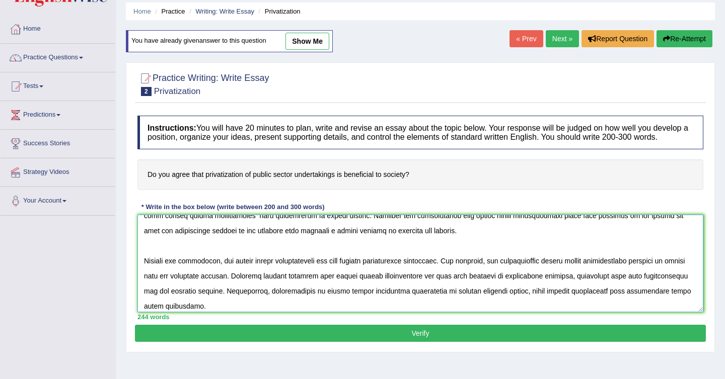
scroll to position [126, 0]
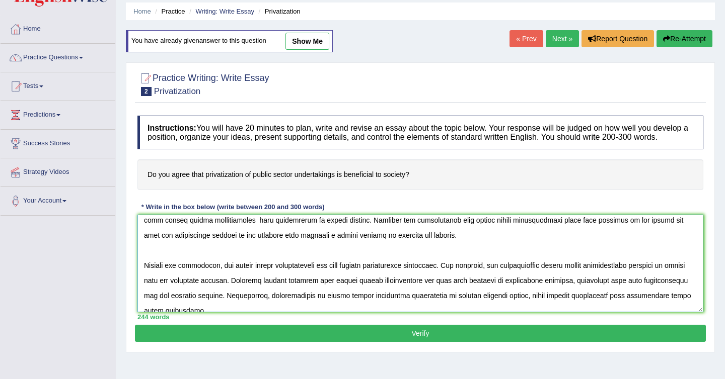
click at [164, 261] on textarea at bounding box center [420, 264] width 566 height 98
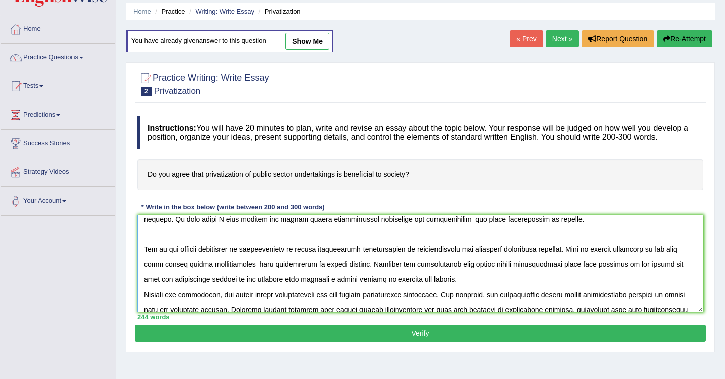
scroll to position [74, 0]
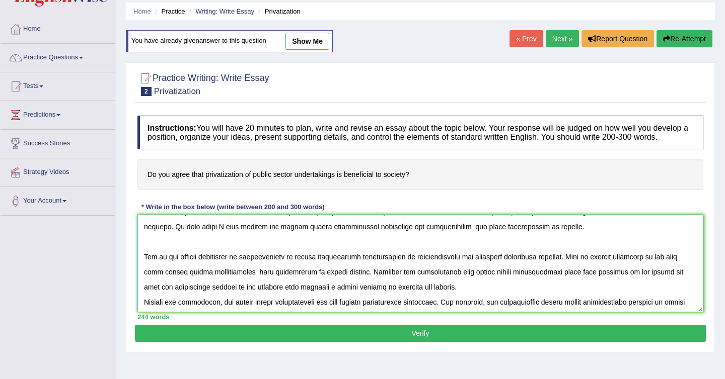
click at [182, 253] on textarea at bounding box center [420, 264] width 566 height 98
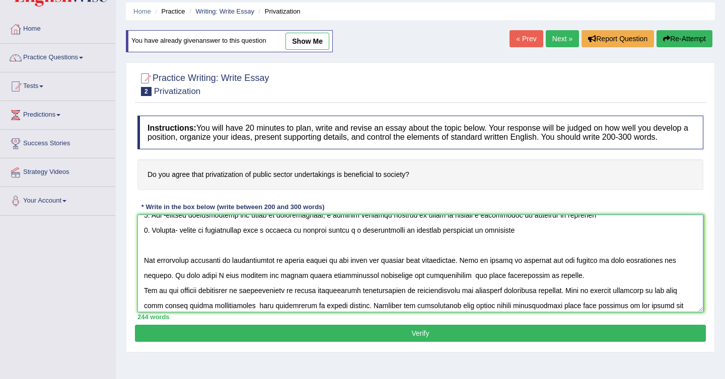
scroll to position [25, 0]
click at [161, 258] on textarea at bounding box center [420, 264] width 566 height 98
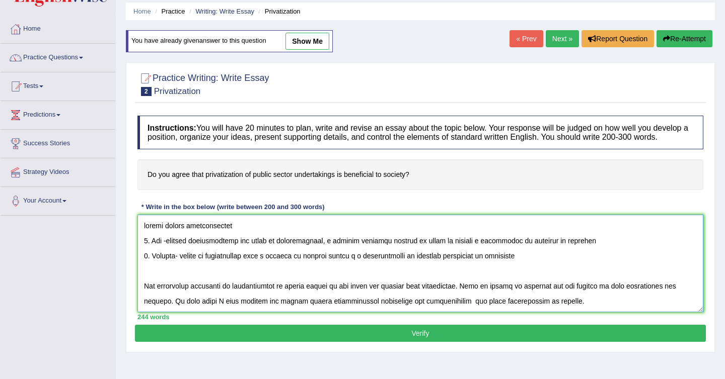
drag, startPoint x: 194, startPoint y: 257, endPoint x: 143, endPoint y: 231, distance: 57.2
click at [143, 231] on textarea at bounding box center [420, 264] width 566 height 98
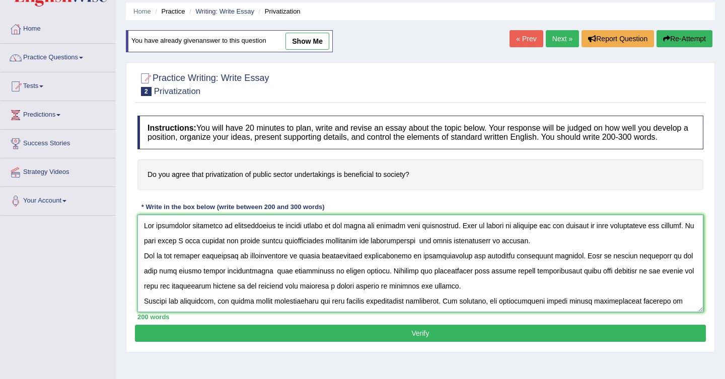
click at [478, 238] on textarea at bounding box center [420, 264] width 566 height 98
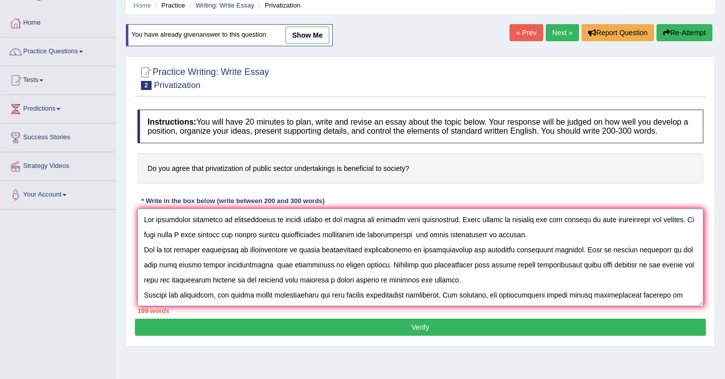
scroll to position [42, 0]
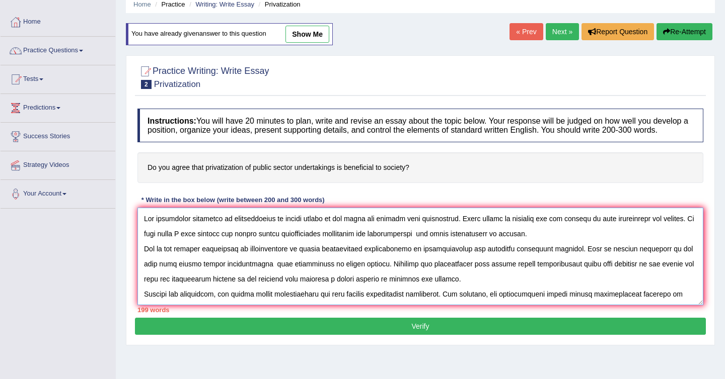
click at [641, 229] on textarea at bounding box center [420, 257] width 566 height 98
click at [662, 229] on textarea at bounding box center [420, 257] width 566 height 98
click at [665, 227] on textarea at bounding box center [420, 257] width 566 height 98
click at [677, 229] on textarea at bounding box center [420, 257] width 566 height 98
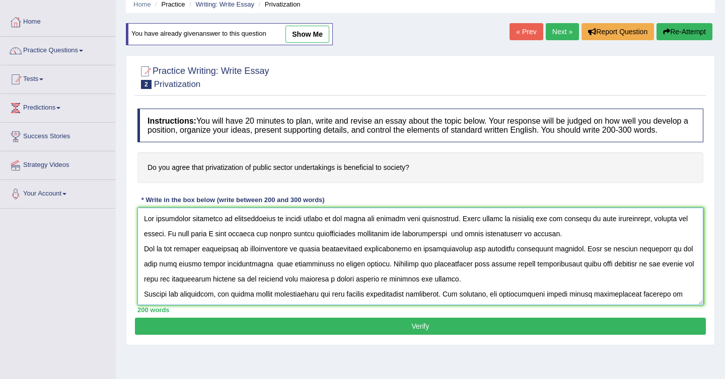
click at [449, 245] on textarea at bounding box center [420, 257] width 566 height 98
click at [347, 259] on textarea at bounding box center [420, 257] width 566 height 98
click at [369, 258] on textarea at bounding box center [420, 257] width 566 height 98
click at [398, 270] on textarea at bounding box center [420, 257] width 566 height 98
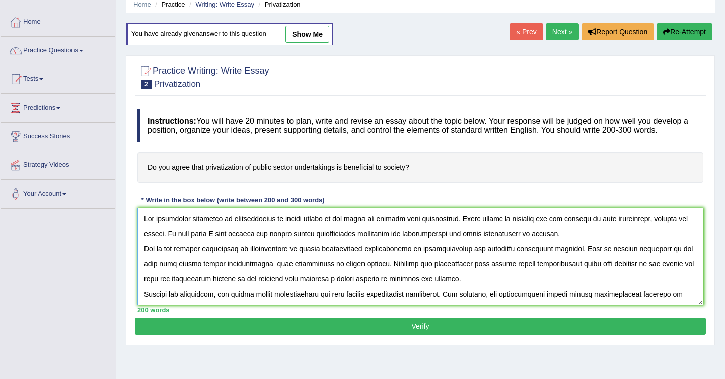
click at [501, 259] on textarea at bounding box center [420, 257] width 566 height 98
click at [243, 274] on textarea at bounding box center [420, 257] width 566 height 98
click at [302, 273] on textarea at bounding box center [420, 257] width 566 height 98
click at [648, 274] on textarea at bounding box center [420, 257] width 566 height 98
click at [664, 275] on textarea at bounding box center [420, 257] width 566 height 98
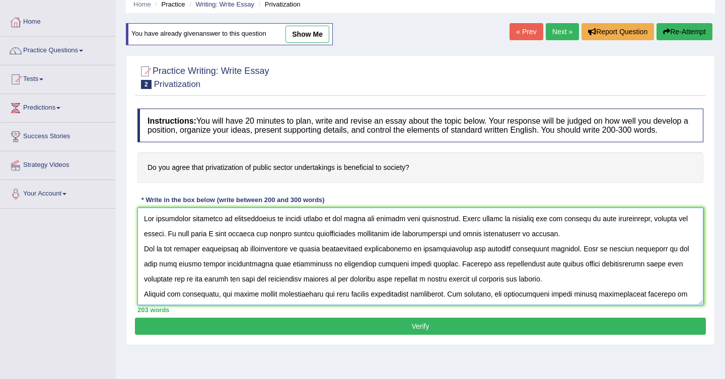
click at [664, 275] on textarea at bounding box center [420, 257] width 566 height 98
click at [160, 288] on textarea at bounding box center [420, 257] width 566 height 98
click at [366, 289] on textarea at bounding box center [420, 257] width 566 height 98
click at [375, 292] on textarea at bounding box center [420, 257] width 566 height 98
click at [472, 289] on textarea at bounding box center [420, 257] width 566 height 98
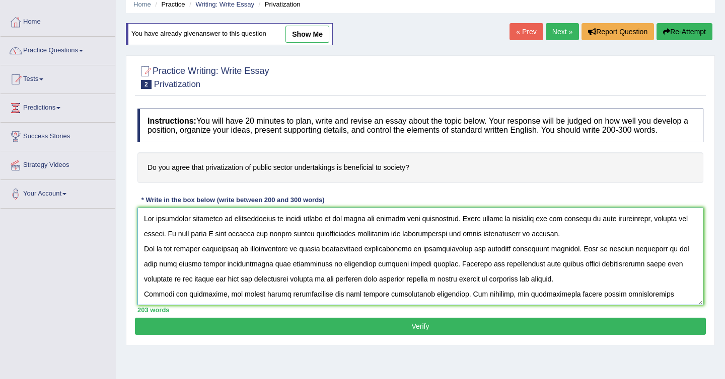
click at [518, 289] on textarea at bounding box center [420, 257] width 566 height 98
click at [226, 301] on textarea at bounding box center [420, 257] width 566 height 98
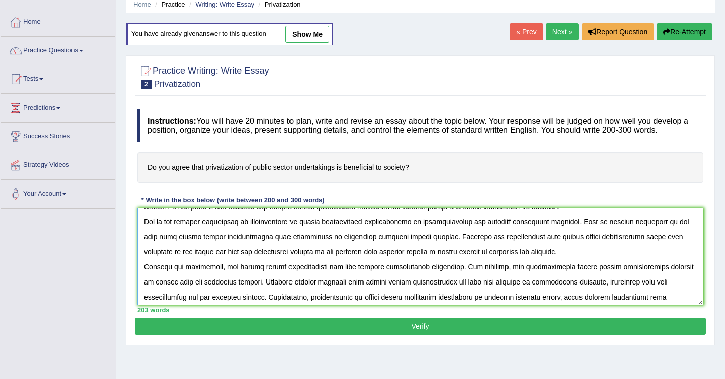
scroll to position [33, 0]
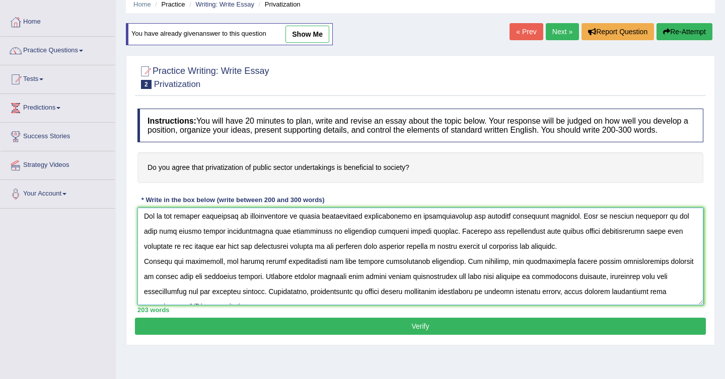
click at [162, 286] on textarea at bounding box center [420, 257] width 566 height 98
click at [272, 294] on textarea at bounding box center [420, 257] width 566 height 98
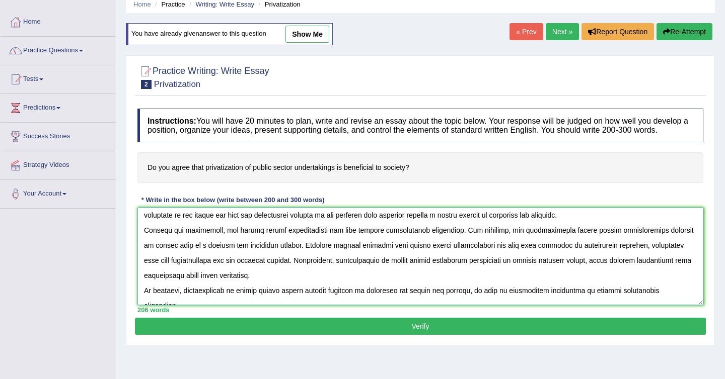
scroll to position [64, 0]
click at [462, 225] on textarea at bounding box center [420, 257] width 566 height 98
click at [422, 276] on textarea at bounding box center [420, 257] width 566 height 98
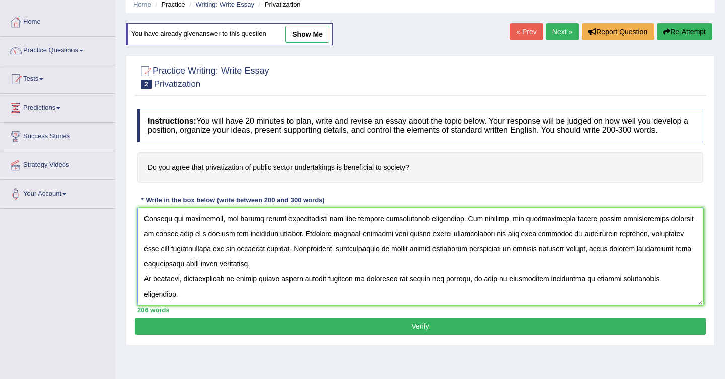
click at [645, 290] on textarea at bounding box center [420, 257] width 566 height 98
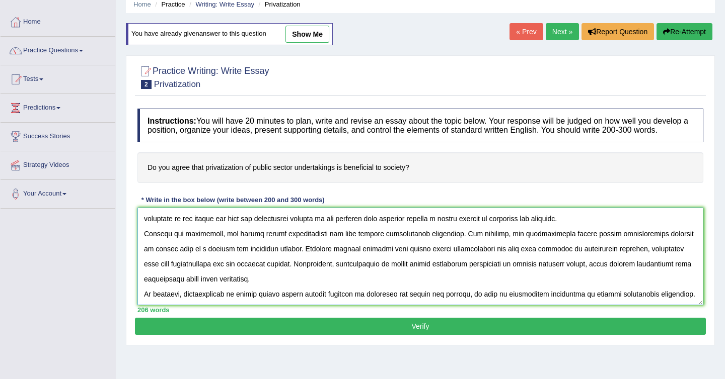
click at [682, 290] on textarea at bounding box center [420, 257] width 566 height 98
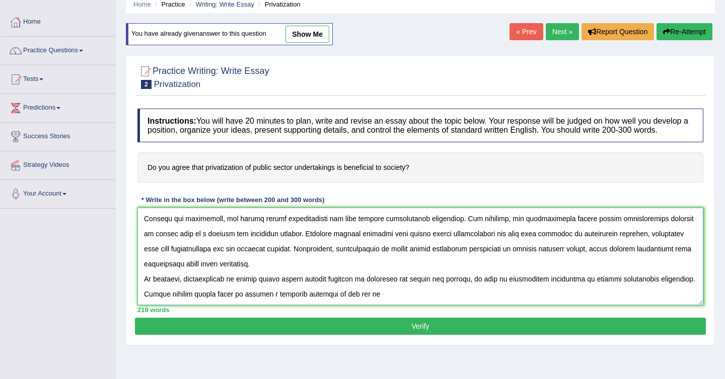
paste textarea "privatization of public sector"
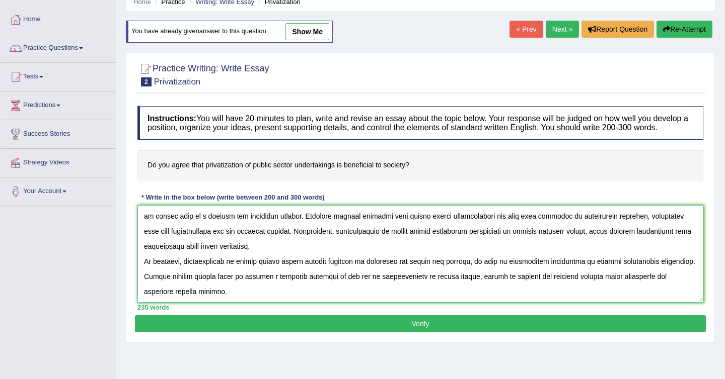
scroll to position [106, 0]
type textarea "The increasing influence of privatization of public sector on our lives has sta…"
click at [447, 329] on button "Verify" at bounding box center [420, 324] width 571 height 17
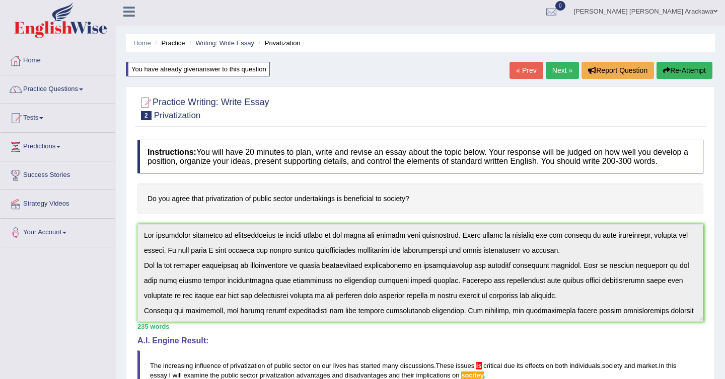
scroll to position [0, 0]
